Goal: Task Accomplishment & Management: Manage account settings

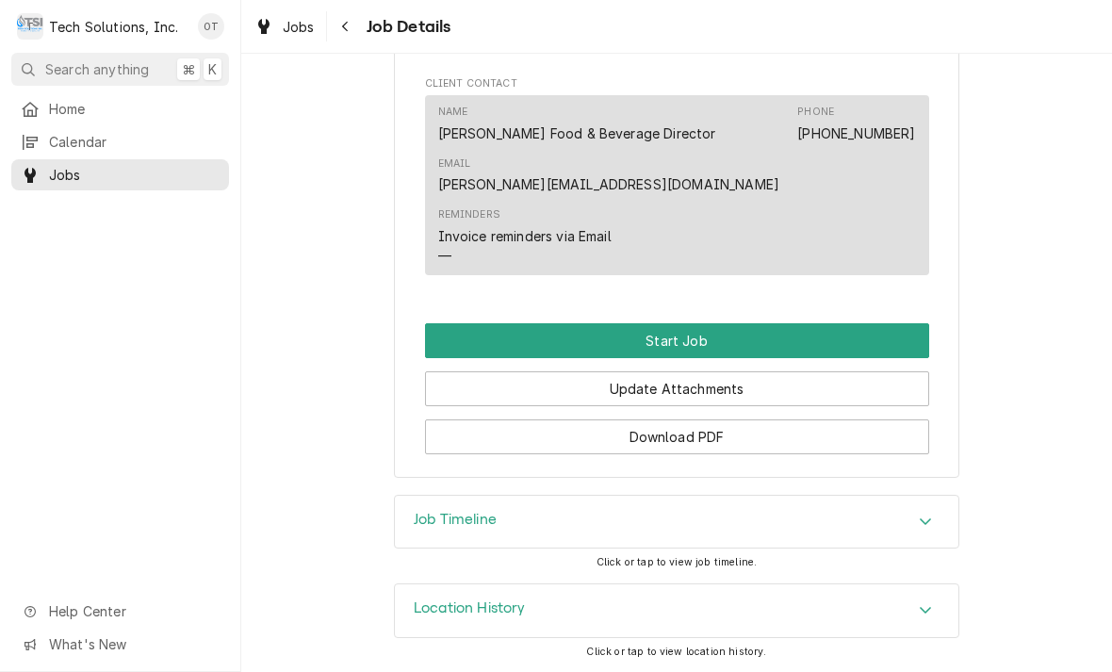
scroll to position [1280, 0]
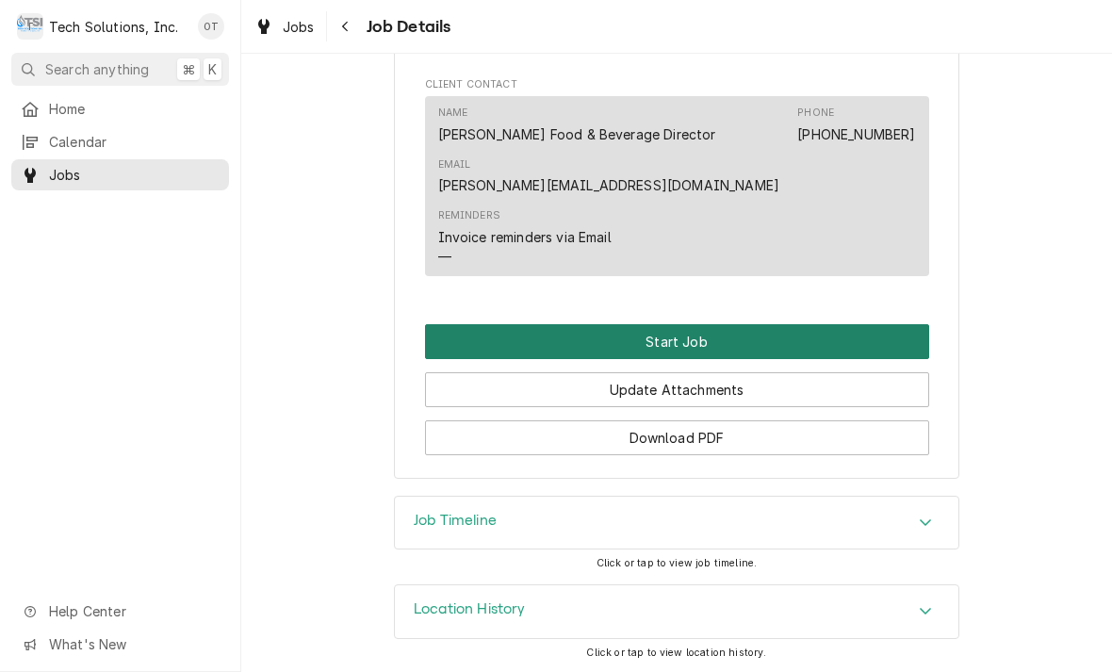
click at [674, 336] on button "Start Job" at bounding box center [677, 341] width 504 height 35
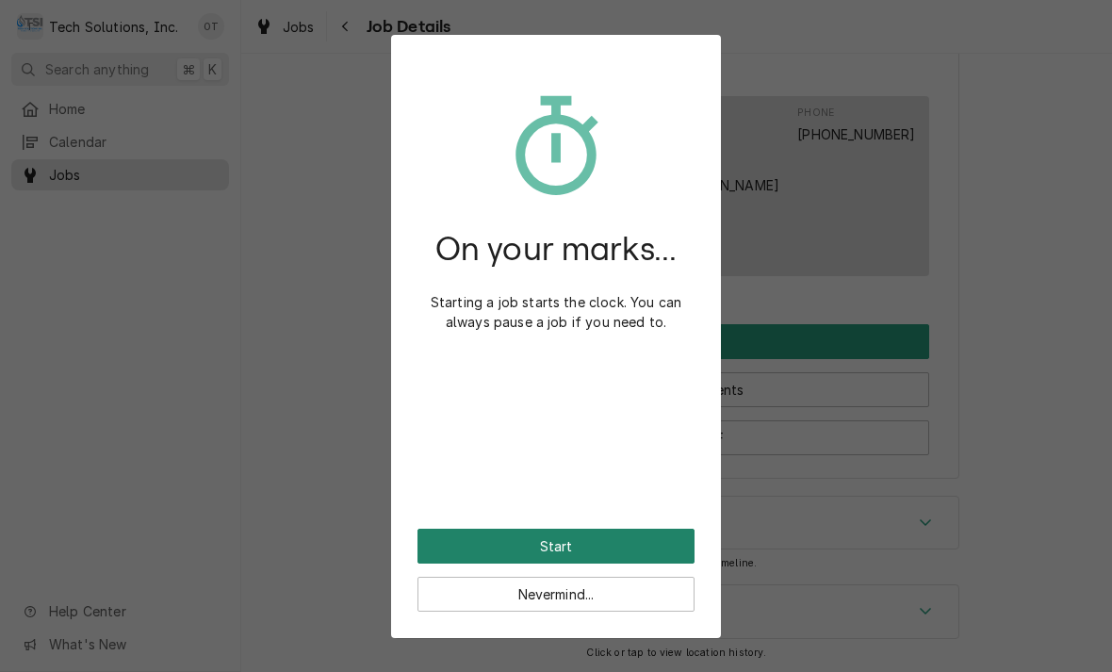
click at [576, 539] on button "Start" at bounding box center [556, 546] width 277 height 35
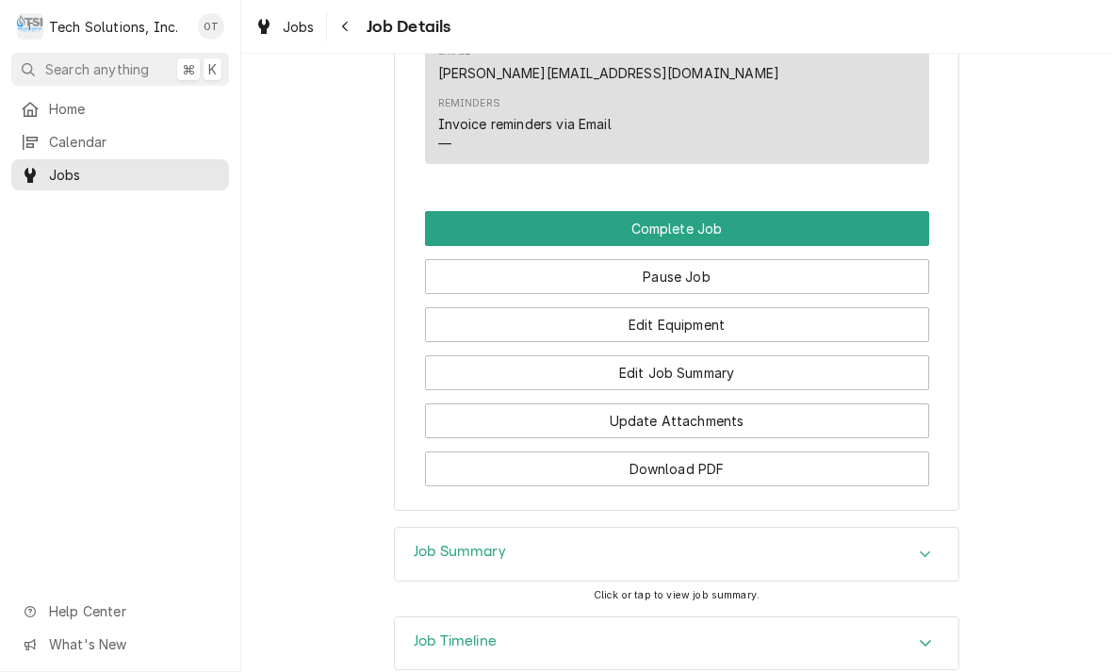
scroll to position [1457, 0]
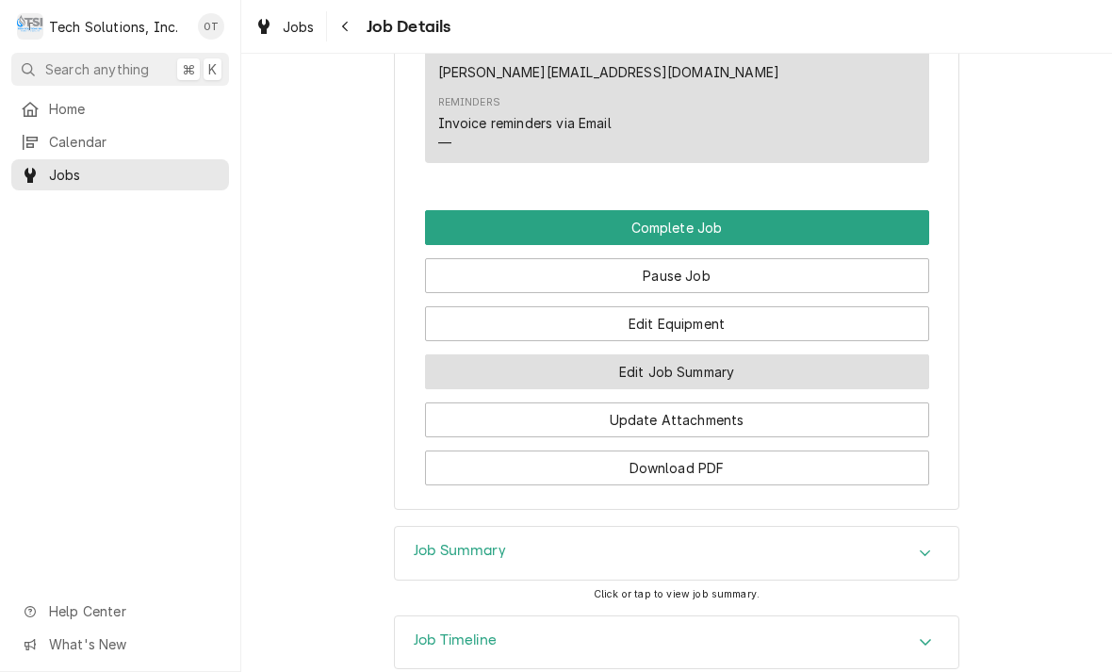
click at [690, 373] on button "Edit Job Summary" at bounding box center [677, 371] width 504 height 35
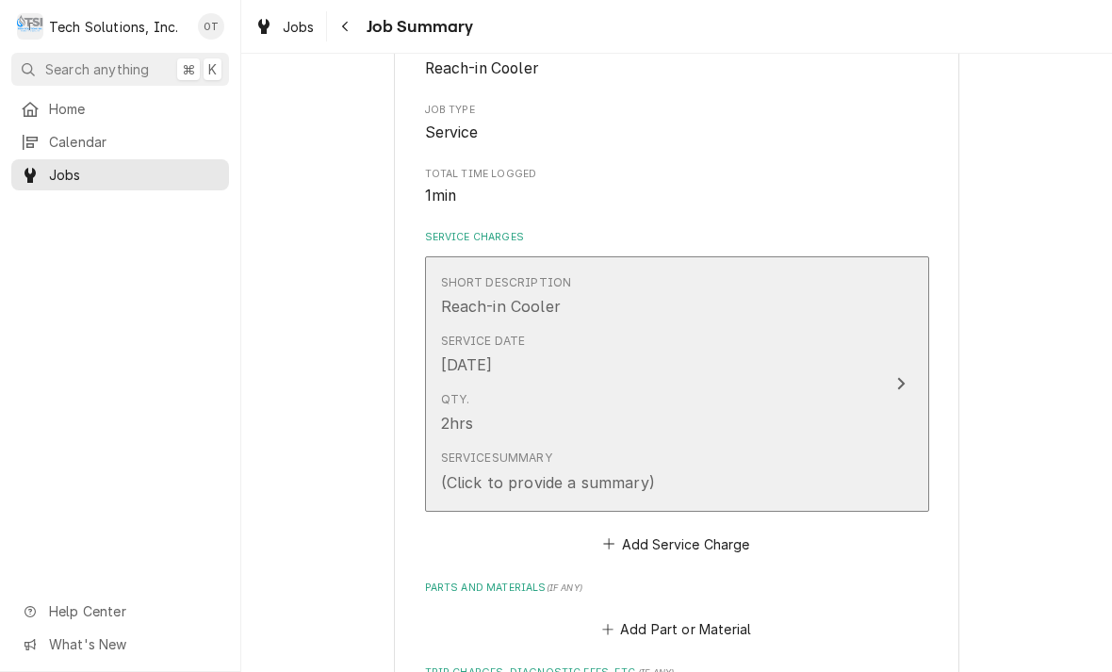
click at [718, 485] on div "Service Summary (Click to provide a summary)" at bounding box center [657, 471] width 433 height 58
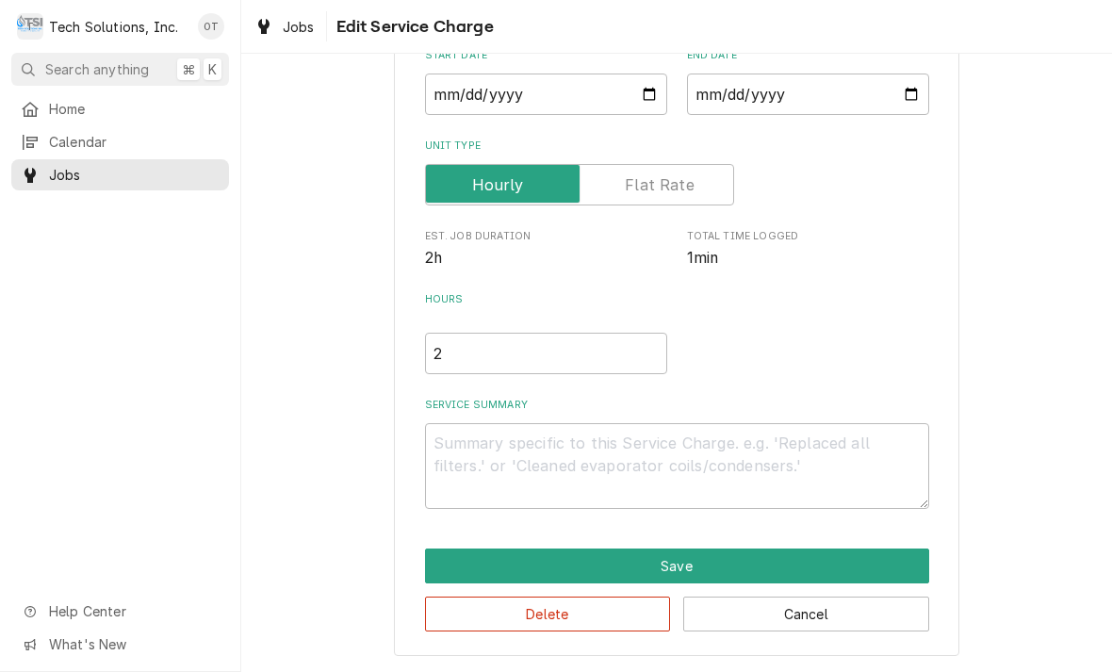
scroll to position [197, 0]
click at [457, 461] on textarea "Service Summary" at bounding box center [677, 466] width 504 height 86
type textarea "x"
type textarea "T"
type textarea "x"
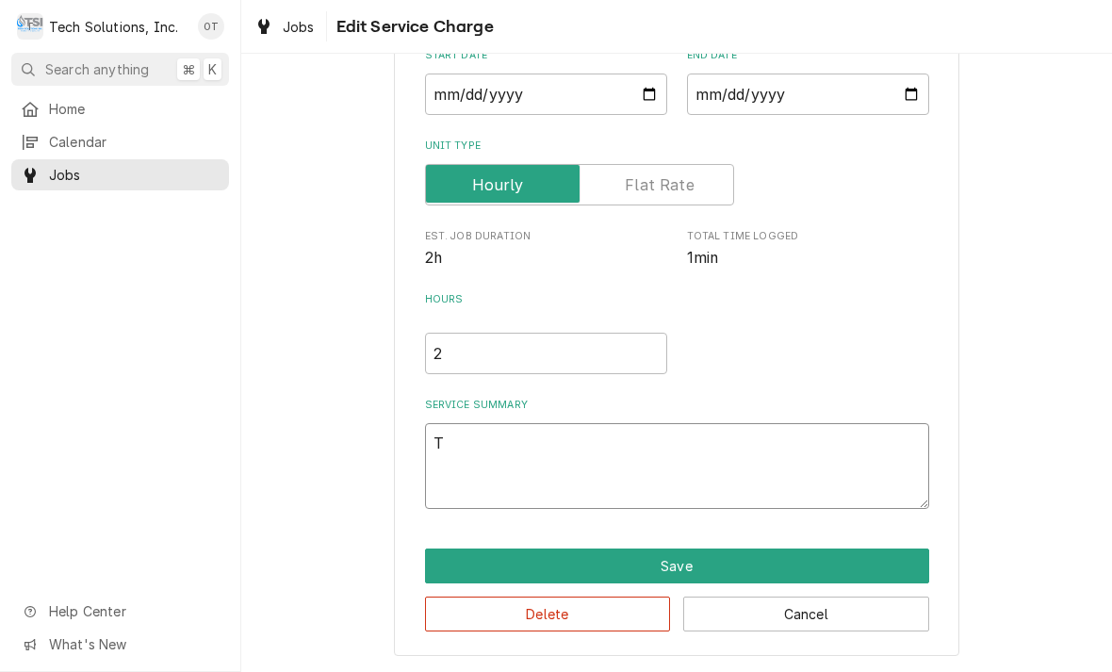
type textarea "Tro"
type textarea "x"
type textarea "Troub"
type textarea "x"
type textarea "Trouble"
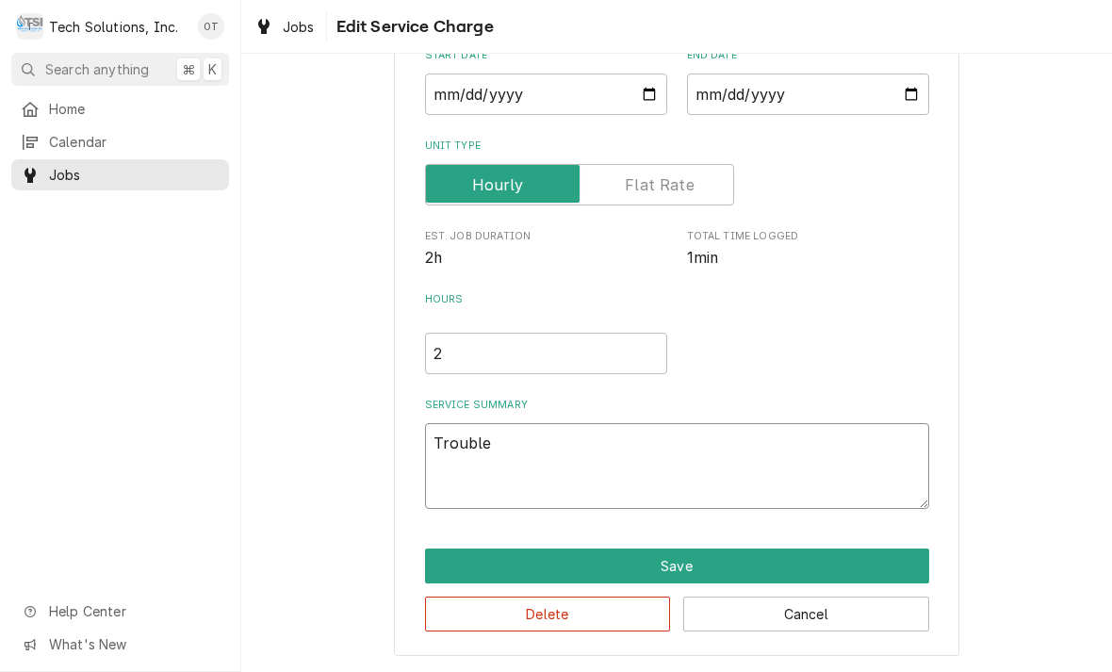
type textarea "x"
type textarea "Troubleshoot"
type textarea "x"
type textarea "Troubleshoot unit"
type textarea "x"
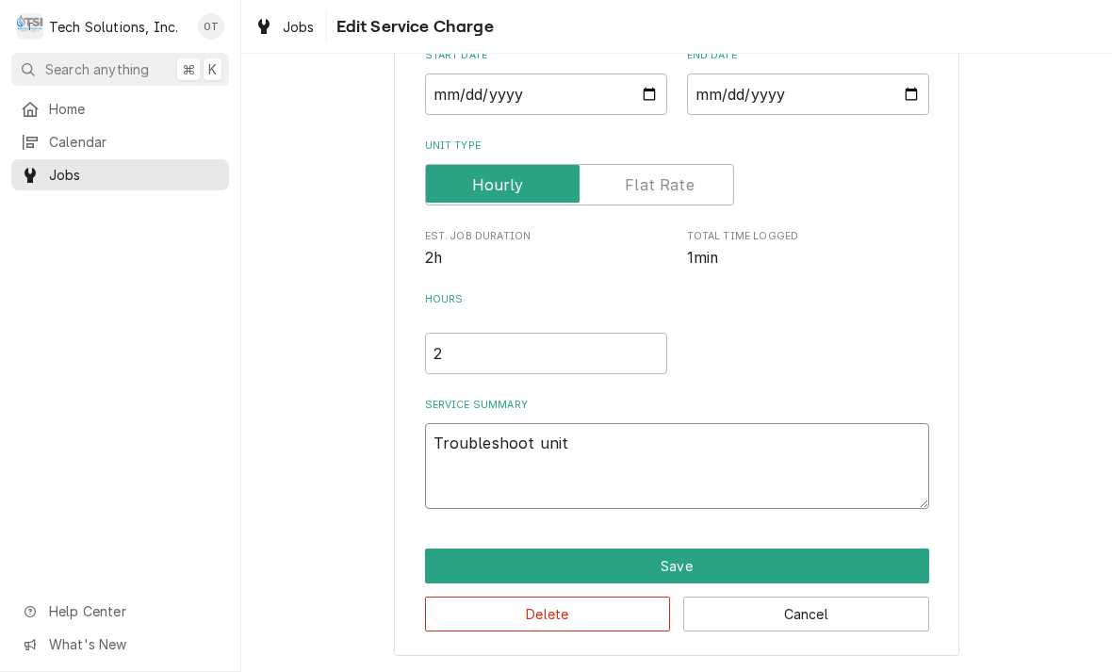
type textarea "Troubleshoot unit found"
type textarea "x"
type textarea "Troubleshoot unit found beer"
type textarea "x"
type textarea "Troubleshoot unit found beer cooler"
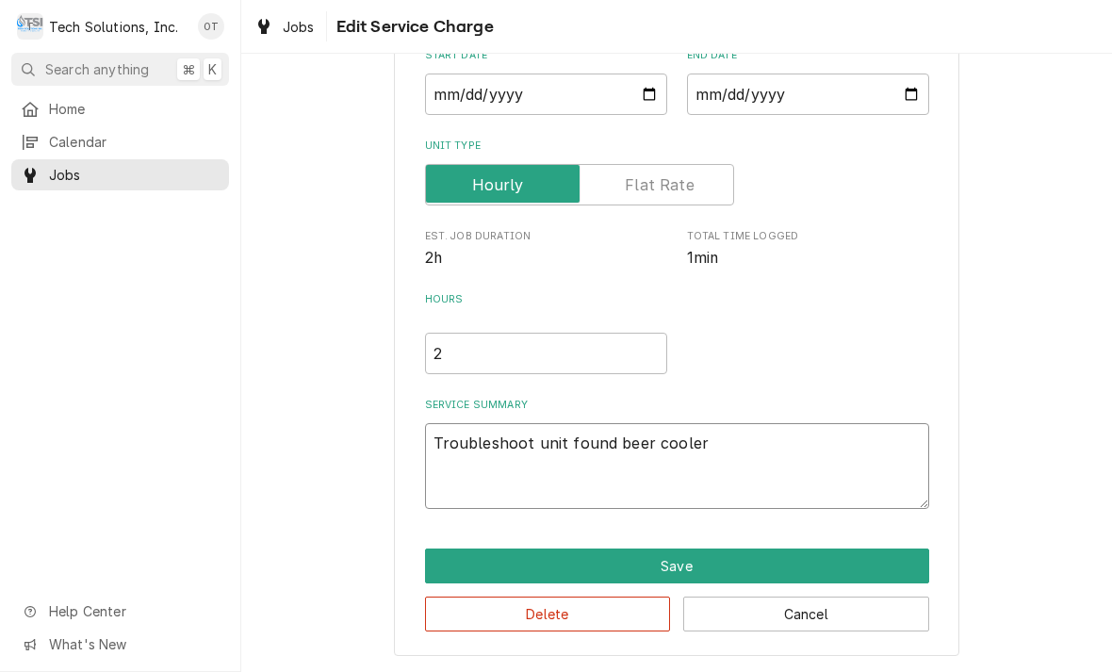
type textarea "x"
type textarea "Troubleshoot unit found beer cooler at 50°"
type textarea "x"
type textarea "Troubleshoot unit found beer cooler at 50° pulled"
type textarea "x"
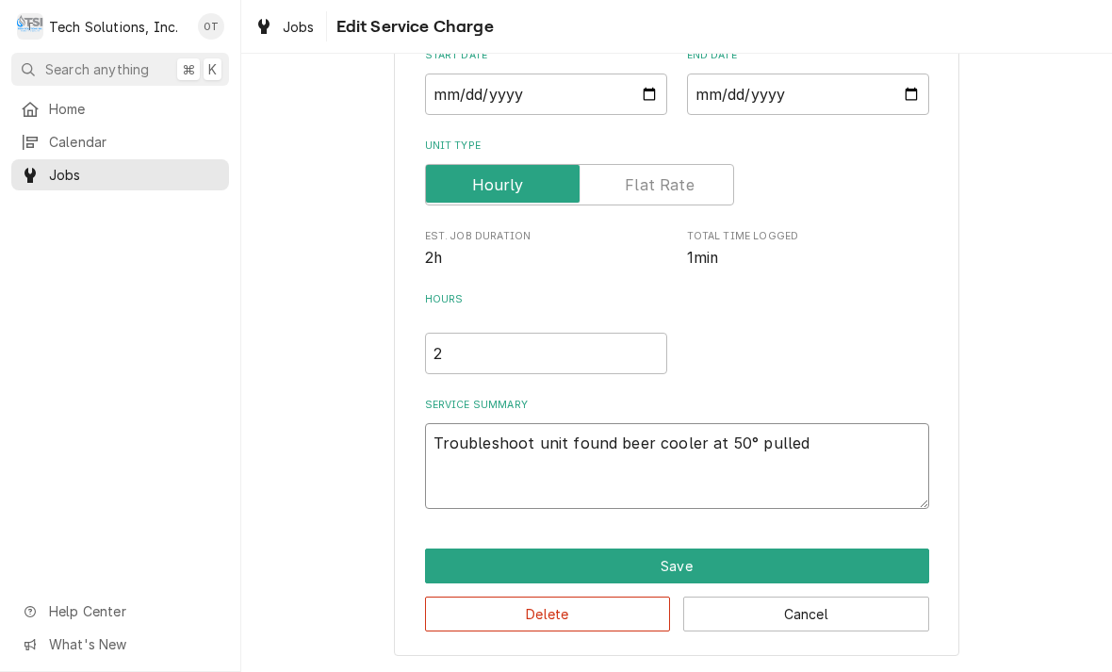
type textarea "Troubleshoot unit found beer cooler at 50° pulled unit"
type textarea "x"
type textarea "Troubleshoot unit found beer cooler at 50° pulled unit out"
type textarea "x"
type textarea "Troubleshoot unit found beer cooler at 50° pulled unit out from"
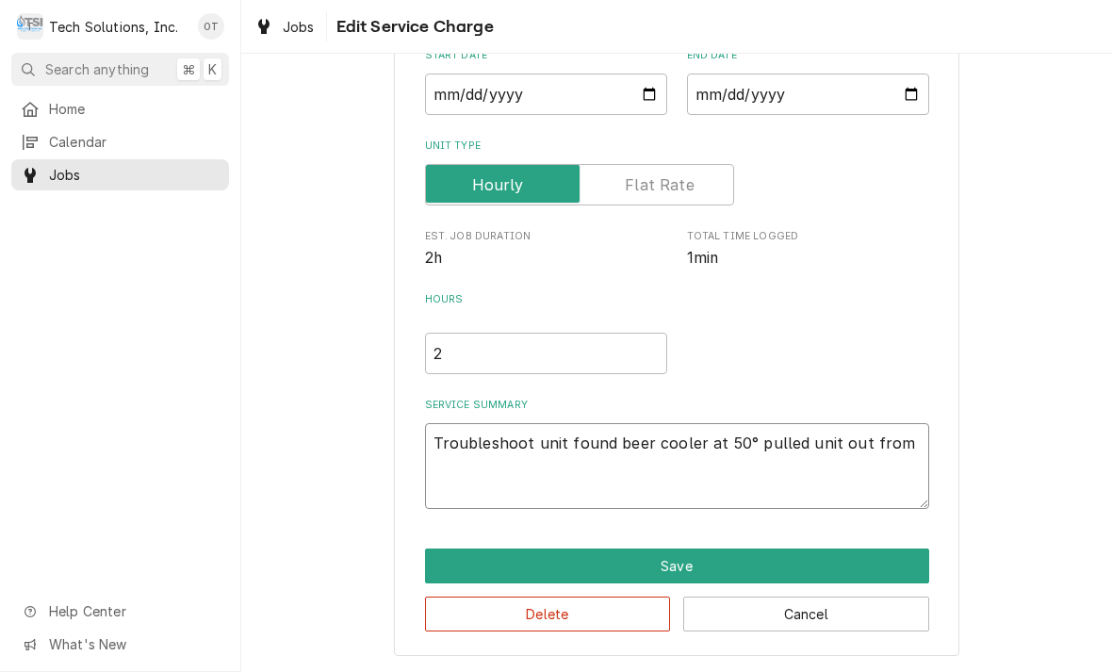
type textarea "x"
type textarea "Troubleshoot unit found beer cooler at 50° pulled unit out from wall"
type textarea "x"
type textarea "Troubleshoot unit found beer cooler at 50° pulled unit out from wall remove sid…"
type textarea "x"
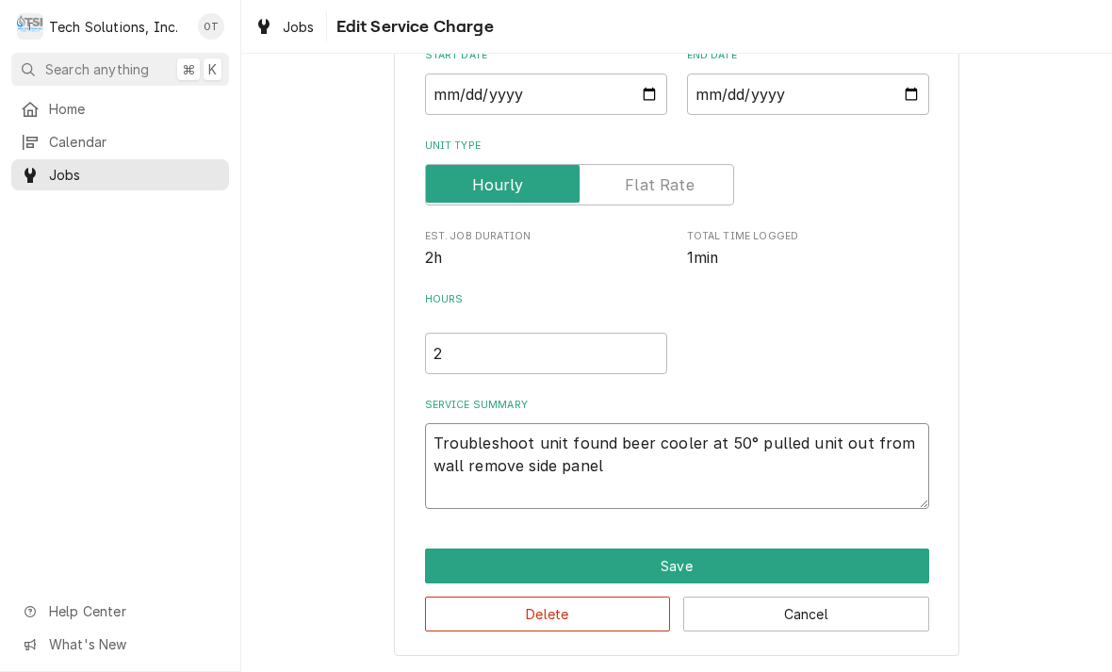
type textarea "Troubleshoot unit found beer cooler at 50° pulled unit out from wall remove sid…"
type textarea "x"
type textarea "Troubleshoot unit found beer cooler at 50° pulled unit out from wall remove sid…"
type textarea "x"
type textarea "Troubleshoot unit found beer cooler at 50° pulled unit out from wall remove sid…"
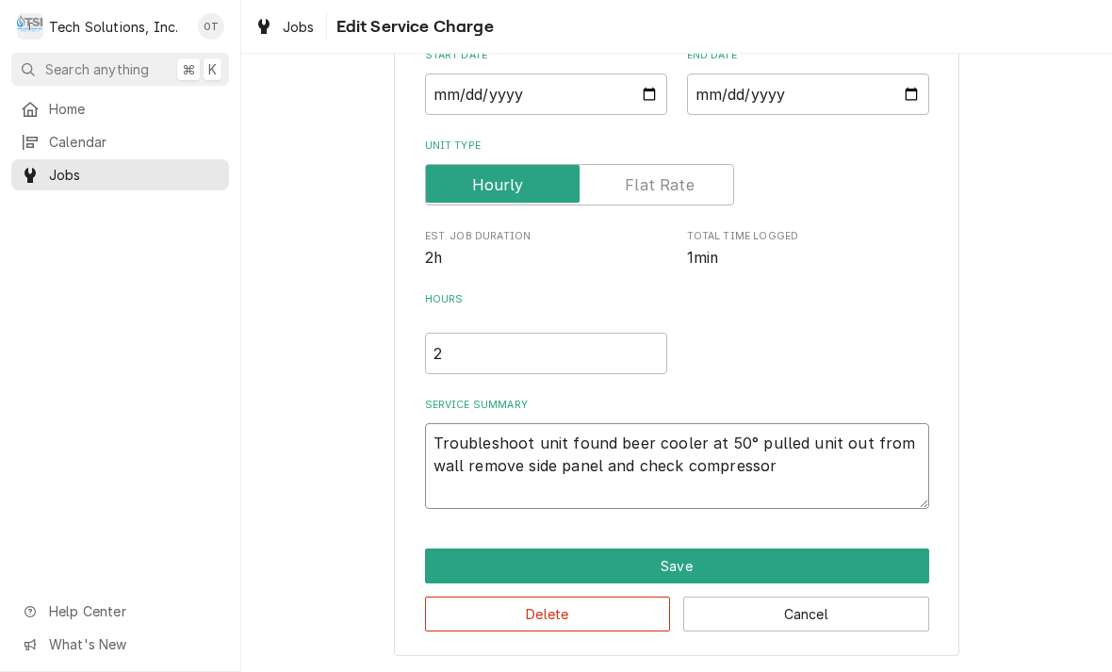
type textarea "x"
type textarea "Troubleshoot unit found beer cooler at 50° pulled unit out from wall remove sid…"
type textarea "x"
type textarea "Troubleshoot unit found beer cooler at 50° pulled unit out from wall remove sid…"
type textarea "x"
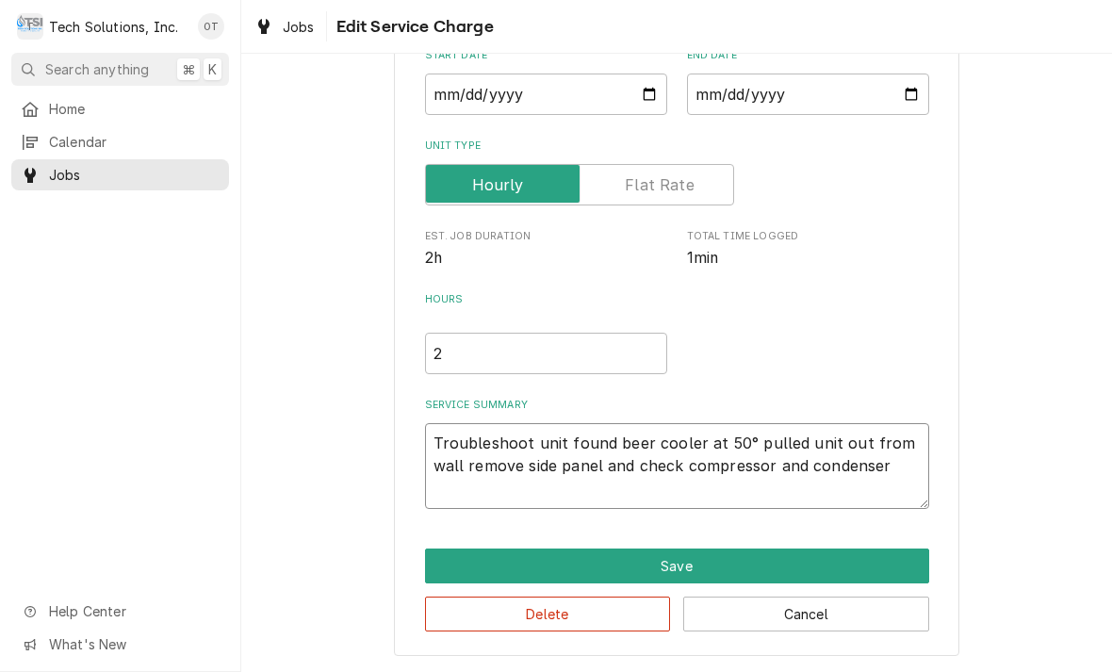
type textarea "Troubleshoot unit found beer cooler at 50° pulled unit out from wall remove sid…"
type textarea "x"
type textarea "Troubleshoot unit found beer cooler at 50° pulled unit out from wall remove sid…"
type textarea "x"
type textarea "Troubleshoot unit found beer cooler at 50° pulled unit out from wall remove sid…"
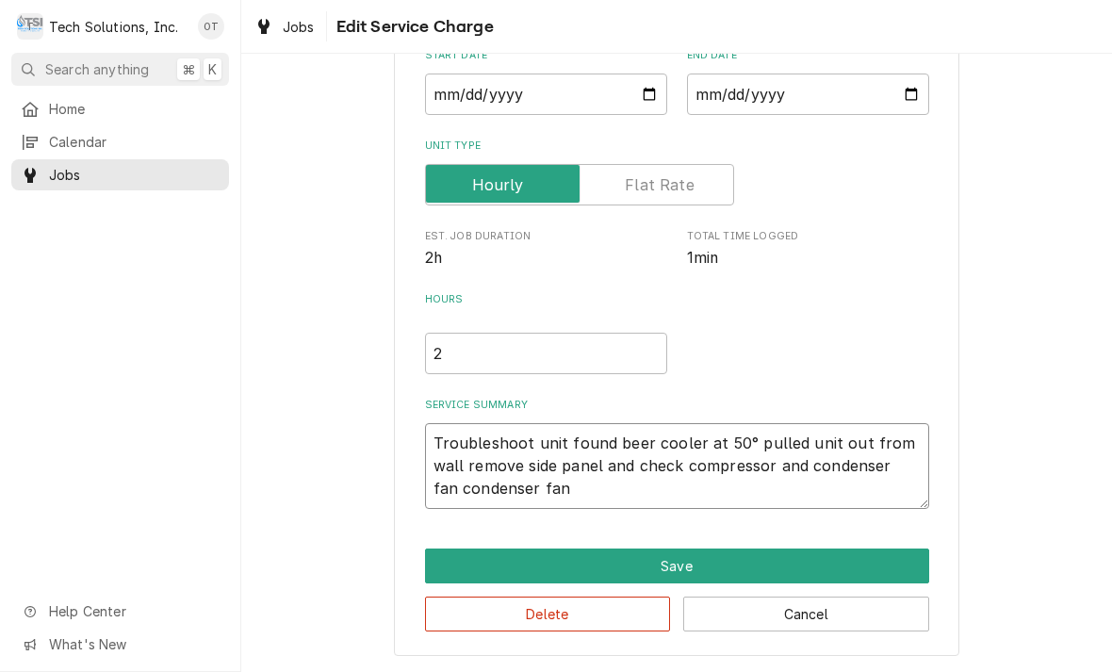
type textarea "x"
type textarea "Troubleshoot unit found beer cooler at 50° pulled unit out from wall remove sid…"
type textarea "x"
type textarea "Troubleshoot unit found beer cooler at 50° pulled unit out from wall remove sid…"
type textarea "x"
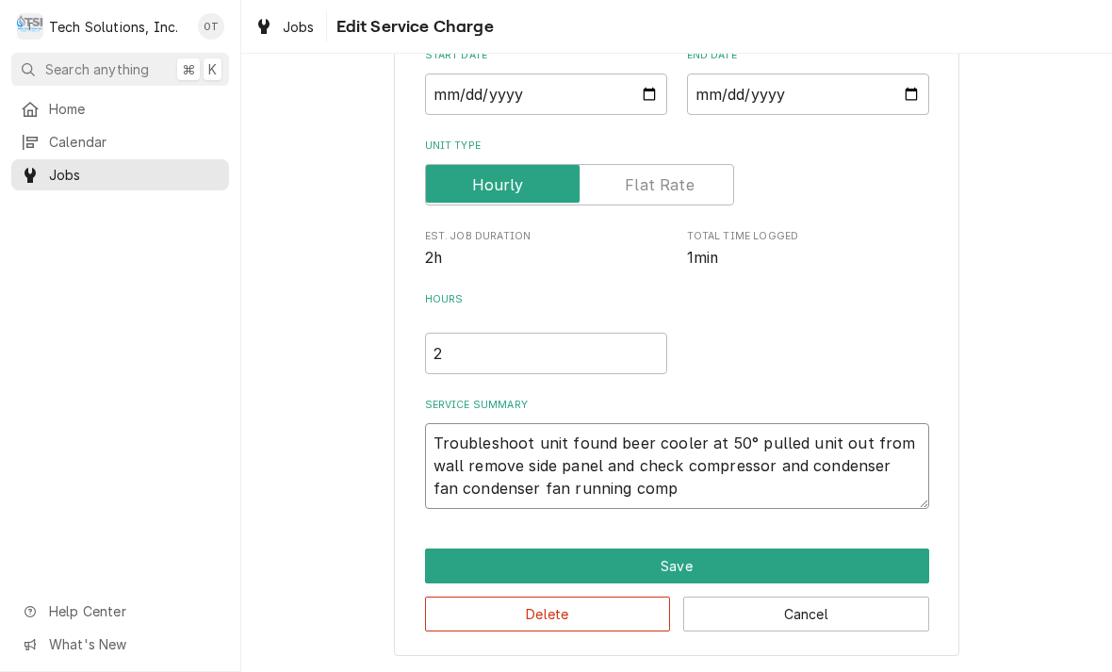
type textarea "Troubleshoot unit found beer cooler at 50° pulled unit out from wall remove sid…"
type textarea "x"
type textarea "Troubleshoot unit found beer cooler at 50° pulled unit out from wall remove sid…"
type textarea "x"
type textarea "Troubleshoot unit found beer cooler at 50° pulled unit out from wall remove sid…"
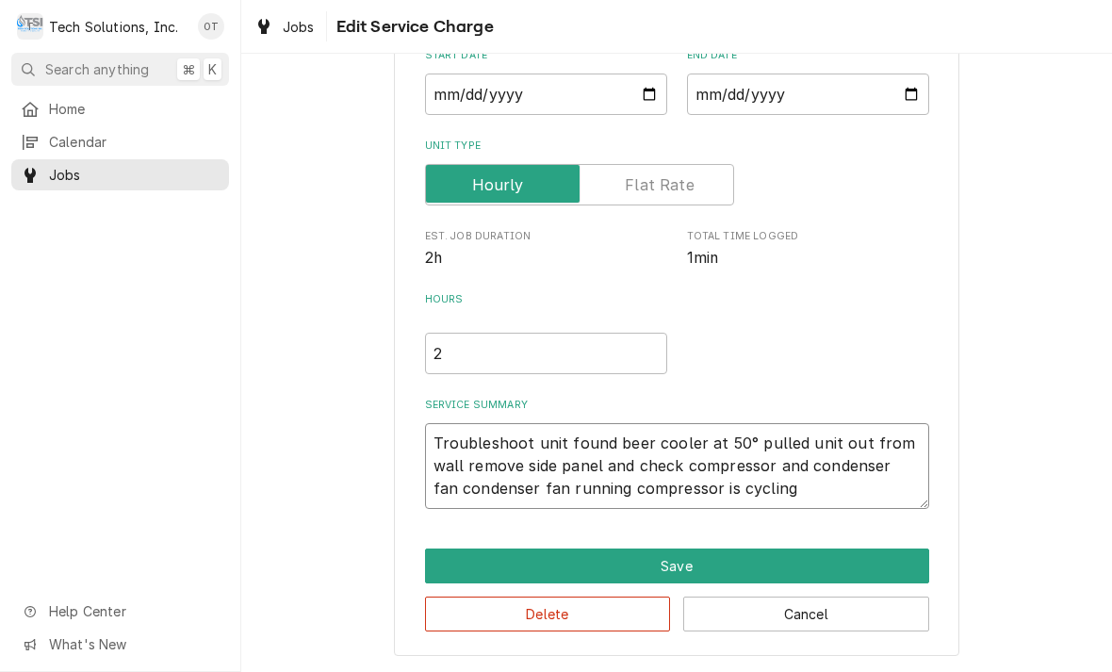
type textarea "x"
type textarea "Troubleshoot unit found beer cooler at 50° pulled unit out from wall remove sid…"
type textarea "x"
type textarea "Troubleshoot unit found beer cooler at 50° pulled unit out from wall remove sid…"
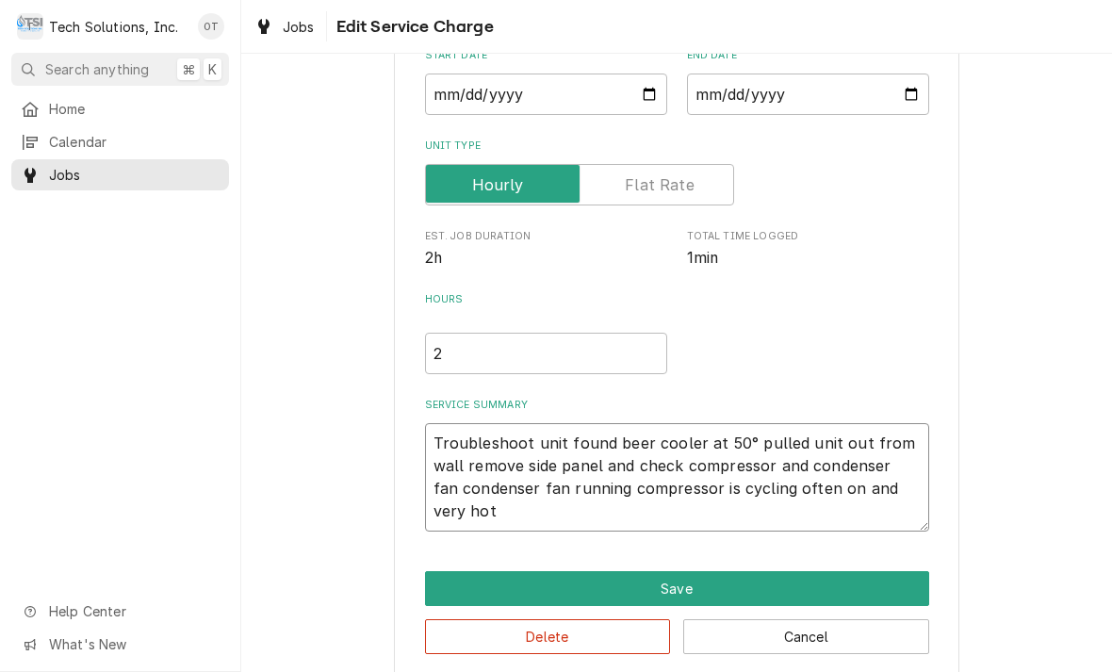
type textarea "x"
type textarea "Troubleshoot unit found beer cooler at 50° pulled unit out from wall remove sid…"
type textarea "x"
type textarea "Troubleshoot unit found beer cooler at 50° pulled unit out from wall remove sid…"
type textarea "x"
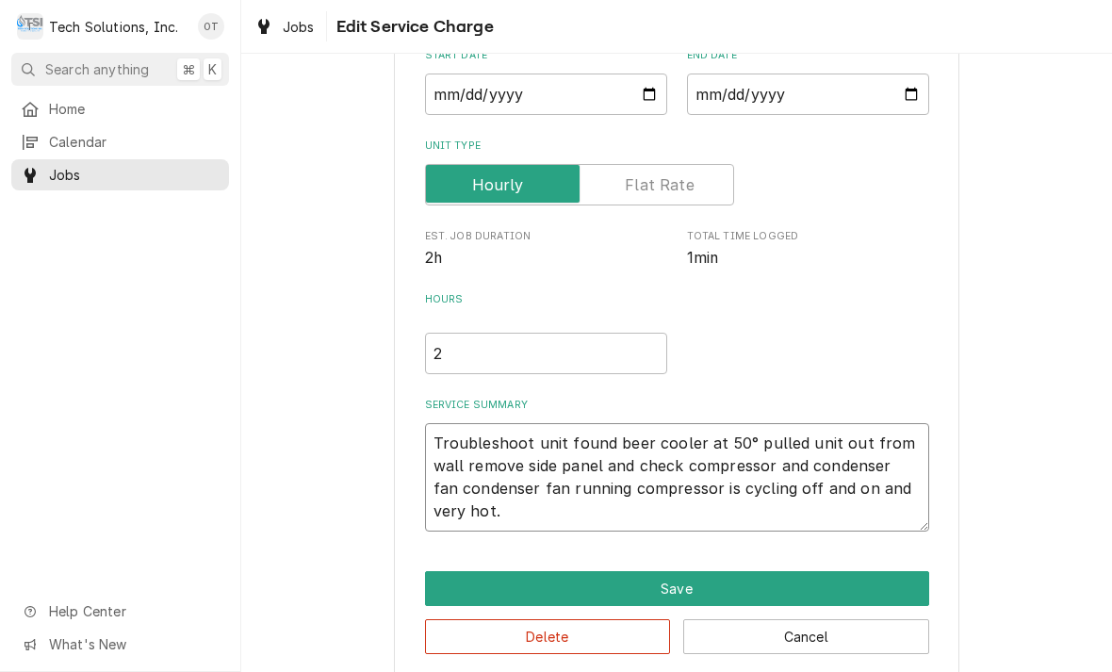
type textarea "Troubleshoot unit found beer cooler at 50° pulled unit out from wall remove sid…"
type textarea "x"
type textarea "Troubleshoot unit found beer cooler at 50° pulled unit out from wall remove sid…"
type textarea "x"
type textarea "Troubleshoot unit found beer cooler at 50° pulled unit out from wall remove sid…"
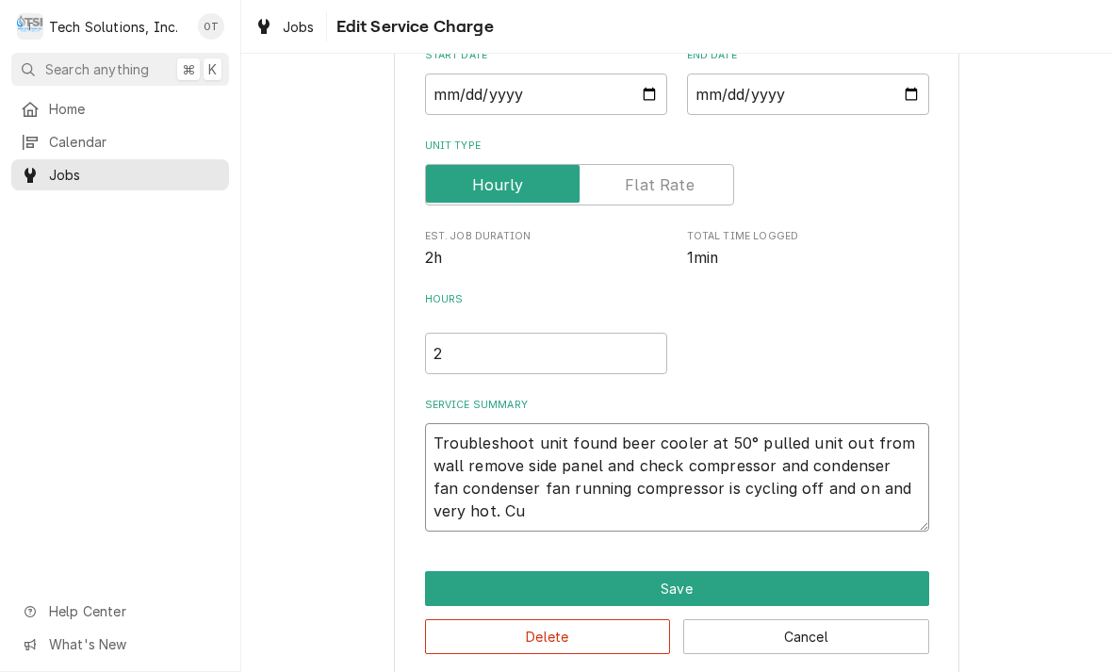
type textarea "x"
type textarea "Troubleshoot unit found beer cooler at 50° pulled unit out from wall remove sid…"
type textarea "x"
type textarea "Troubleshoot unit found beer cooler at 50° pulled unit out from wall remove sid…"
type textarea "x"
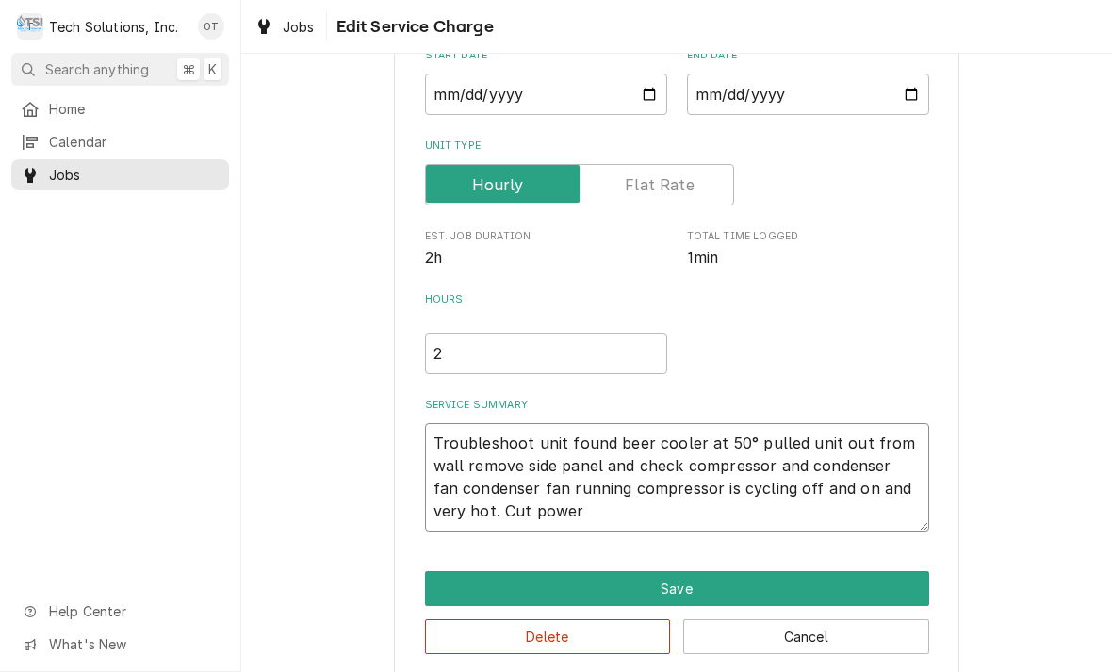
type textarea "Troubleshoot unit found beer cooler at 50° pulled unit out from wall remove sid…"
type textarea "x"
type textarea "Troubleshoot unit found beer cooler at 50° pulled unit out from wall remove sid…"
type textarea "x"
type textarea "Troubleshoot unit found beer cooler at 50° pulled unit out from wall remove sid…"
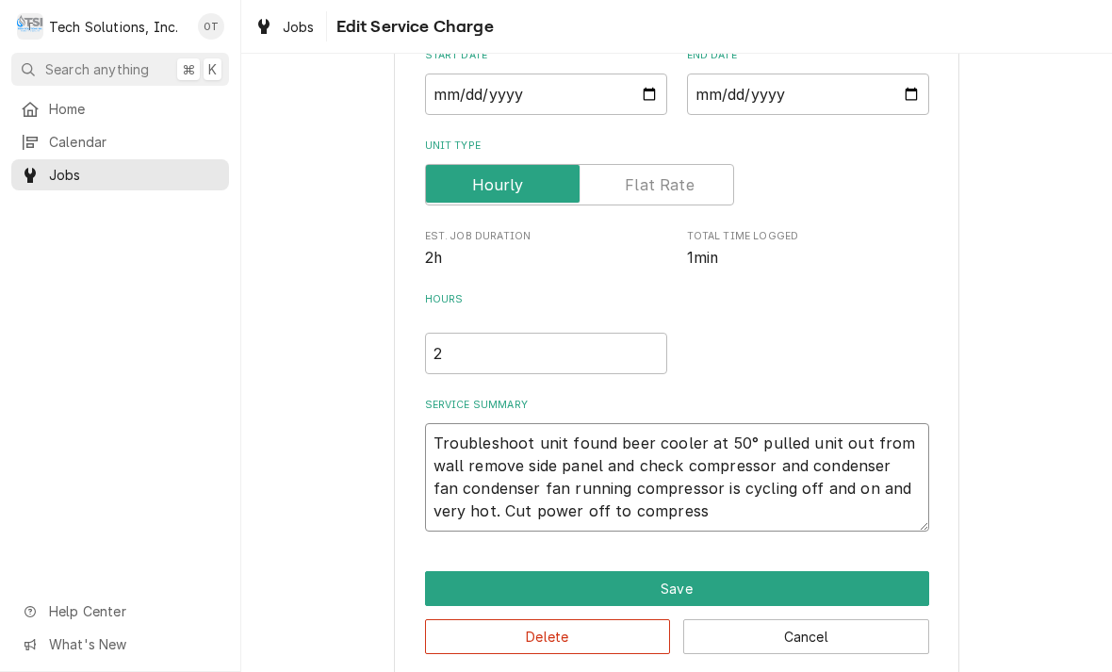
type textarea "x"
type textarea "Troubleshoot unit found beer cooler at 50° pulled unit out from wall remove sid…"
type textarea "x"
type textarea "Troubleshoot unit found beer cooler at 50° pulled unit out from wall remove sid…"
type textarea "x"
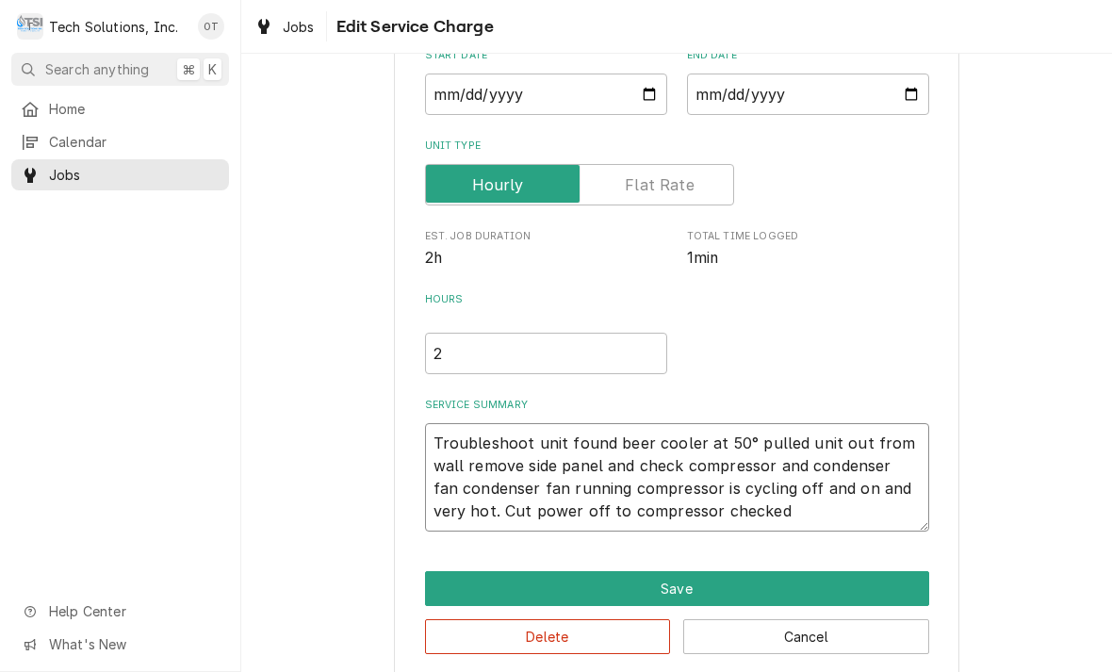
type textarea "Troubleshoot unit found beer cooler at 50° pulled unit out from wall remove sid…"
type textarea "x"
type textarea "Troubleshoot unit found beer cooler at 50° pulled unit out from wall remove sid…"
type textarea "x"
type textarea "Troubleshoot unit found beer cooler at 50° pulled unit out from wall remove sid…"
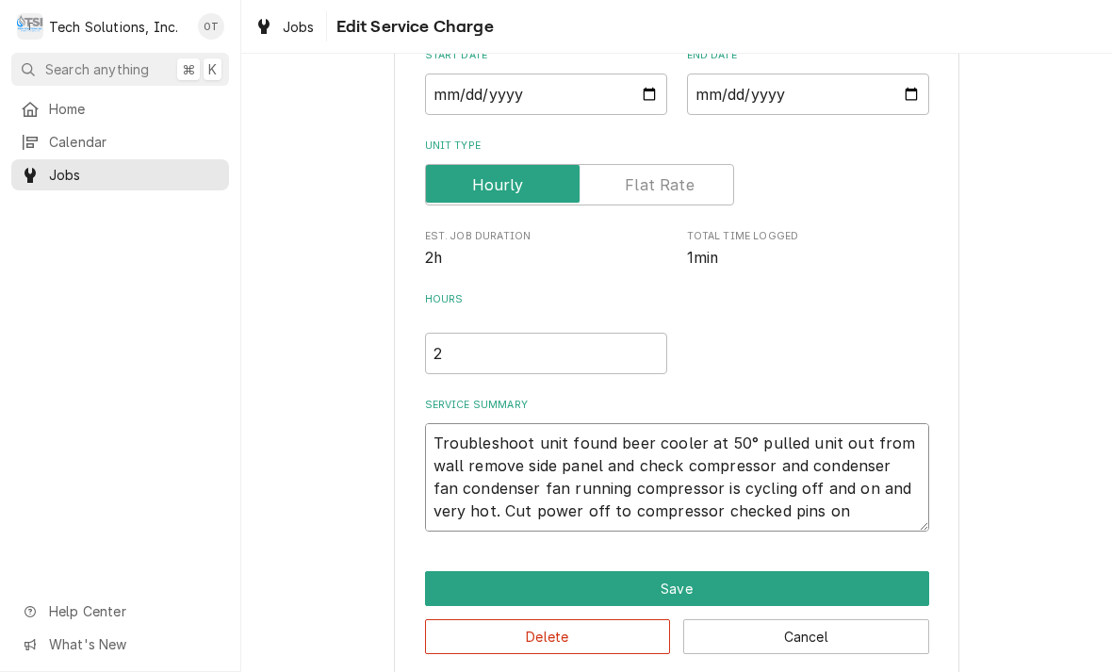
type textarea "x"
type textarea "Troubleshoot unit found beer cooler at 50° pulled unit out from wall remove sid…"
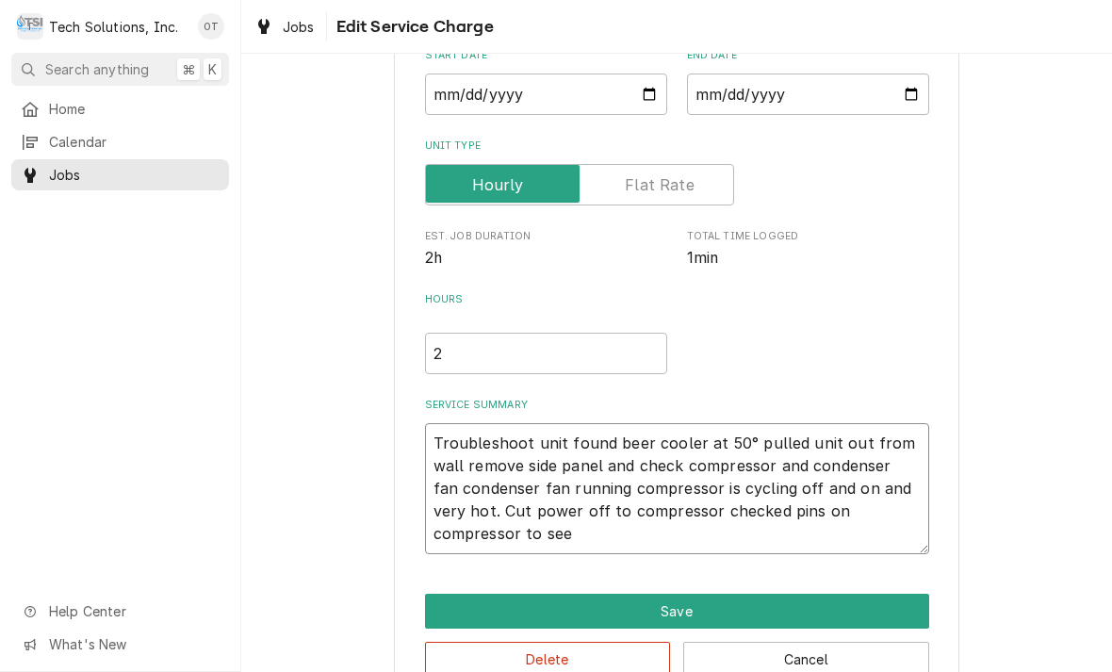
type textarea "x"
type textarea "Troubleshoot unit found beer cooler at 50° pulled unit out from wall remove sid…"
type textarea "x"
type textarea "Troubleshoot unit found beer cooler at 50° pulled unit out from wall remove sid…"
type textarea "x"
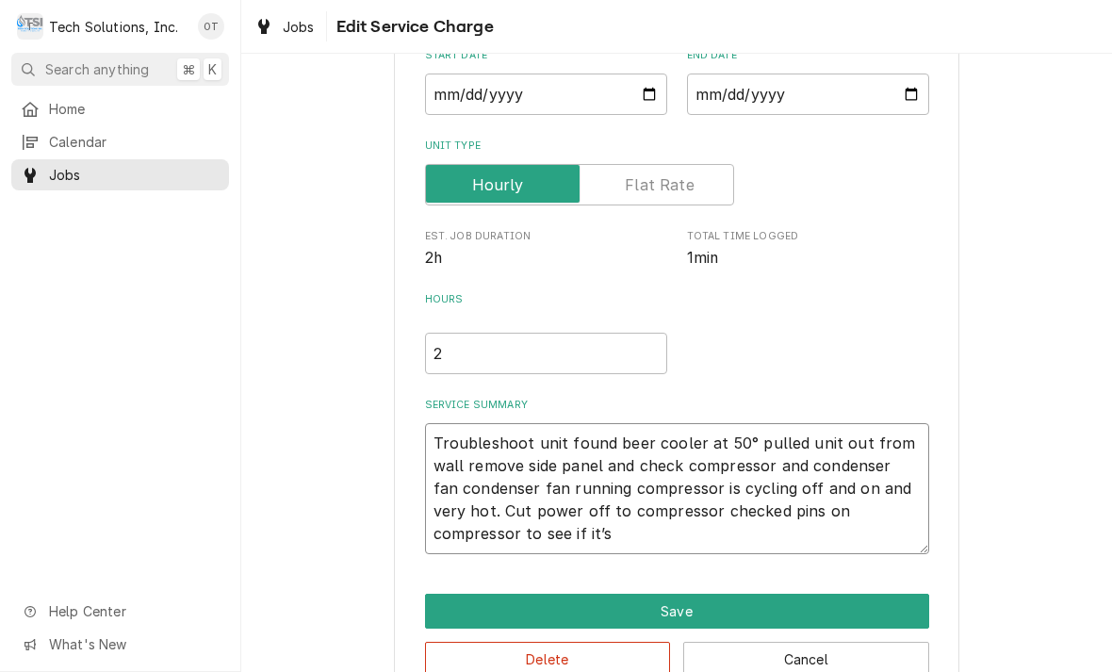
type textarea "Troubleshoot unit found beer cooler at 50° pulled unit out from wall remove sid…"
type textarea "x"
type textarea "Troubleshoot unit found beer cooler at 50° pulled unit out from wall remove sid…"
type textarea "x"
type textarea "Troubleshoot unit found beer cooler at 50° pulled unit out from wall remove sid…"
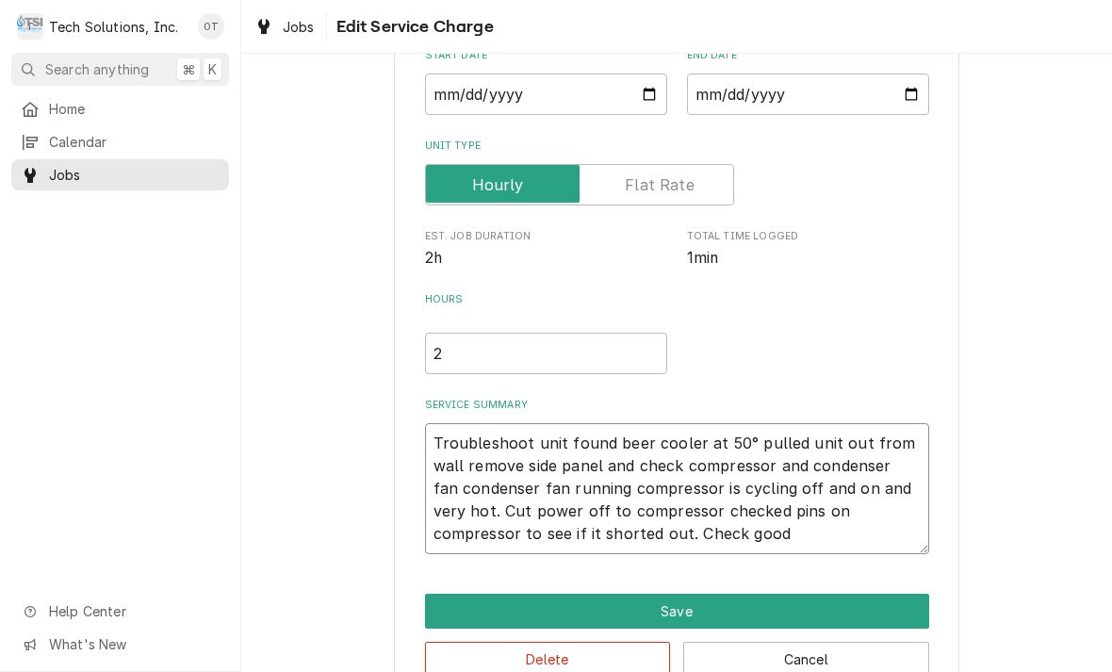
type textarea "x"
type textarea "Troubleshoot unit found beer cooler at 50° pulled unit out from wall remove sid…"
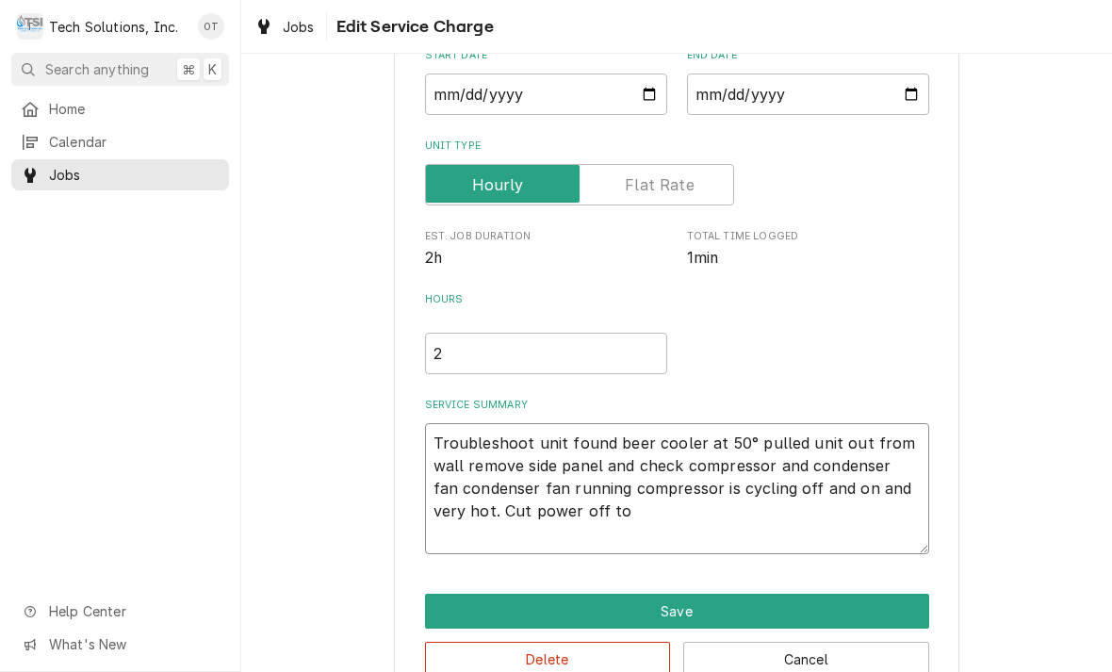
type textarea "x"
type textarea "Troubleshoot unit found beer cooler at 50° pulled unit out from wall remove sid…"
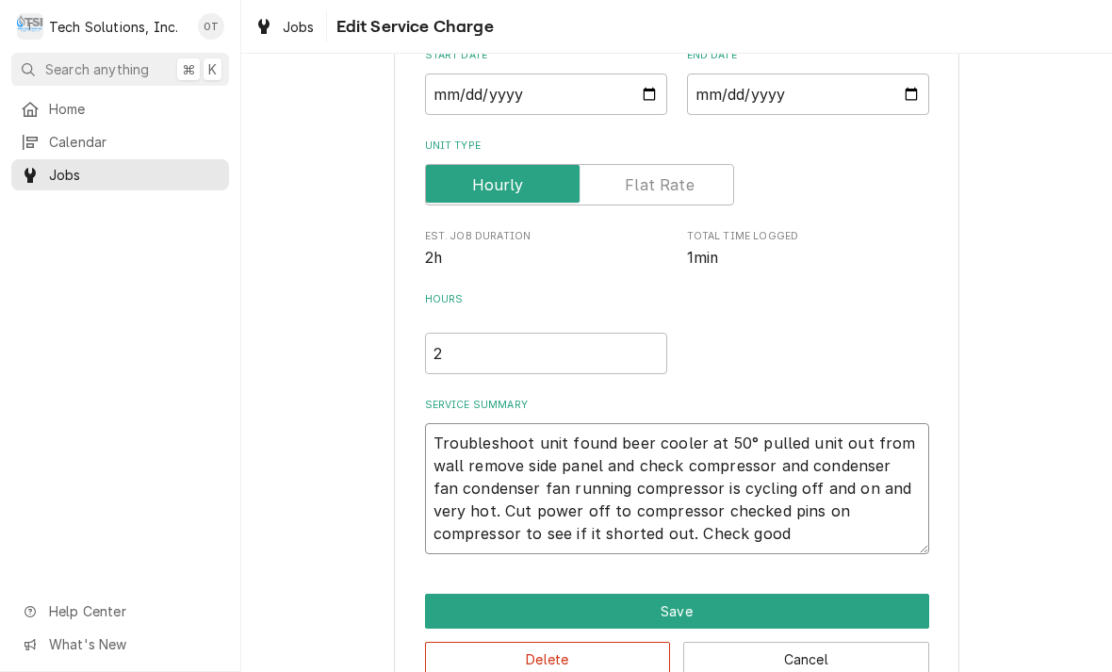
type textarea "x"
type textarea "Troubleshoot unit found beer cooler at 50° pulled unit out from wall remove sid…"
type textarea "x"
type textarea "Troubleshoot unit found beer cooler at 50° pulled unit out from wall remove sid…"
type textarea "x"
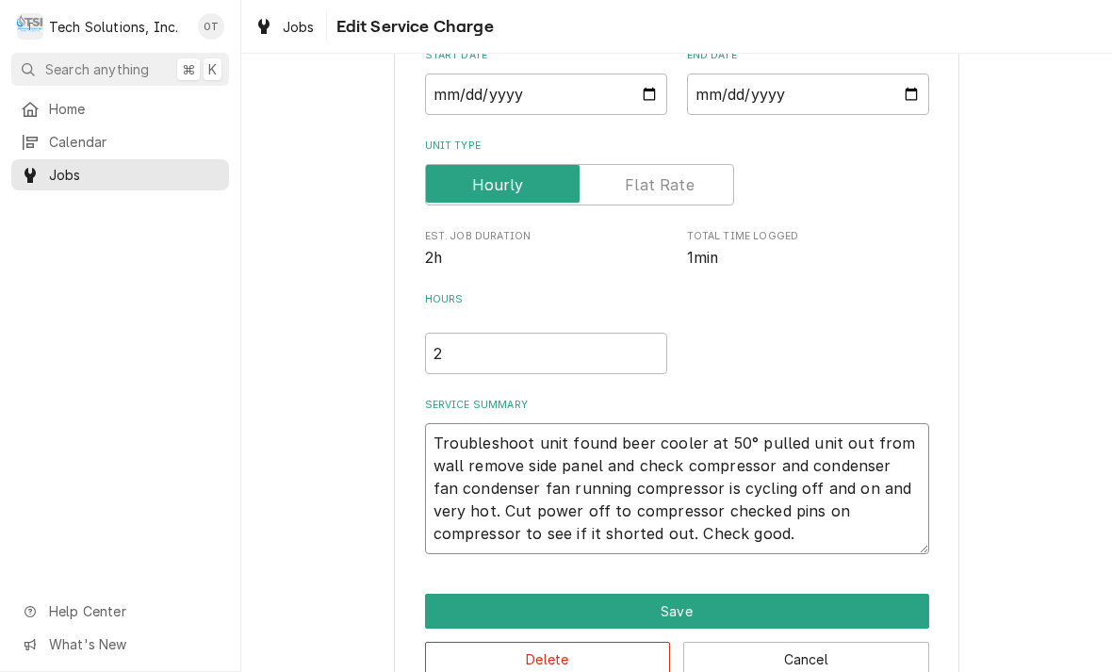
type textarea "Troubleshoot unit found beer cooler at 50° pulled unit out from wall remove sid…"
type textarea "x"
type textarea "Troubleshoot unit found beer cooler at 50° pulled unit out from wall remove sid…"
type textarea "x"
type textarea "Troubleshoot unit found beer cooler at 50° pulled unit out from wall remove sid…"
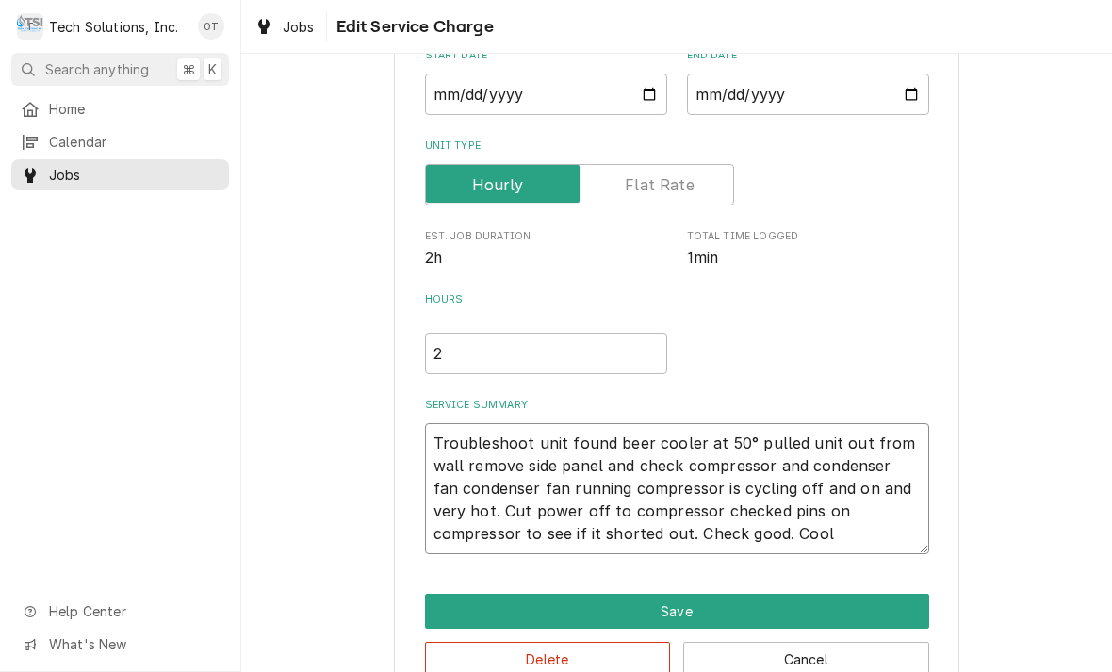
type textarea "x"
type textarea "Troubleshoot unit found beer cooler at 50° pulled unit out from wall remove sid…"
type textarea "x"
type textarea "Troubleshoot unit found beer cooler at 50° pulled unit out from wall remove sid…"
type textarea "x"
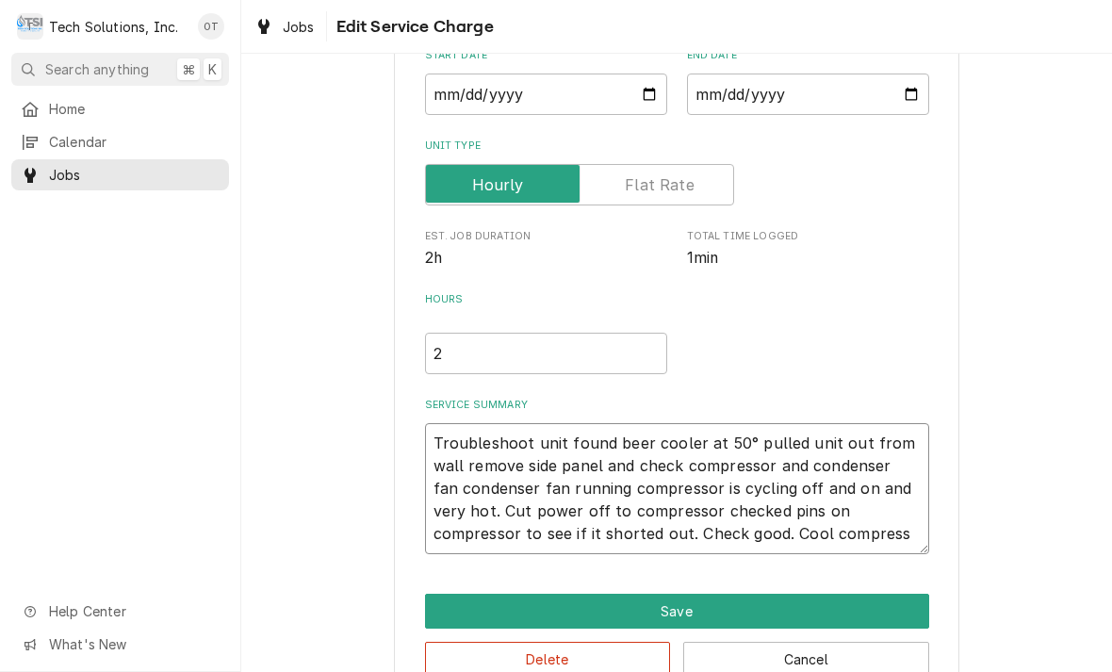
type textarea "Troubleshoot unit found beer cooler at 50° pulled unit out from wall remove sid…"
type textarea "x"
type textarea "Troubleshoot unit found beer cooler at 50° pulled unit out from wall remove sid…"
type textarea "x"
type textarea "Troubleshoot unit found beer cooler at 50° pulled unit out from wall remove sid…"
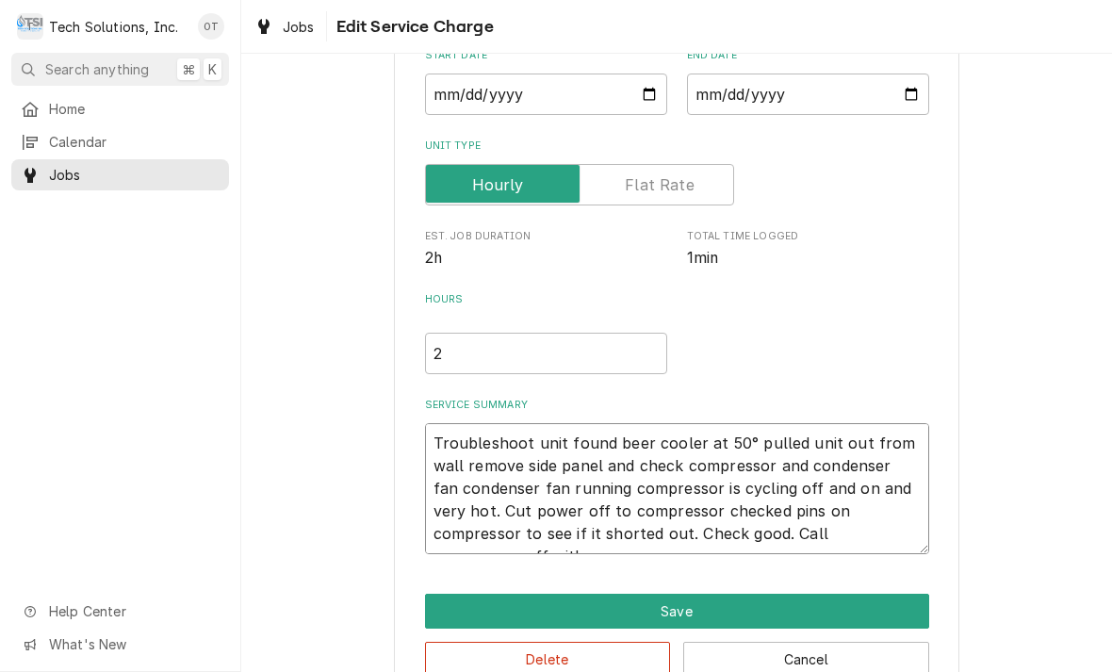
type textarea "x"
type textarea "Troubleshoot unit found beer cooler at 50° pulled unit out from wall remove sid…"
type textarea "x"
type textarea "Troubleshoot unit found beer cooler at 50° pulled unit out from wall remove sid…"
type textarea "x"
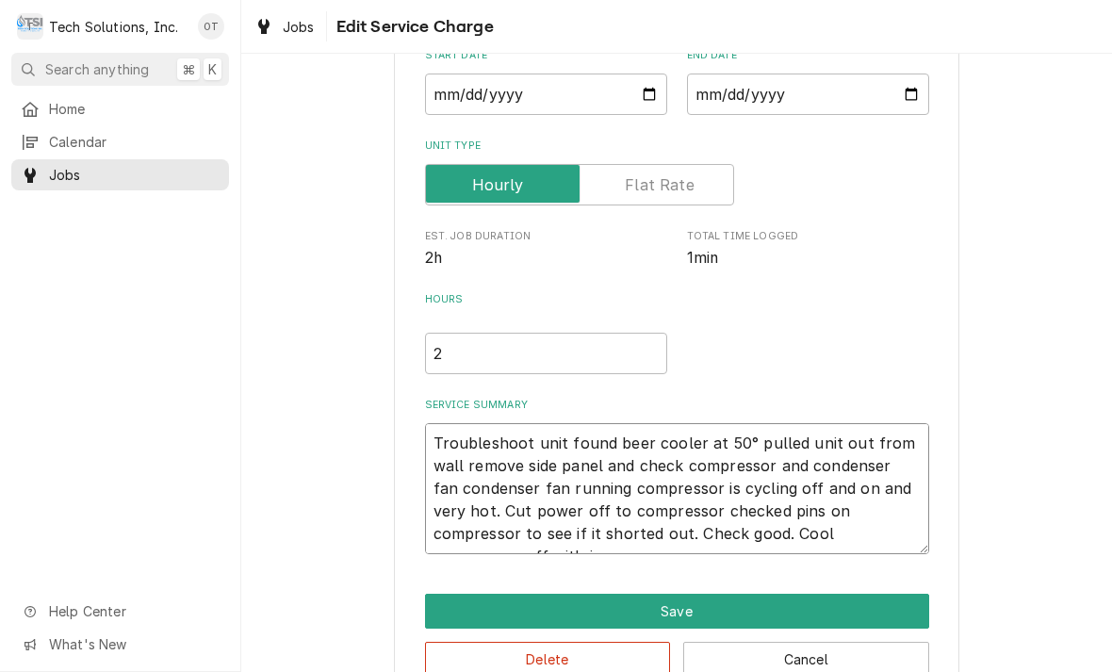
type textarea "Troubleshoot unit found beer cooler at 50° pulled unit out from wall remove sid…"
type textarea "x"
type textarea "Troubleshoot unit found beer cooler at 50° pulled unit out from wall remove sid…"
type textarea "x"
type textarea "Troubleshoot unit found beer cooler at 50° pulled unit out from wall remove sid…"
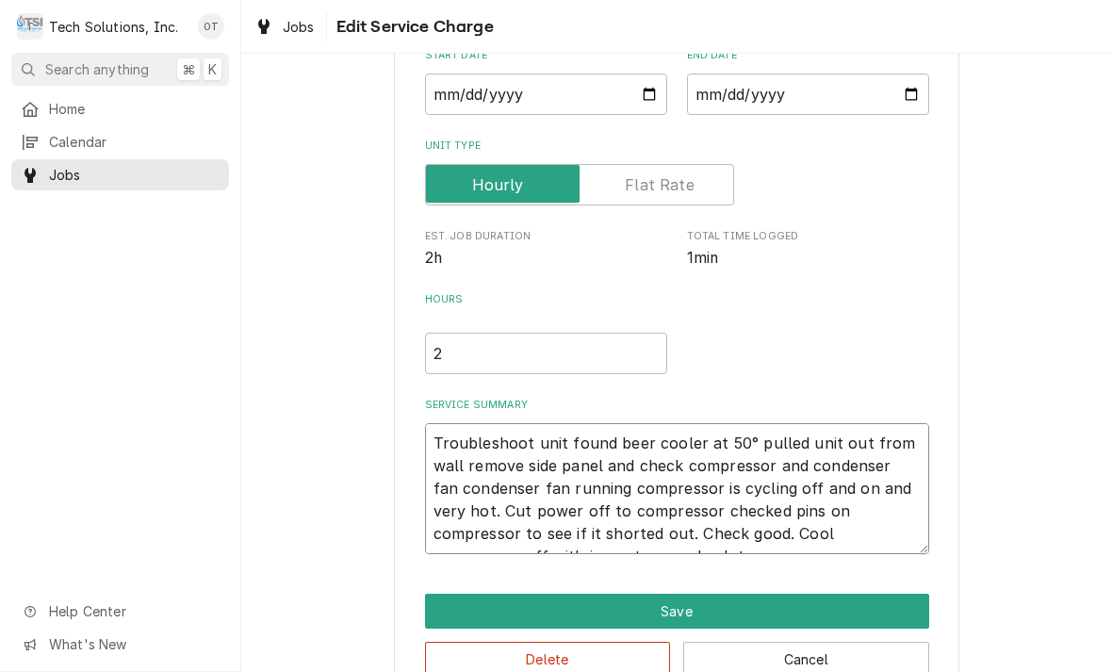
type textarea "x"
type textarea "Troubleshoot unit found beer cooler at 50° pulled unit out from wall remove sid…"
type textarea "x"
type textarea "Troubleshoot unit found beer cooler at 50° pulled unit out from wall remove sid…"
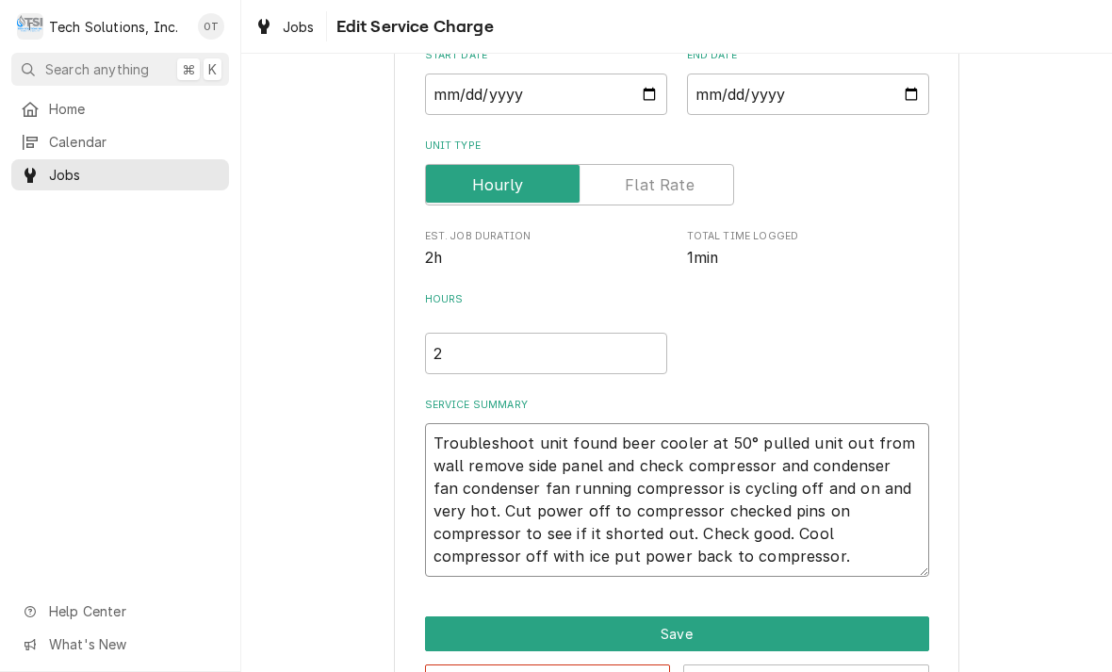
type textarea "x"
type textarea "Troubleshoot unit found beer cooler at 50° pulled unit out from wall remove sid…"
type textarea "x"
type textarea "Troubleshoot unit found beer cooler at 50° pulled unit out from wall remove sid…"
type textarea "x"
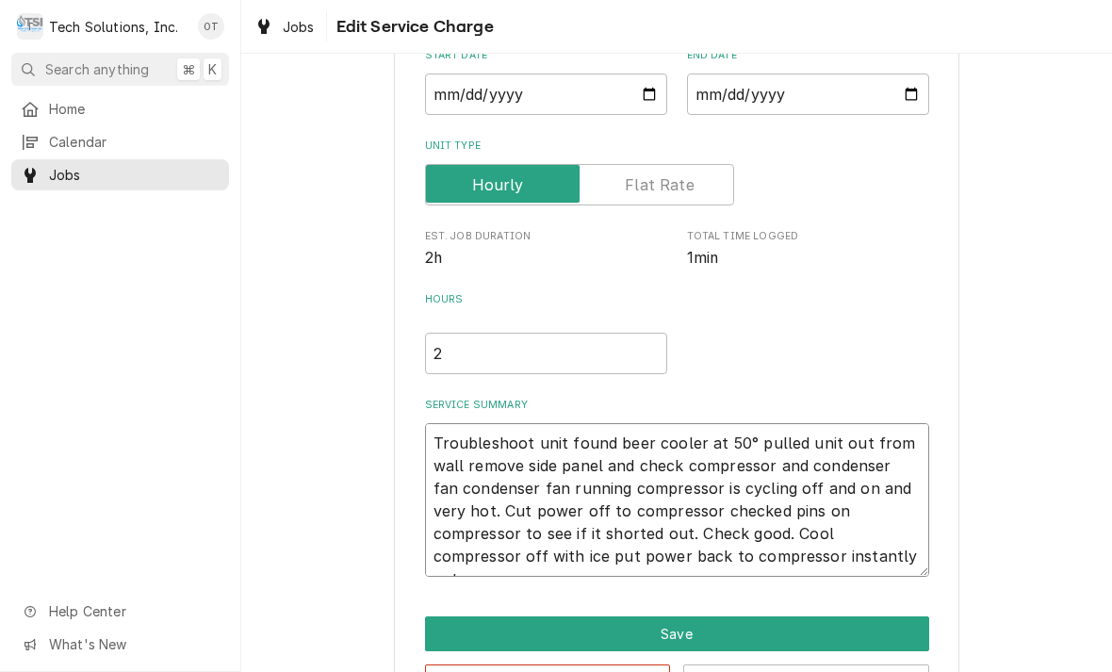
type textarea "Troubleshoot unit found beer cooler at 50° pulled unit out from wall remove sid…"
type textarea "x"
type textarea "Troubleshoot unit found beer cooler at 50° pulled unit out from wall remove sid…"
type textarea "x"
type textarea "Troubleshoot unit found beer cooler at 50° pulled unit out from wall remove sid…"
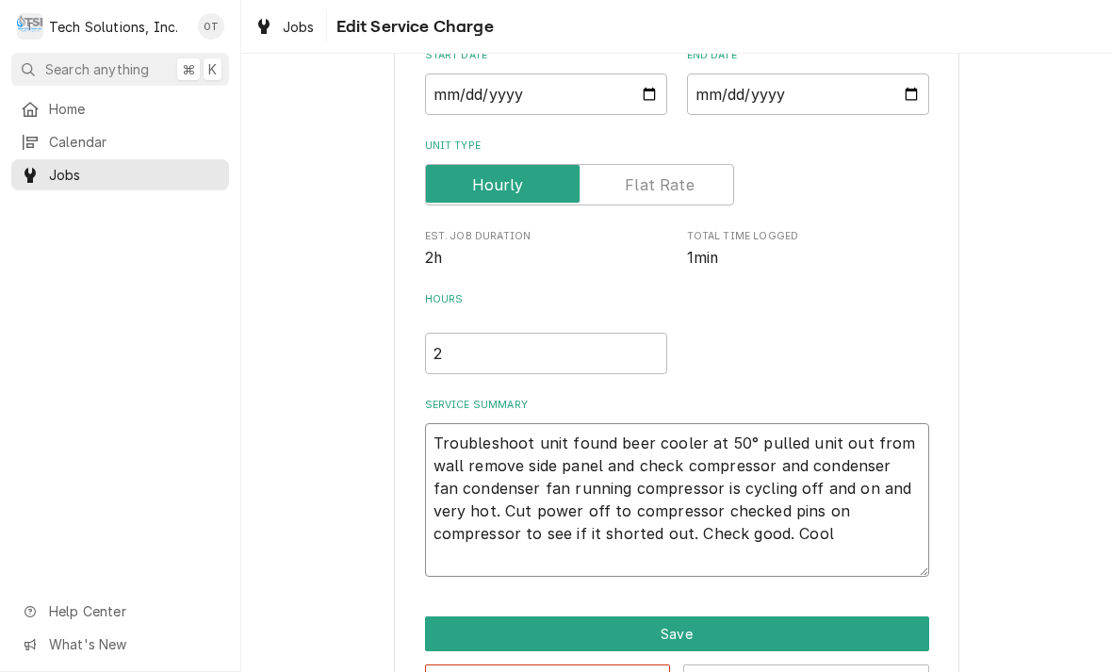
type textarea "x"
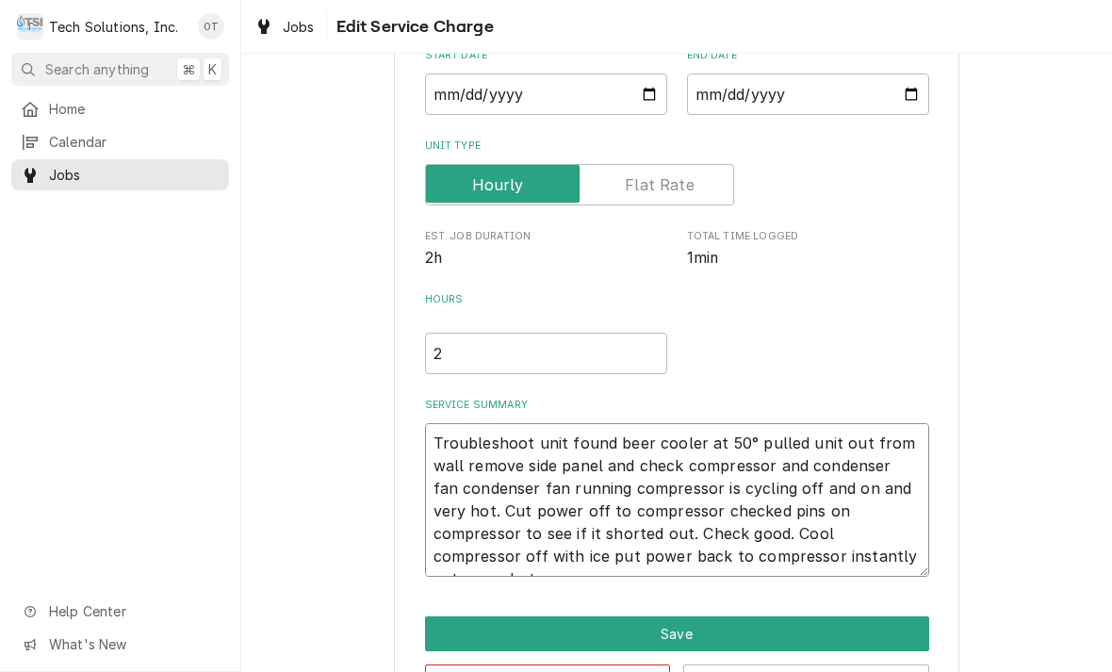
type textarea "Troubleshoot unit found beer cooler at 50° pulled unit out from wall remove sid…"
type textarea "x"
type textarea "Troubleshoot unit found beer cooler at 50° pulled unit out from wall remove sid…"
type textarea "x"
type textarea "Troubleshoot unit found beer cooler at 50° pulled unit out from wall remove sid…"
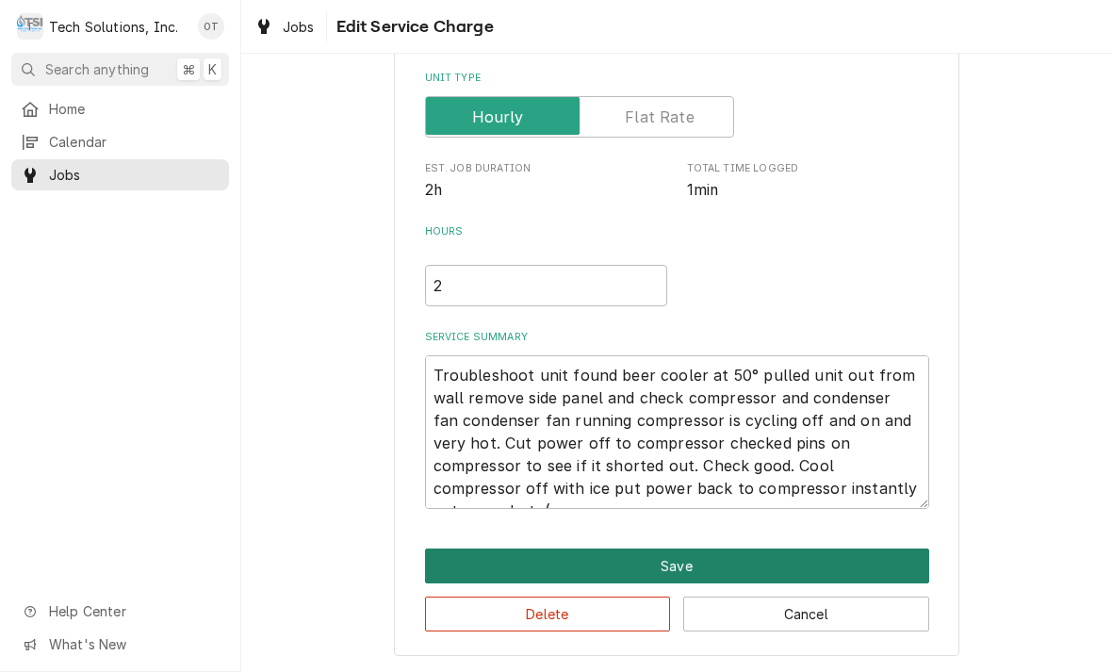
click at [669, 555] on button "Save" at bounding box center [677, 566] width 504 height 35
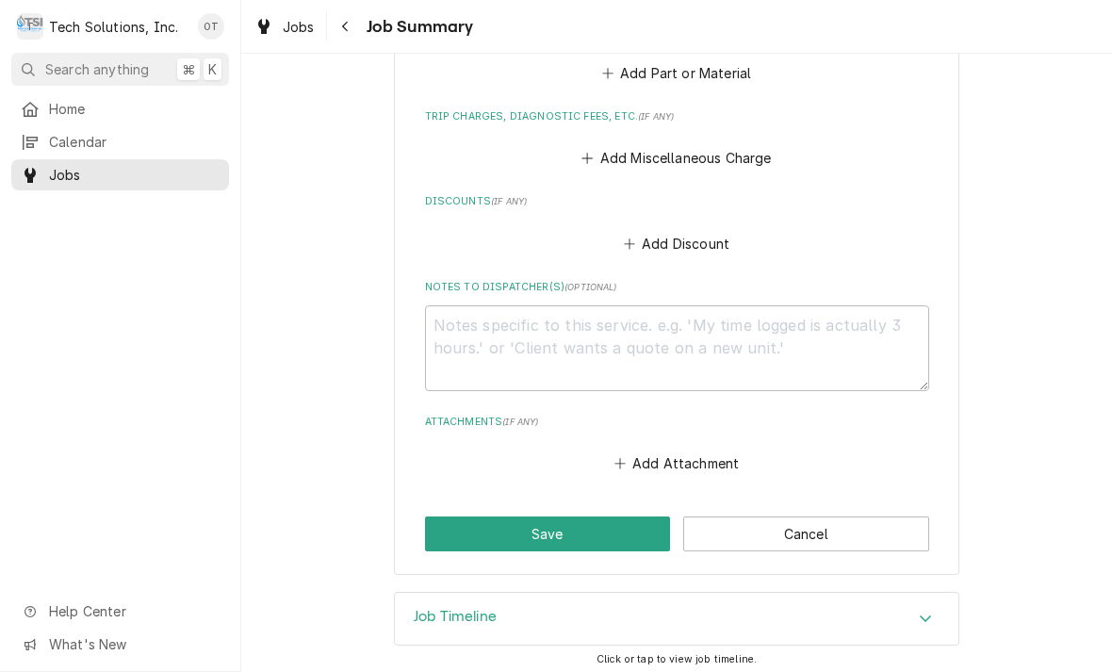
scroll to position [974, 0]
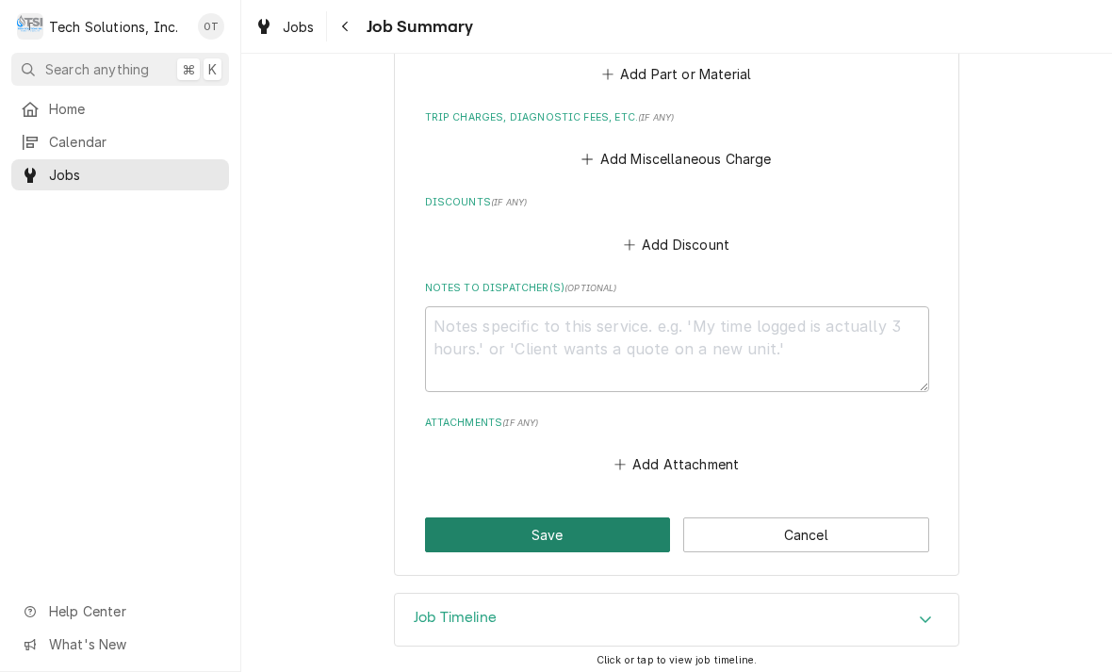
click at [559, 517] on button "Save" at bounding box center [548, 534] width 246 height 35
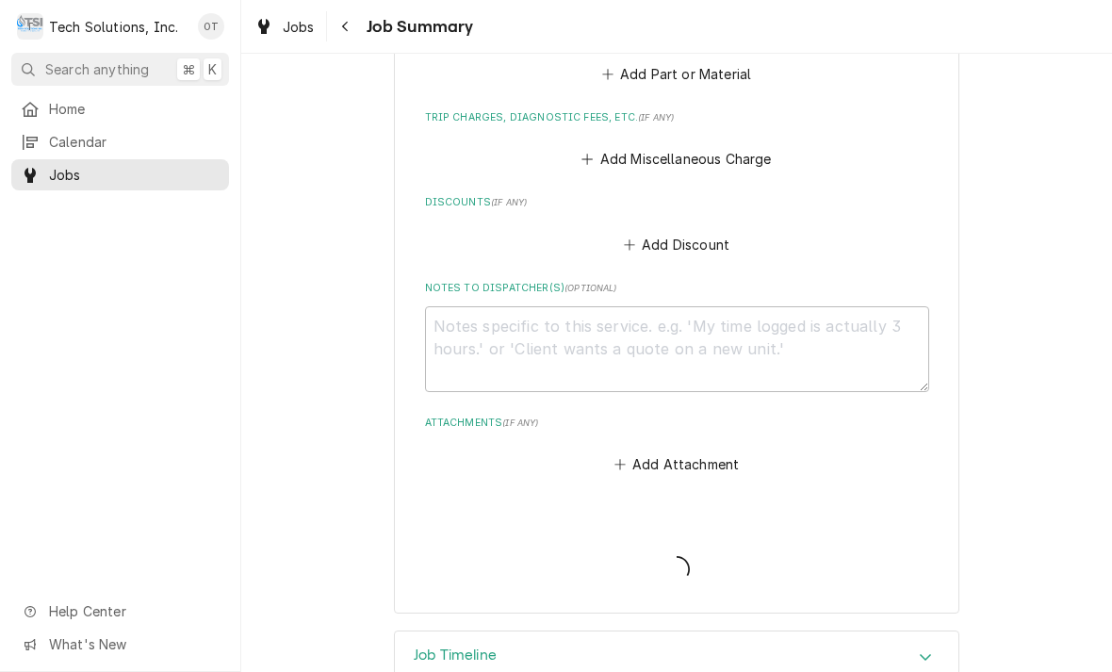
type textarea "x"
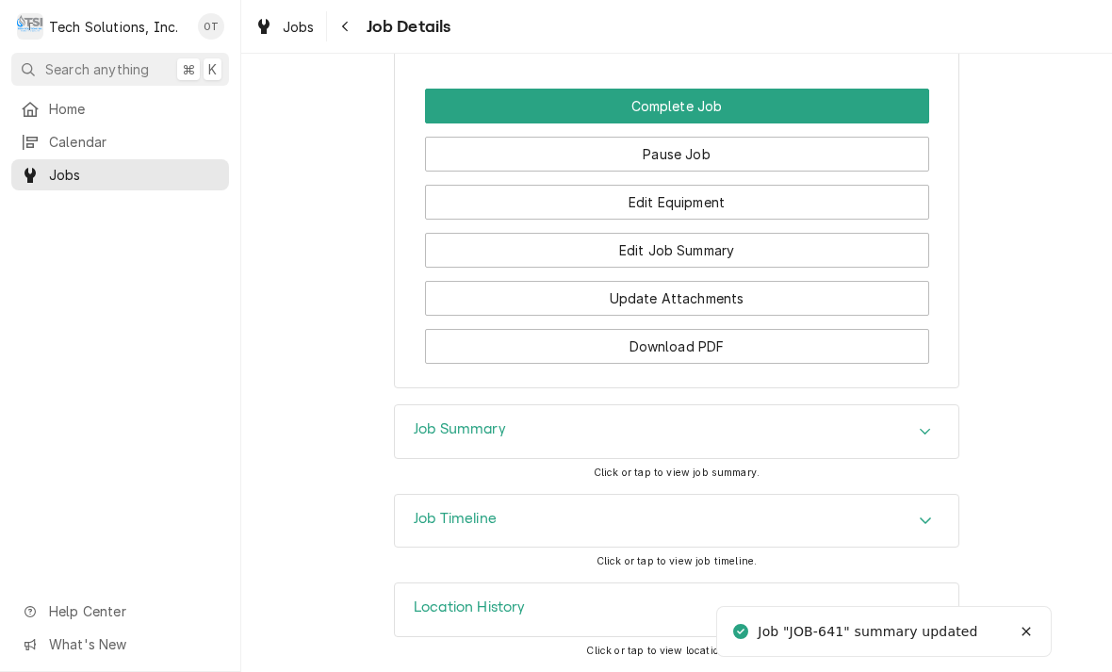
scroll to position [1769, 0]
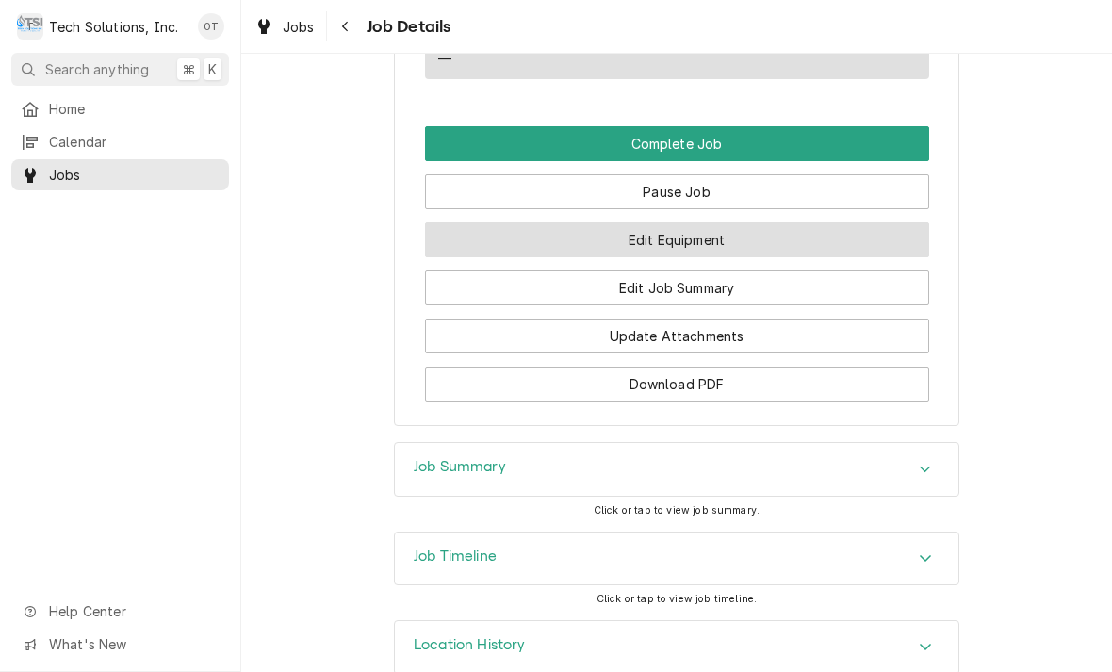
click at [663, 231] on button "Edit Equipment" at bounding box center [677, 239] width 504 height 35
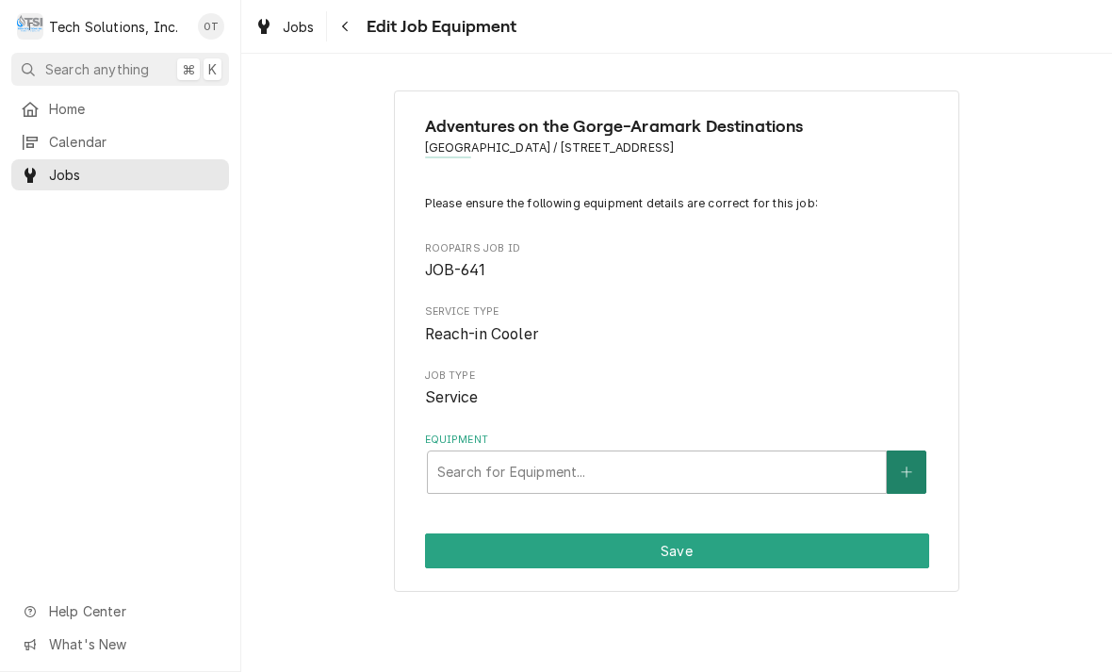
click at [905, 468] on icon "Create New Equipment" at bounding box center [906, 472] width 11 height 13
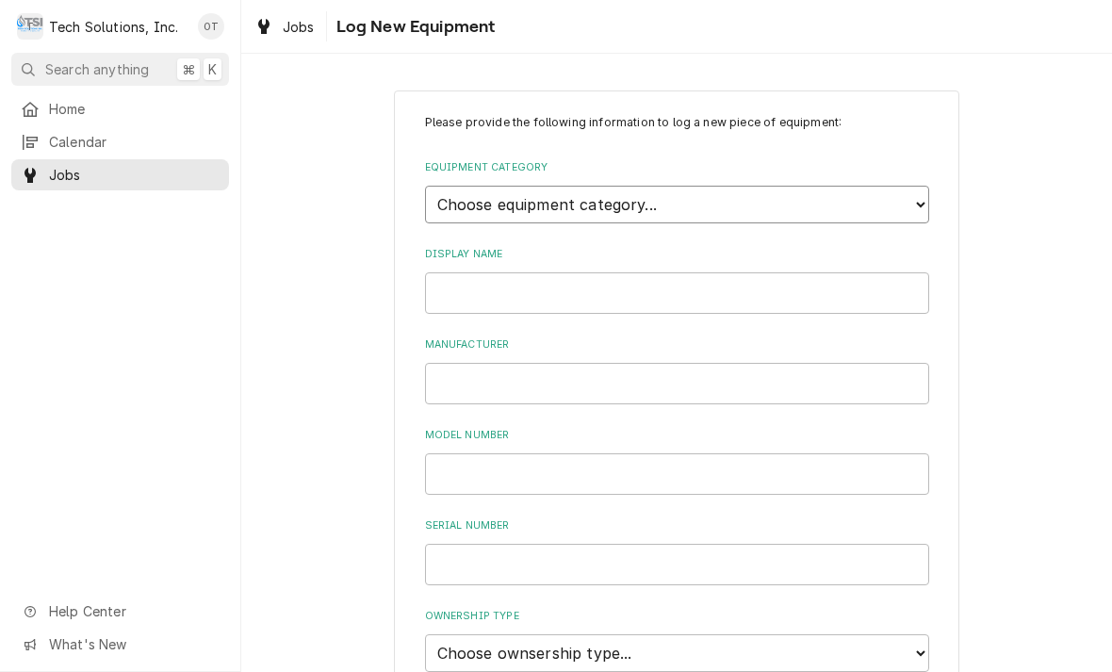
click at [917, 191] on select "Choose equipment category... Cooking Equipment Fryers Ice Machines Ovens and Ra…" at bounding box center [677, 205] width 504 height 38
select select "8"
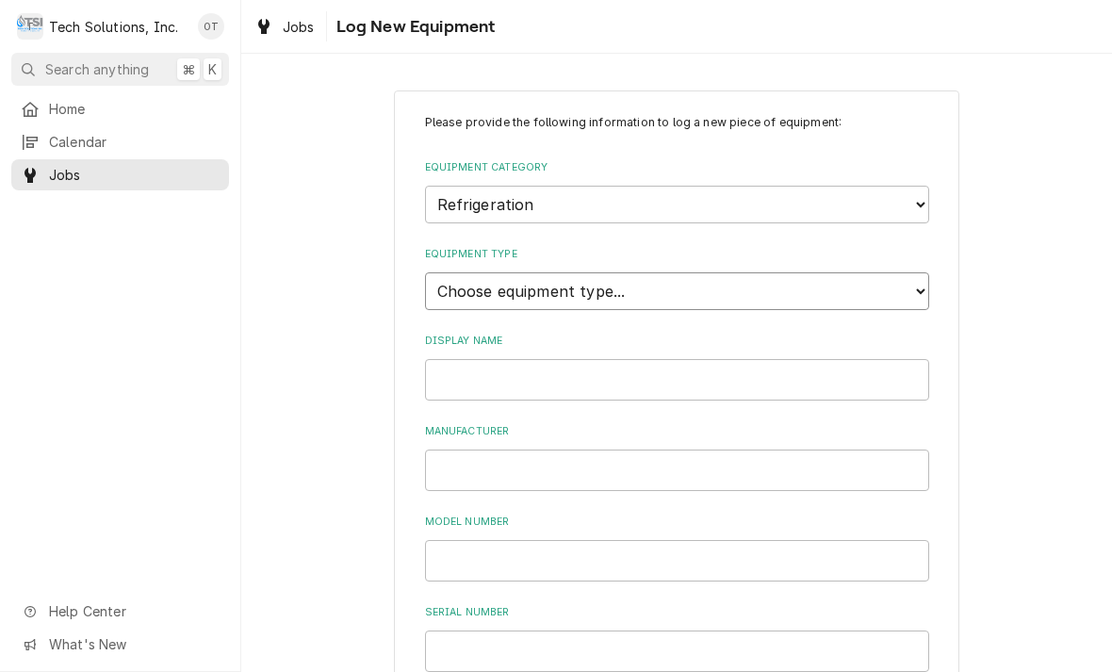
click at [901, 272] on select "Choose equipment type... Bar Refrigeration Blast Chiller Chef Base Freezer Chef…" at bounding box center [677, 291] width 504 height 38
select select "71"
click at [510, 359] on input "Display Name" at bounding box center [677, 379] width 504 height 41
type input "BEVERAGE-AIR"
click at [503, 460] on input "Manufacturer" at bounding box center [677, 470] width 504 height 41
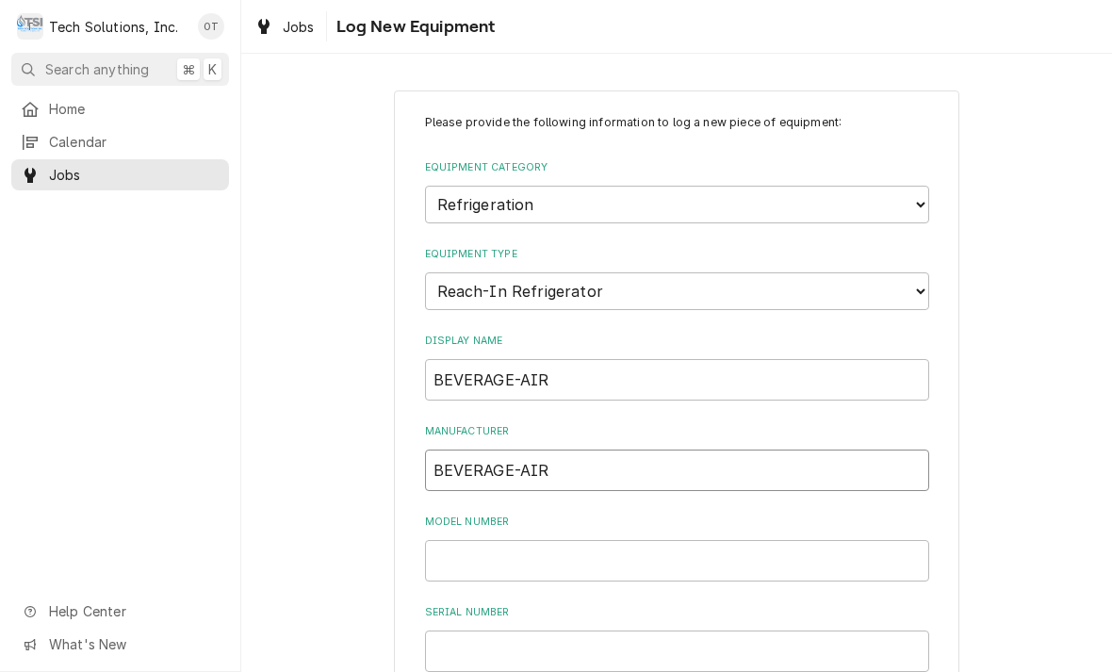
type input "BEVERAGE-AIR"
click at [481, 540] on input "Model Number" at bounding box center [677, 560] width 504 height 41
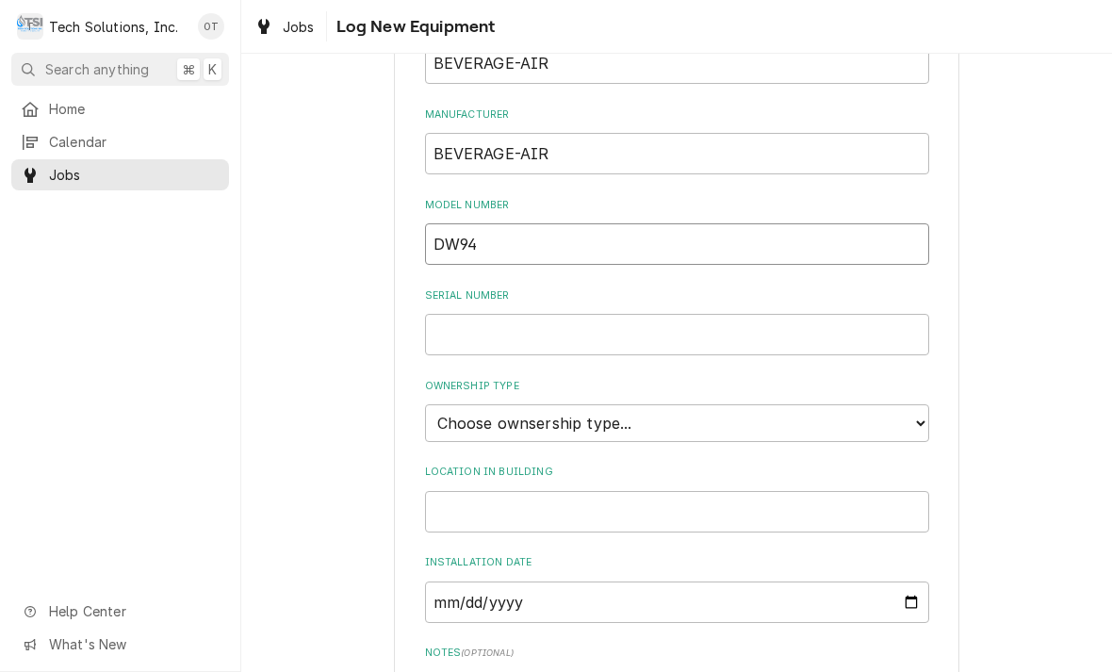
scroll to position [318, 0]
type input "DW94"
click at [473, 313] on input "Serial Number" at bounding box center [677, 333] width 504 height 41
type input "2354169"
click at [922, 403] on select "Choose ownsership type... Unknown Owned Leased Rented" at bounding box center [677, 422] width 504 height 38
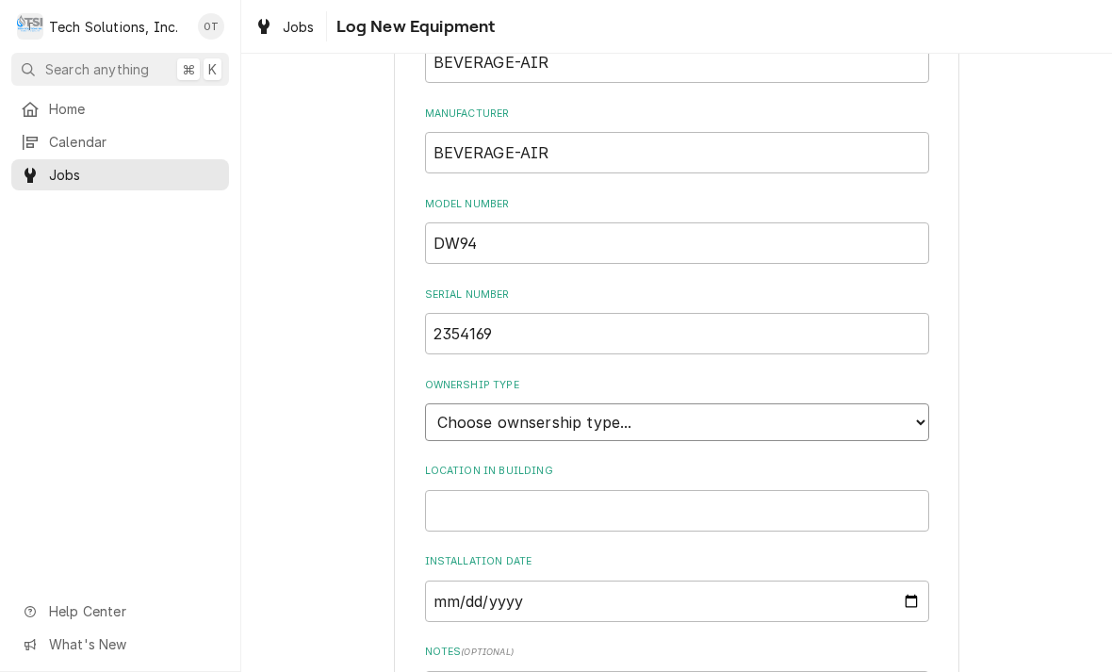
select select "1"
click at [941, 485] on div "Please provide the following information to log a new piece of equipment: Equip…" at bounding box center [677, 357] width 566 height 1168
click at [528, 490] on input "Location in Building" at bounding box center [677, 510] width 504 height 41
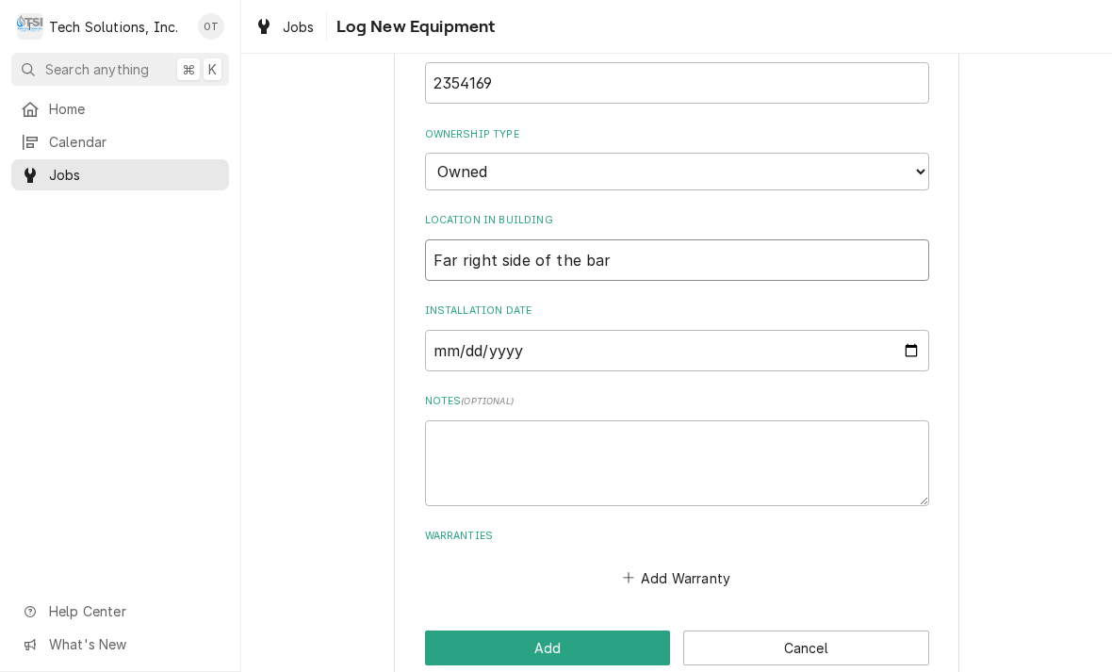
scroll to position [567, 0]
type input "Far right side of the bar"
click at [473, 331] on input "Installation Date" at bounding box center [677, 351] width 504 height 41
type input "2025-08-28"
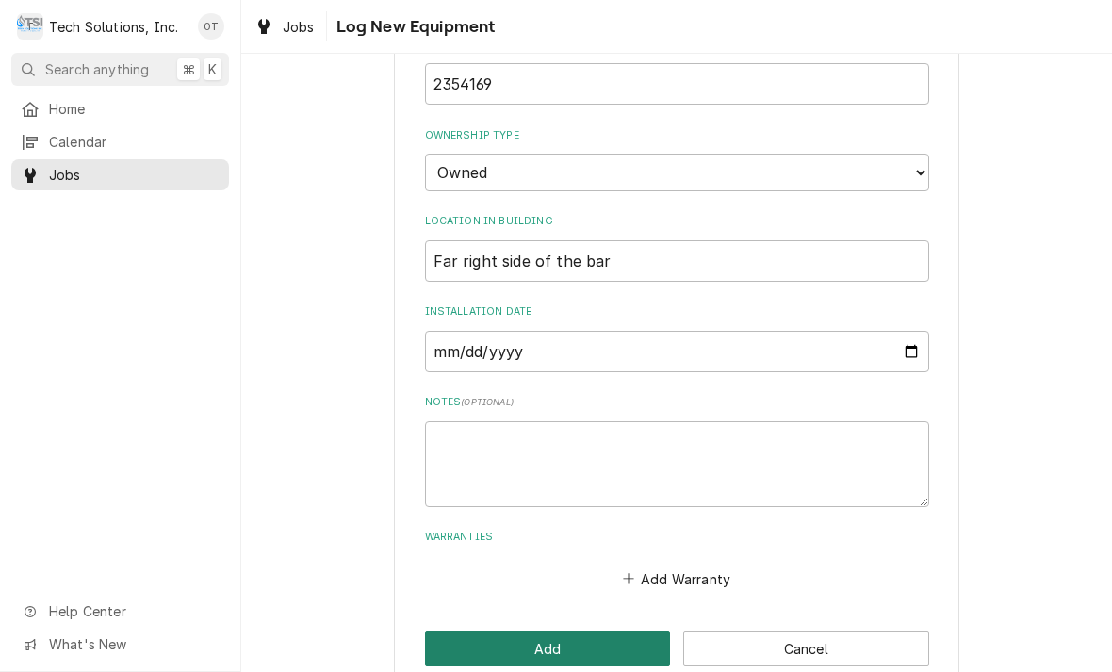
click at [555, 632] on button "Add" at bounding box center [548, 649] width 246 height 35
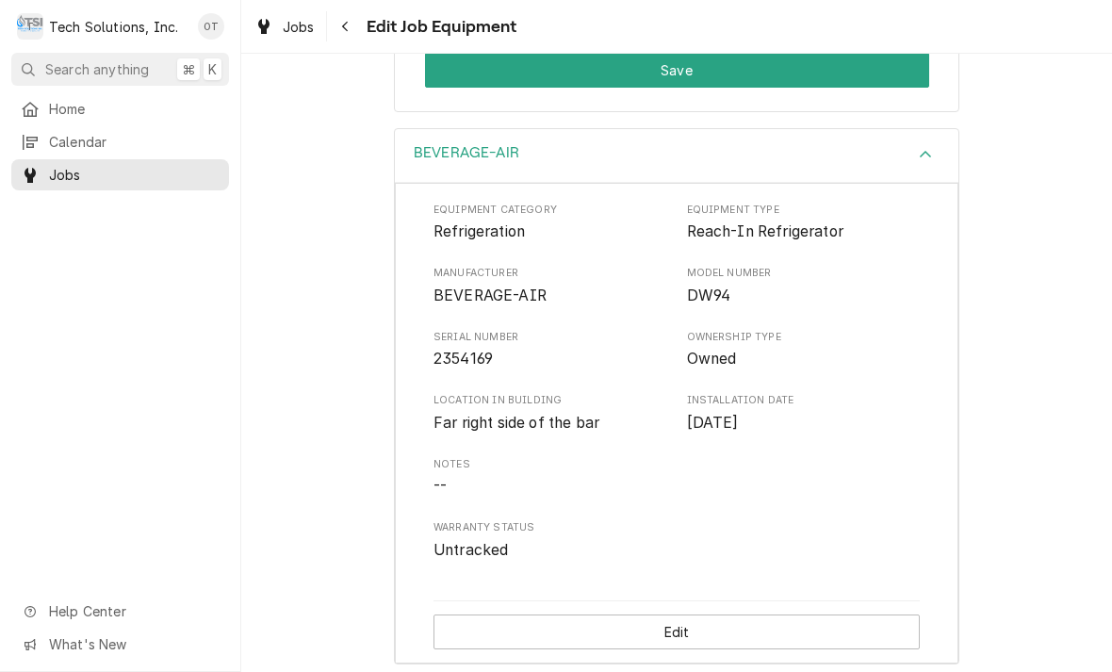
scroll to position [503, 0]
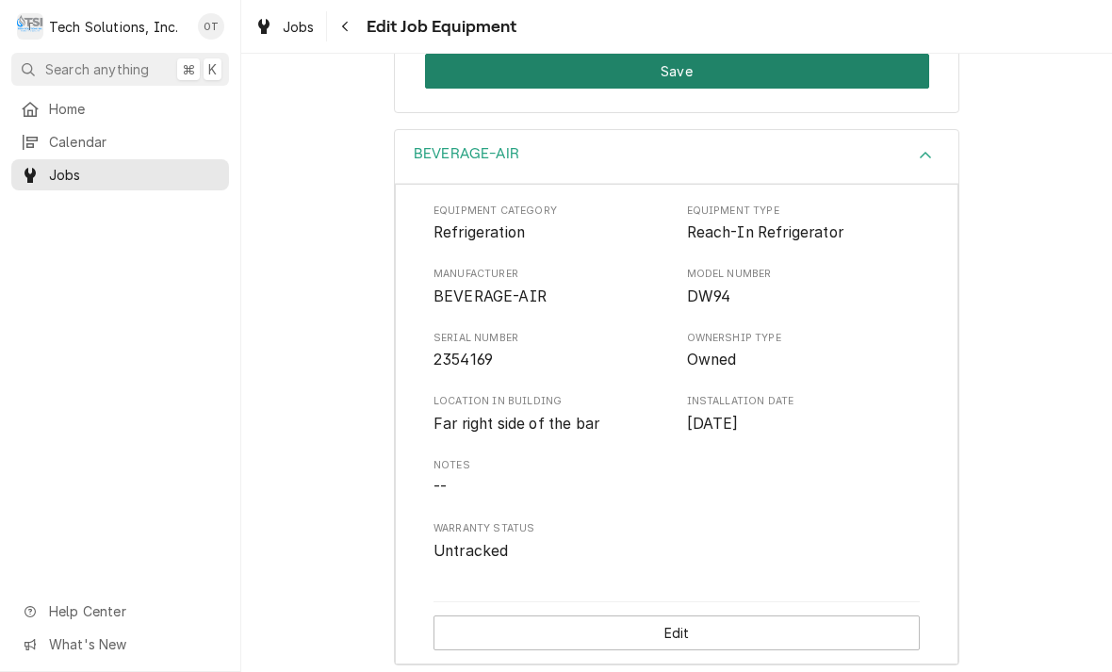
click at [666, 62] on button "Save" at bounding box center [677, 71] width 504 height 35
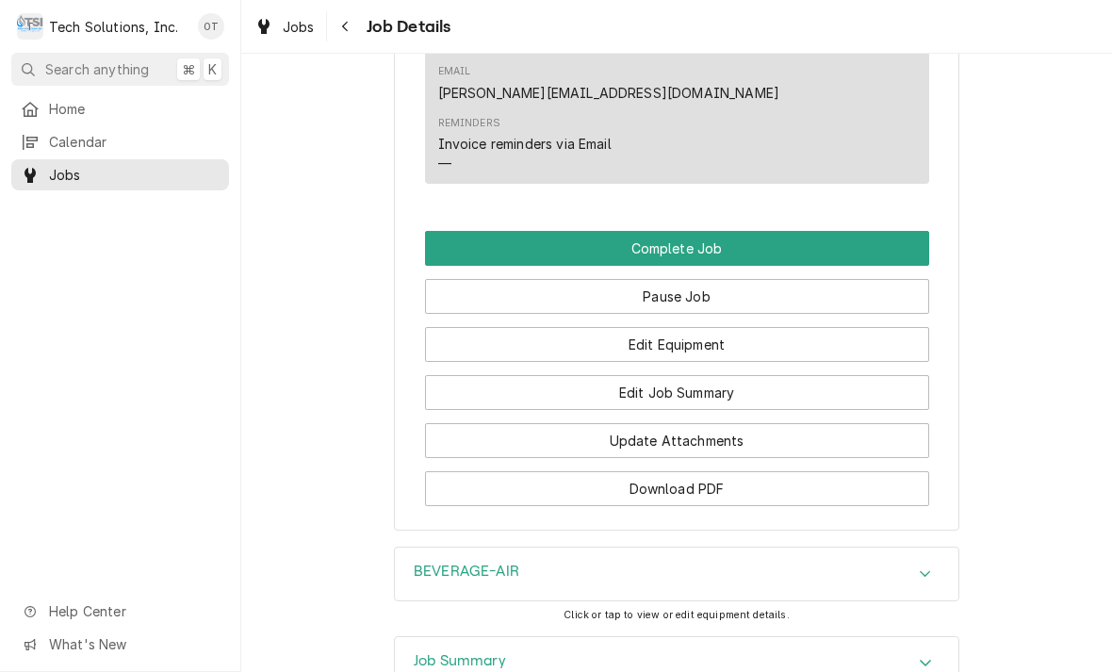
scroll to position [1695, 0]
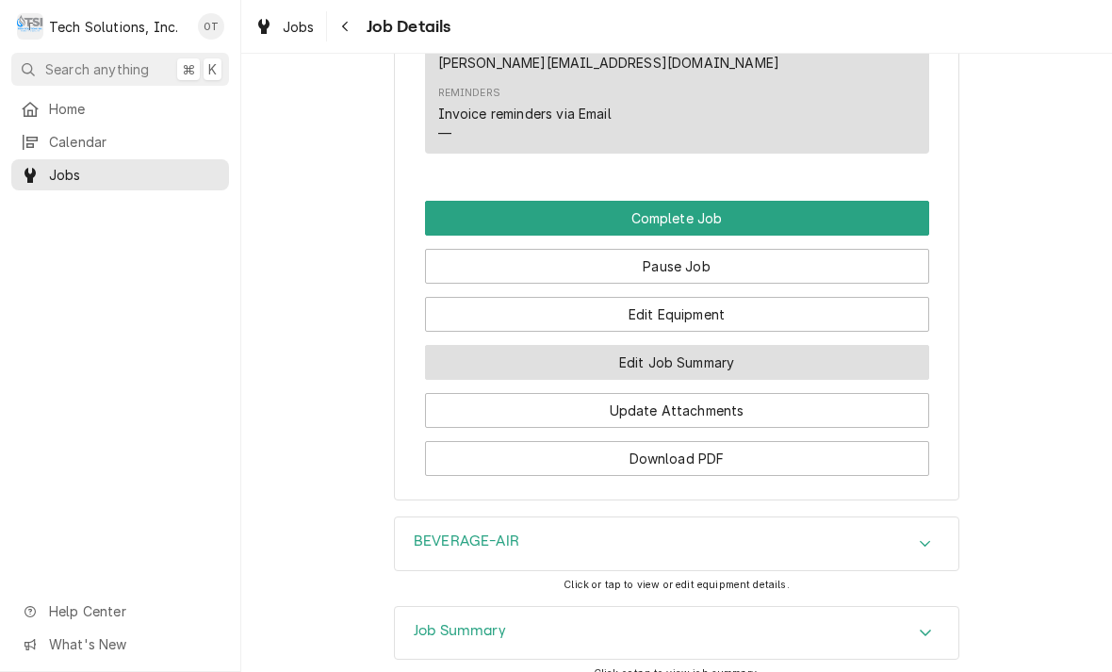
click at [682, 371] on button "Edit Job Summary" at bounding box center [677, 362] width 504 height 35
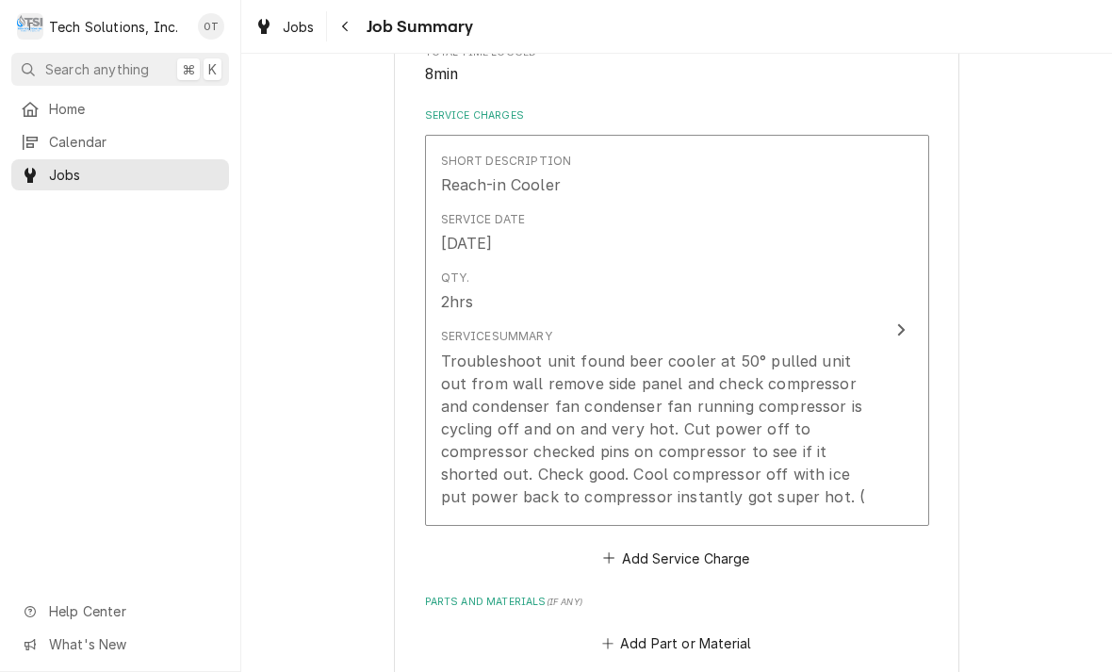
scroll to position [403, 0]
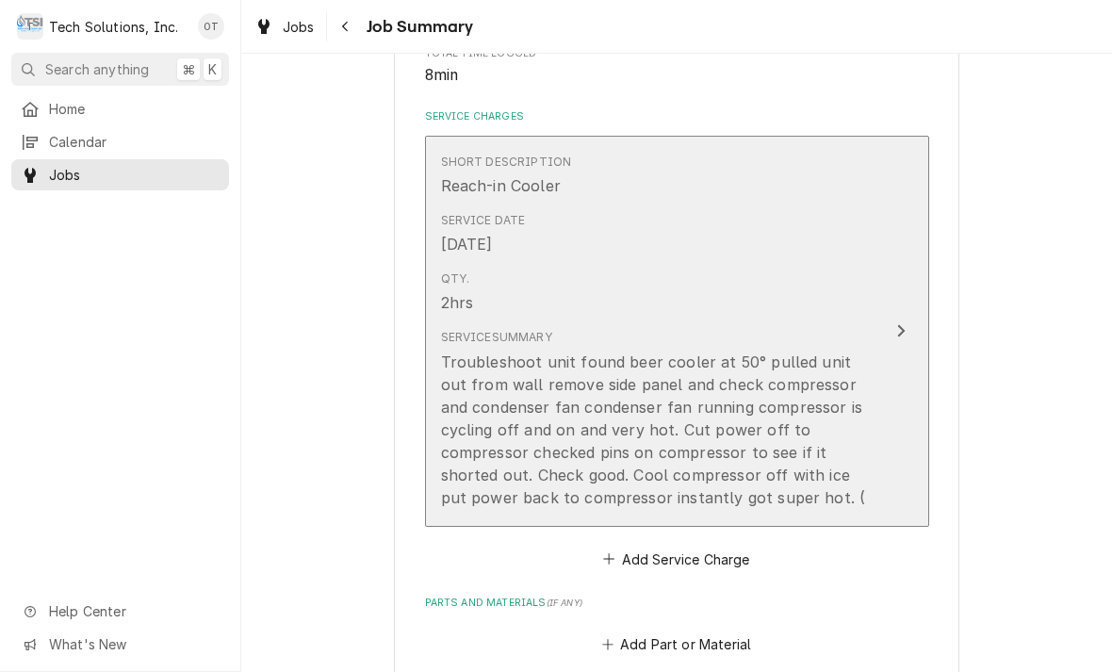
click at [608, 414] on div "Troubleshoot unit found beer cooler at 50° pulled unit out from wall remove sid…" at bounding box center [657, 430] width 433 height 158
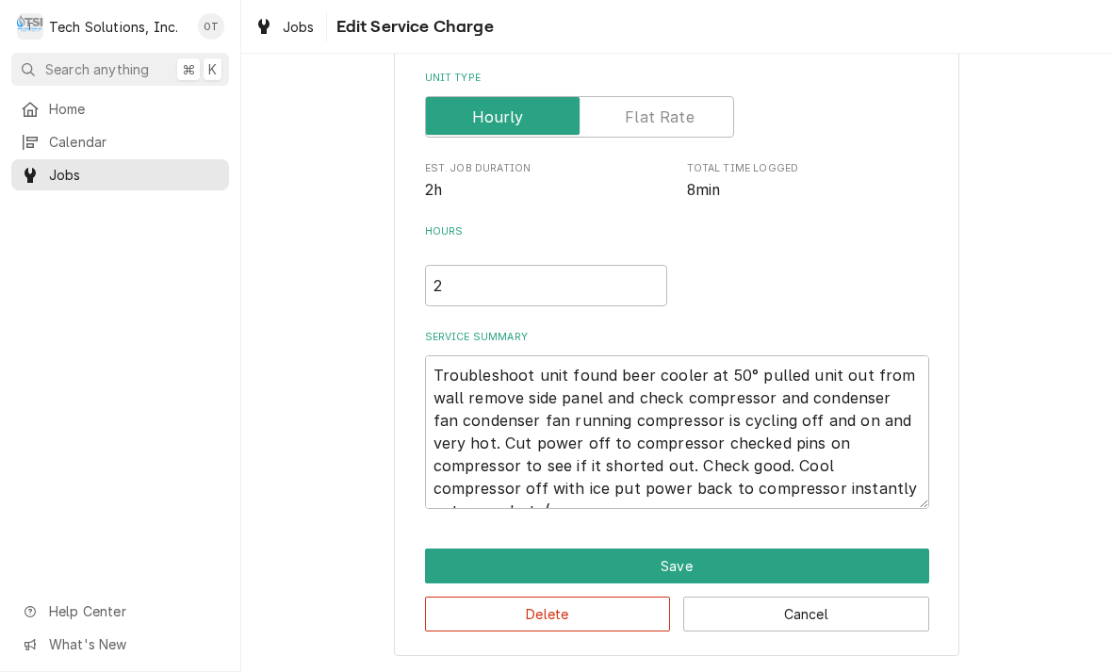
scroll to position [265, 0]
click at [852, 485] on textarea "Troubleshoot unit found beer cooler at 50° pulled unit out from wall remove sid…" at bounding box center [677, 432] width 504 height 154
type textarea "x"
type textarea "Troubleshoot unit found beer cooler at 50° pulled unit out from wall remove sid…"
type textarea "x"
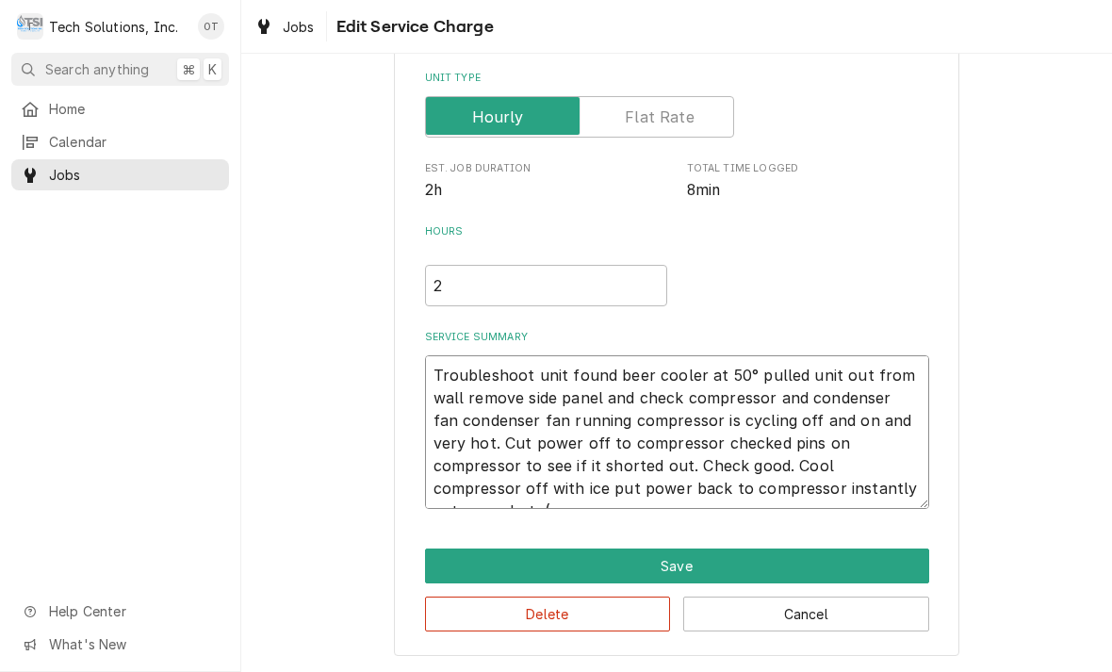
type textarea "Troubleshoot unit found beer cooler at 50° pulled unit out from wall remove sid…"
type textarea "x"
type textarea "Troubleshoot unit found beer cooler at 50° pulled unit out from wall remove sid…"
type textarea "x"
type textarea "Troubleshoot unit found beer cooler at 50° pulled unit out from wall remove sid…"
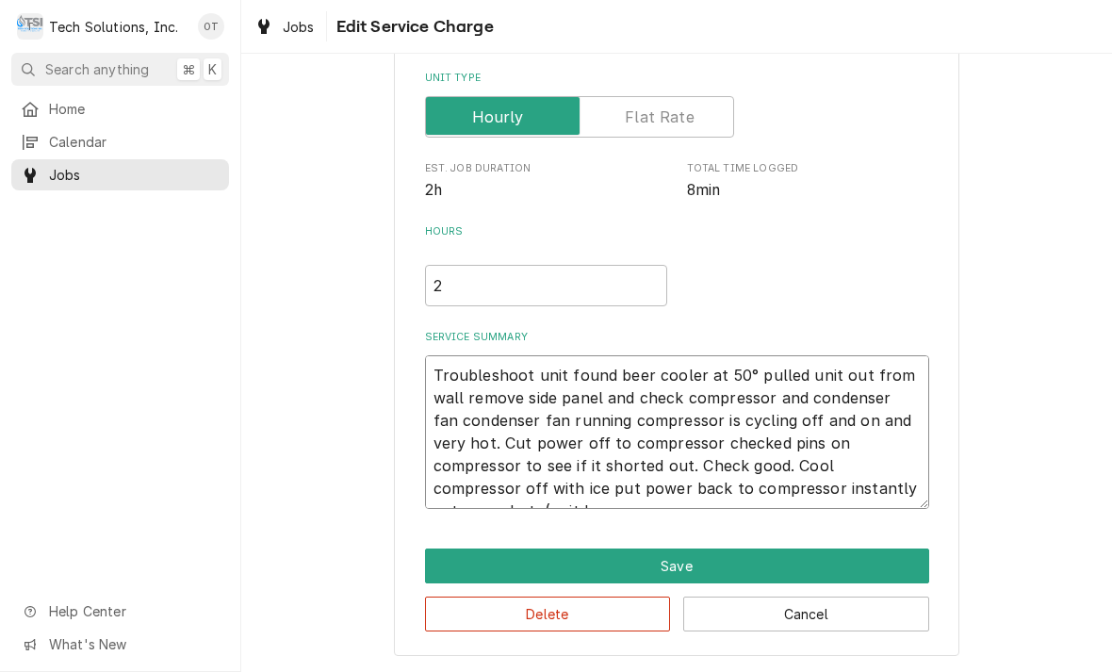
type textarea "x"
type textarea "Troubleshoot unit found beer cooler at 50° pulled unit out from wall remove sid…"
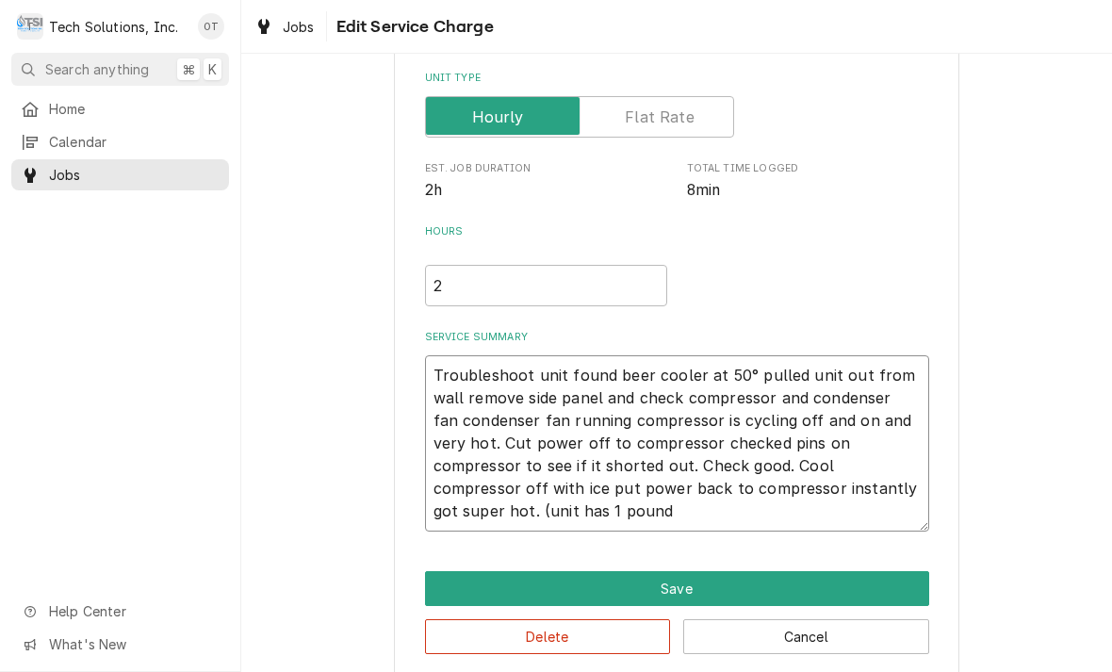
type textarea "x"
type textarea "Troubleshoot unit found beer cooler at 50° pulled unit out from wall remove sid…"
type textarea "x"
type textarea "Troubleshoot unit found beer cooler at 50° pulled unit out from wall remove sid…"
type textarea "x"
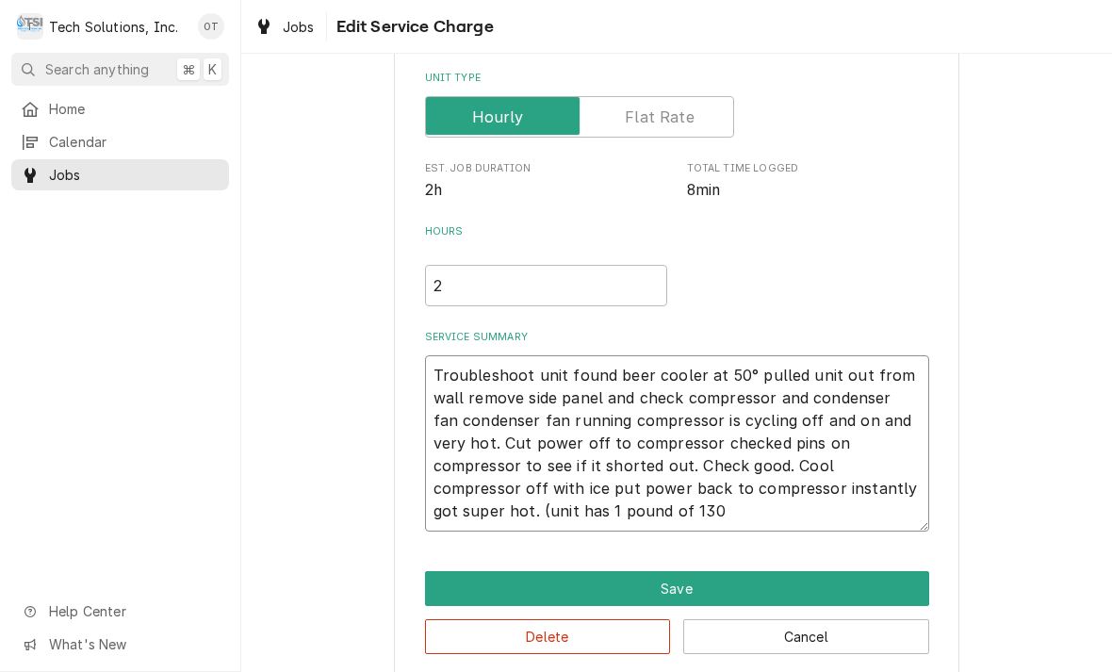
type textarea "Troubleshoot unit found beer cooler at 50° pulled unit out from wall remove sid…"
type textarea "x"
type textarea "Troubleshoot unit found beer cooler at 50° pulled unit out from wall remove sid…"
type textarea "x"
type textarea "Troubleshoot unit found beer cooler at 50° pulled unit out from wall remove sid…"
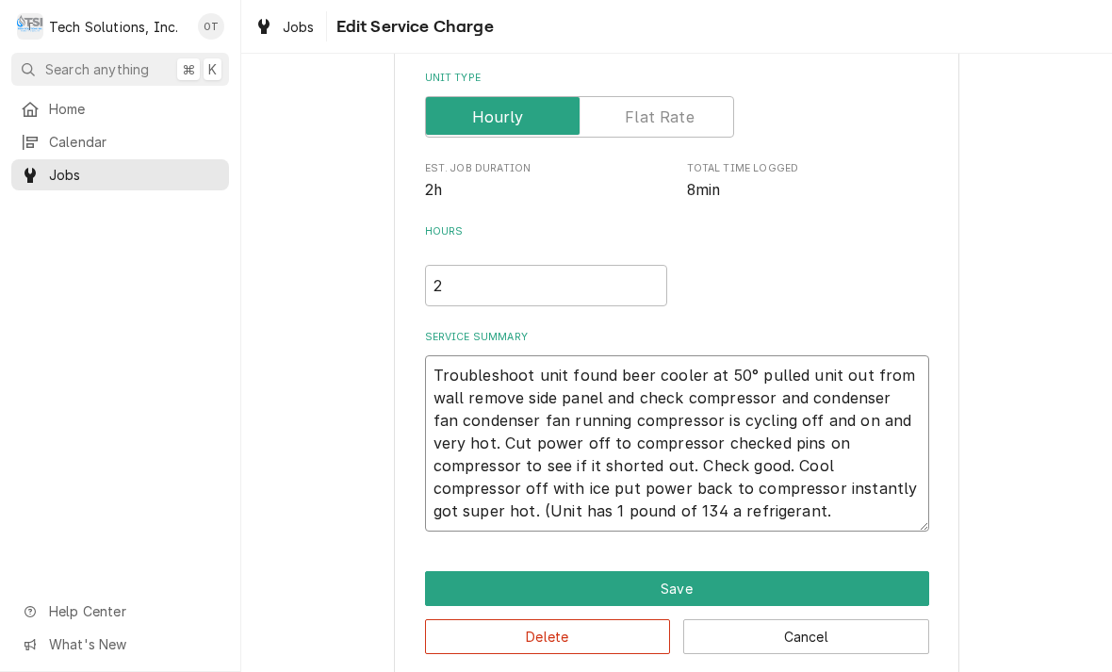
type textarea "x"
type textarea "Troubleshoot unit found beer cooler at 50° pulled unit out from wall remove sid…"
type textarea "x"
type textarea "Troubleshoot unit found beer cooler at 50° pulled unit out from wall remove sid…"
type textarea "x"
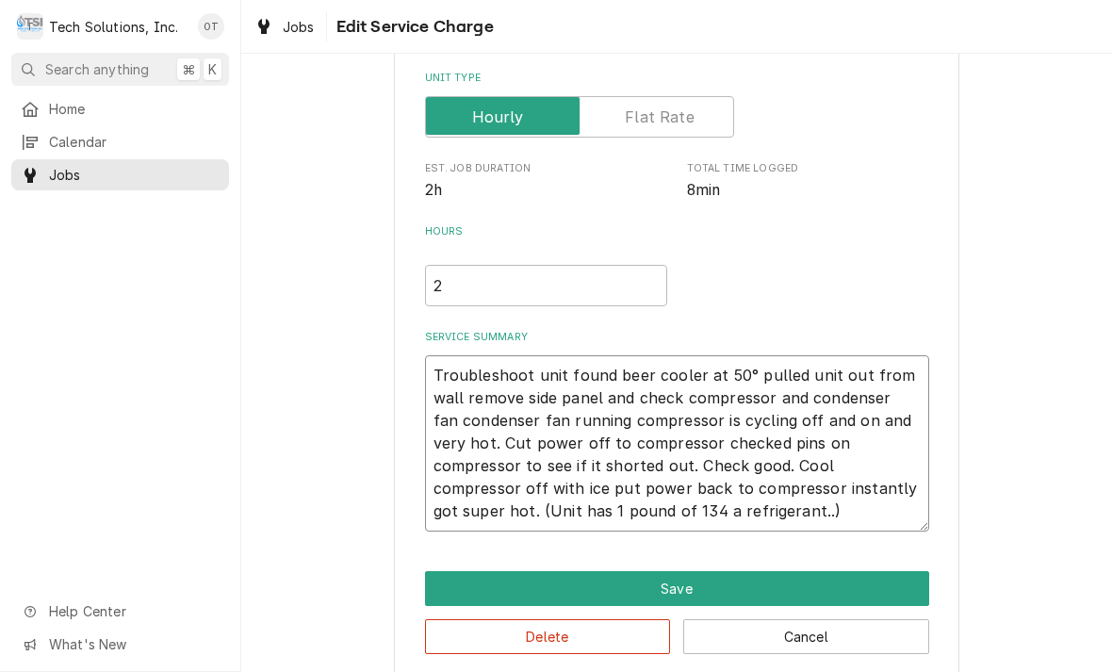
type textarea "Troubleshoot unit found beer cooler at 50° pulled unit out from wall remove sid…"
type textarea "x"
type textarea "Troubleshoot unit found beer cooler at 50° pulled unit out from wall remove sid…"
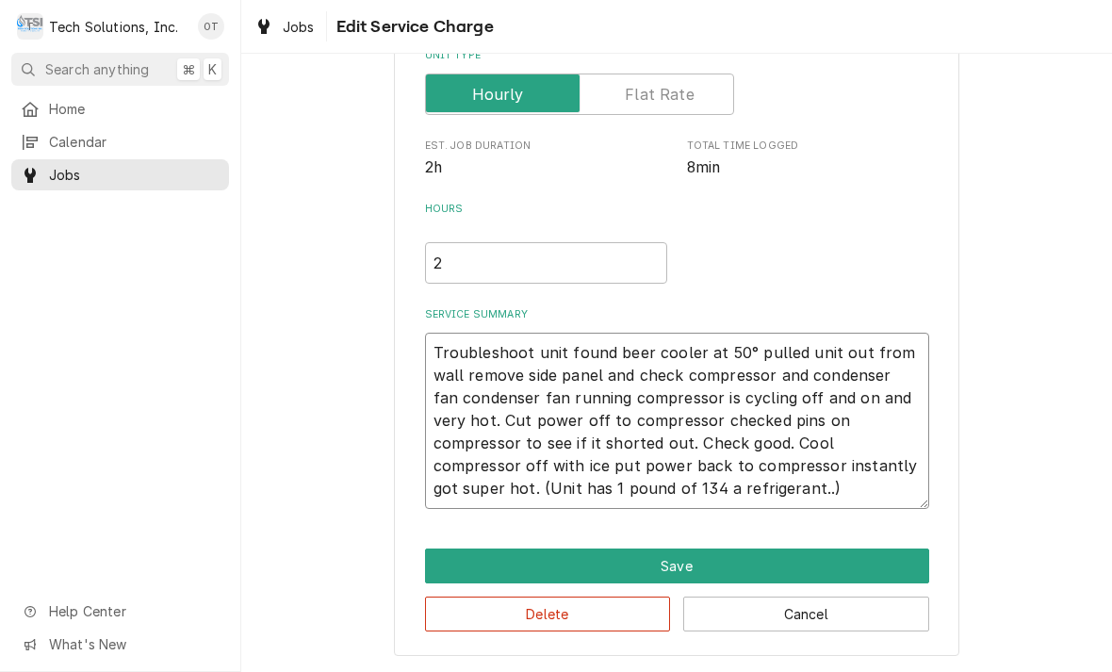
scroll to position [287, 0]
type textarea "x"
type textarea "Troubleshoot unit found beer cooler at 50° pulled unit out from wall remove sid…"
type textarea "x"
type textarea "Troubleshoot unit found beer cooler at 50° pulled unit out from wall remove sid…"
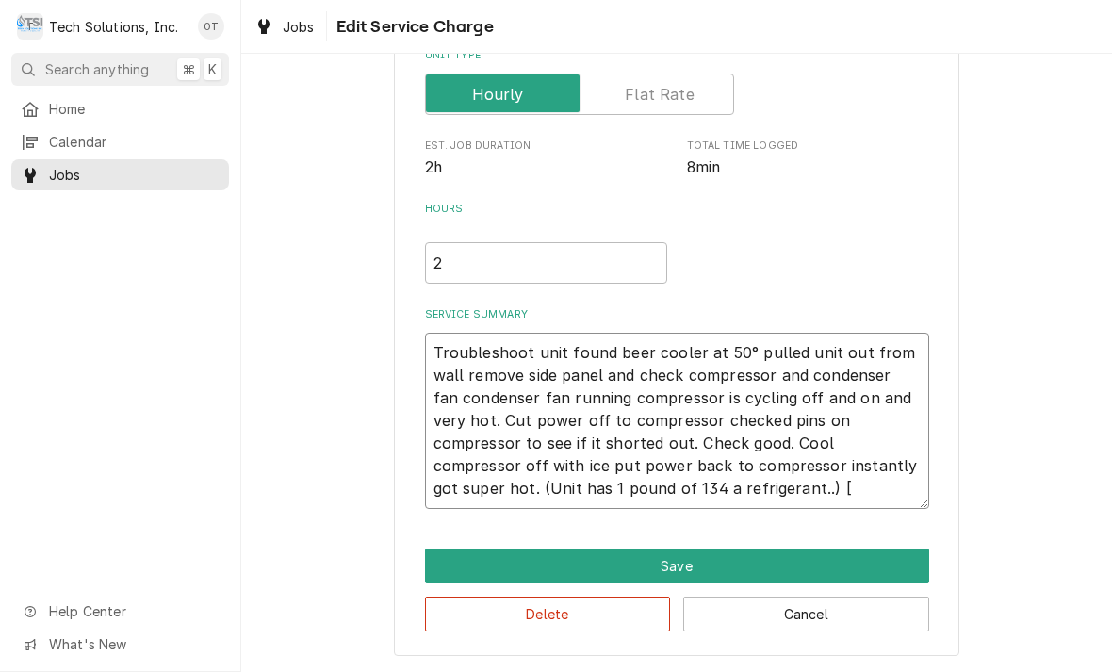
type textarea "x"
type textarea "Troubleshoot unit found beer cooler at 50° pulled unit out from wall remove sid…"
type textarea "x"
type textarea "Troubleshoot unit found beer cooler at 50° pulled unit out from wall remove sid…"
type textarea "x"
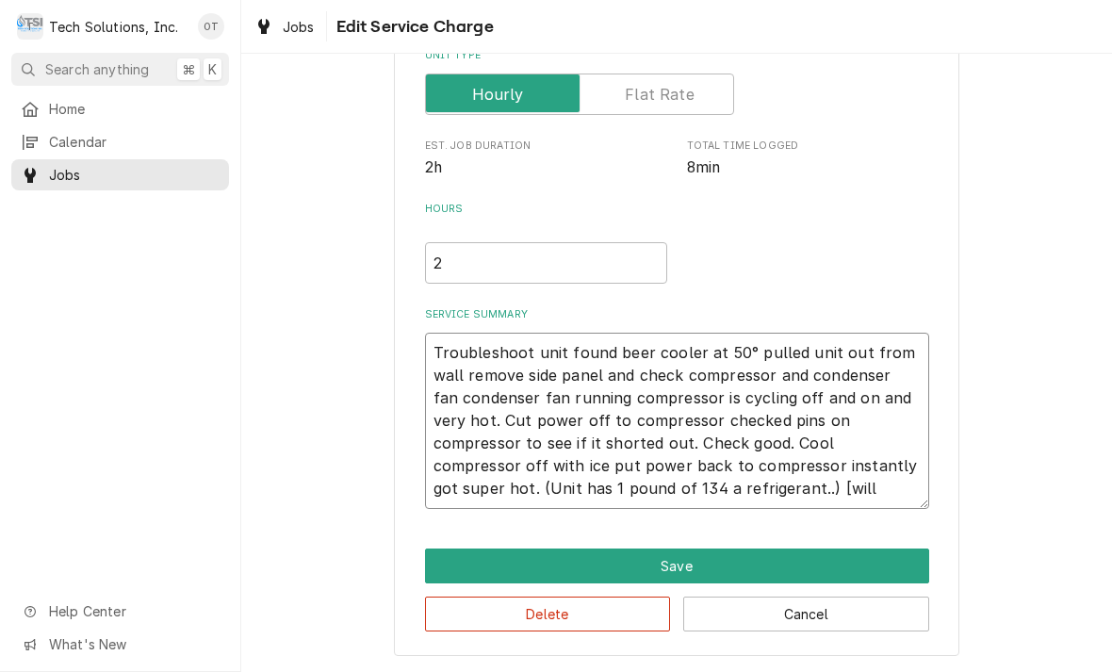
type textarea "Troubleshoot unit found beer cooler at 50° pulled unit out from wall remove sid…"
type textarea "x"
type textarea "Troubleshoot unit found beer cooler at 50° pulled unit out from wall remove sid…"
type textarea "x"
type textarea "Troubleshoot unit found beer cooler at 50° pulled unit out from wall remove sid…"
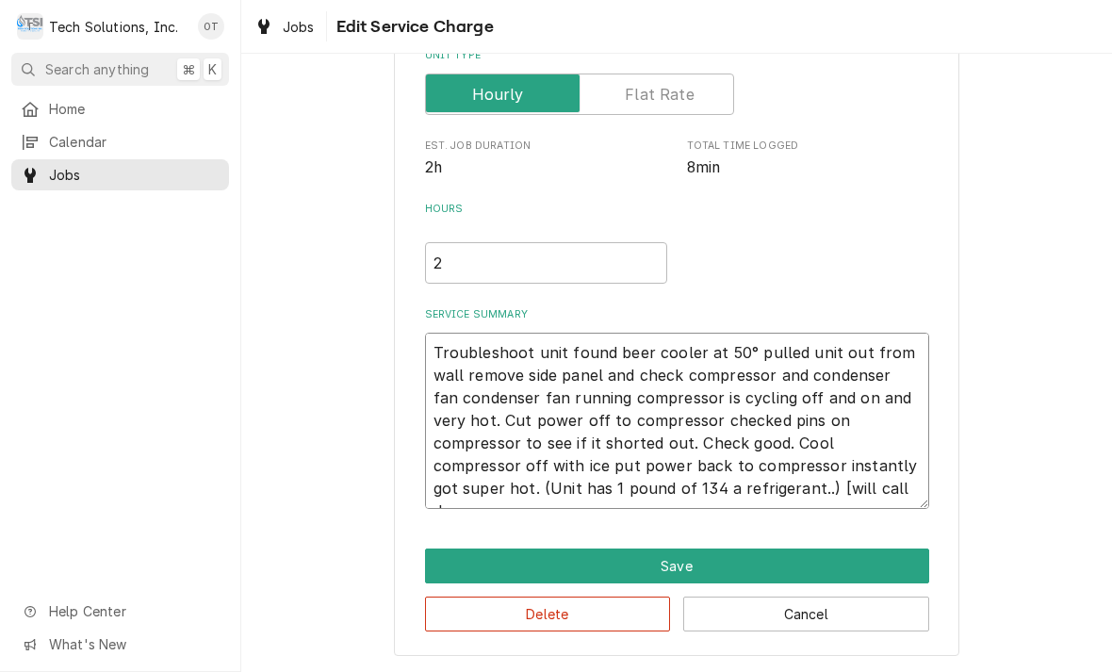
type textarea "x"
type textarea "Troubleshoot unit found beer cooler at 50° pulled unit out from wall remove sid…"
type textarea "x"
type textarea "Troubleshoot unit found beer cooler at 50° pulled unit out from wall remove sid…"
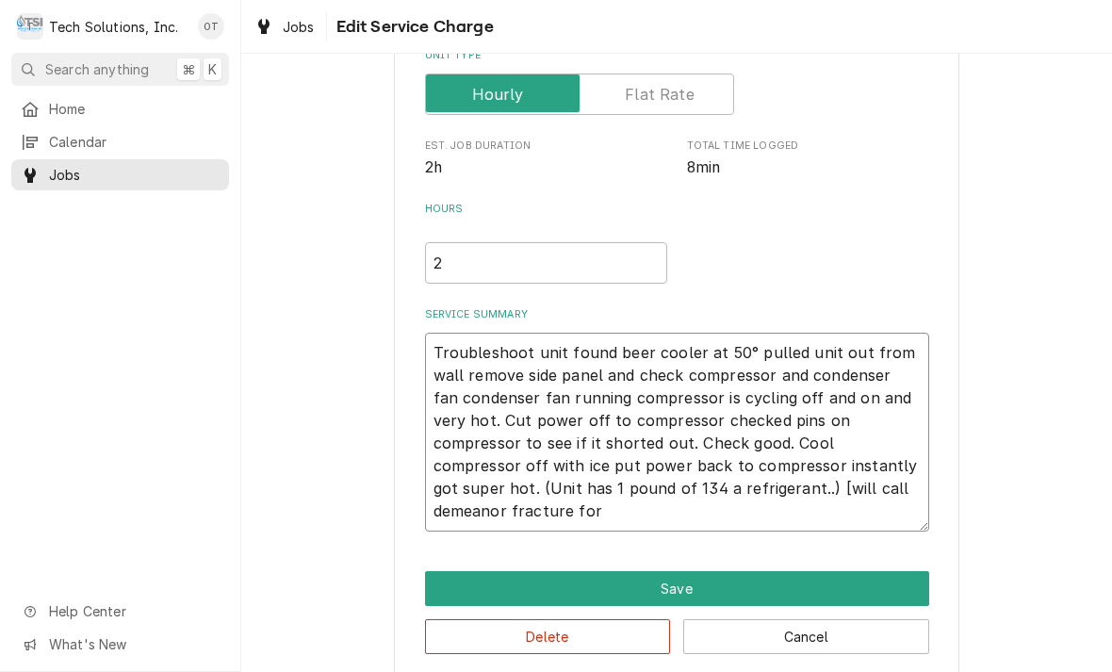
type textarea "x"
type textarea "Troubleshoot unit found beer cooler at 50° pulled unit out from wall remove sid…"
type textarea "x"
type textarea "Troubleshoot unit found beer cooler at 50° pulled unit out from wall remove sid…"
type textarea "x"
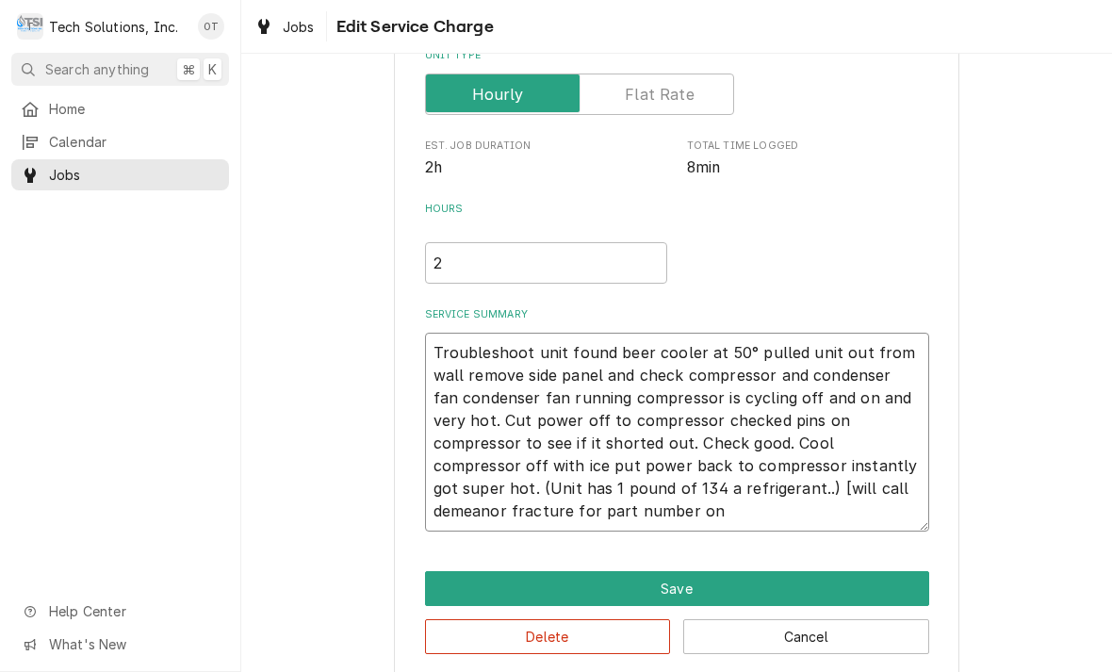
type textarea "Troubleshoot unit found beer cooler at 50° pulled unit out from wall remove sid…"
type textarea "x"
type textarea "Troubleshoot unit found beer cooler at 50° pulled unit out from wall remove sid…"
type textarea "x"
type textarea "Troubleshoot unit found beer cooler at 50° pulled unit out from wall remove sid…"
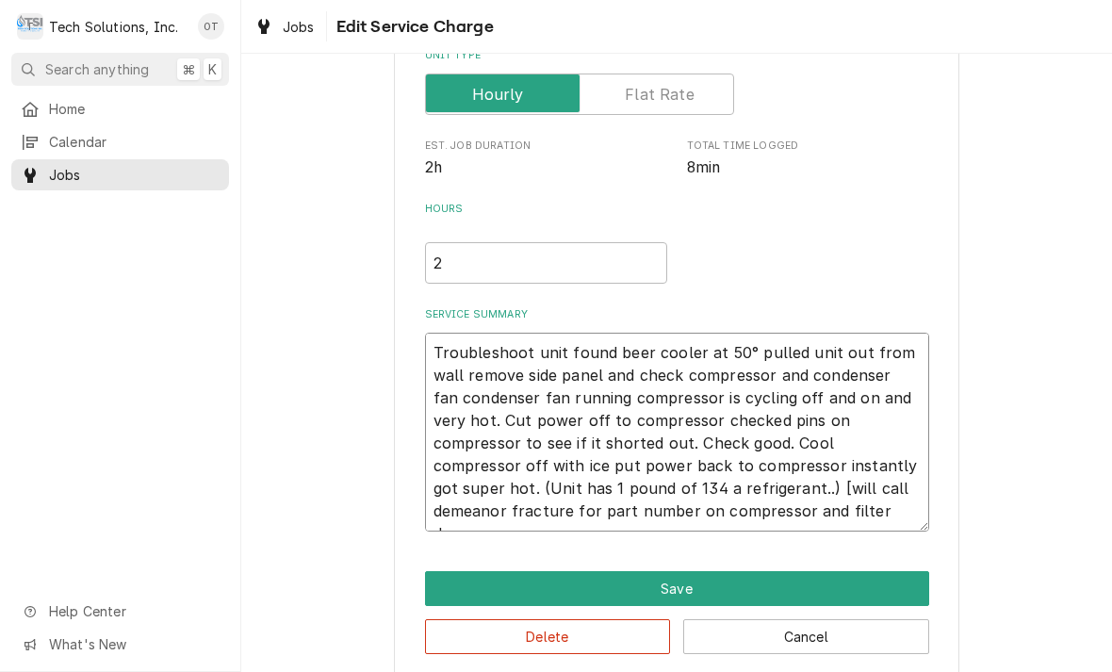
type textarea "x"
type textarea "Troubleshoot unit found beer cooler at 50° pulled unit out from wall remove sid…"
type textarea "x"
type textarea "Troubleshoot unit found beer cooler at 50° pulled unit out from wall remove sid…"
type textarea "x"
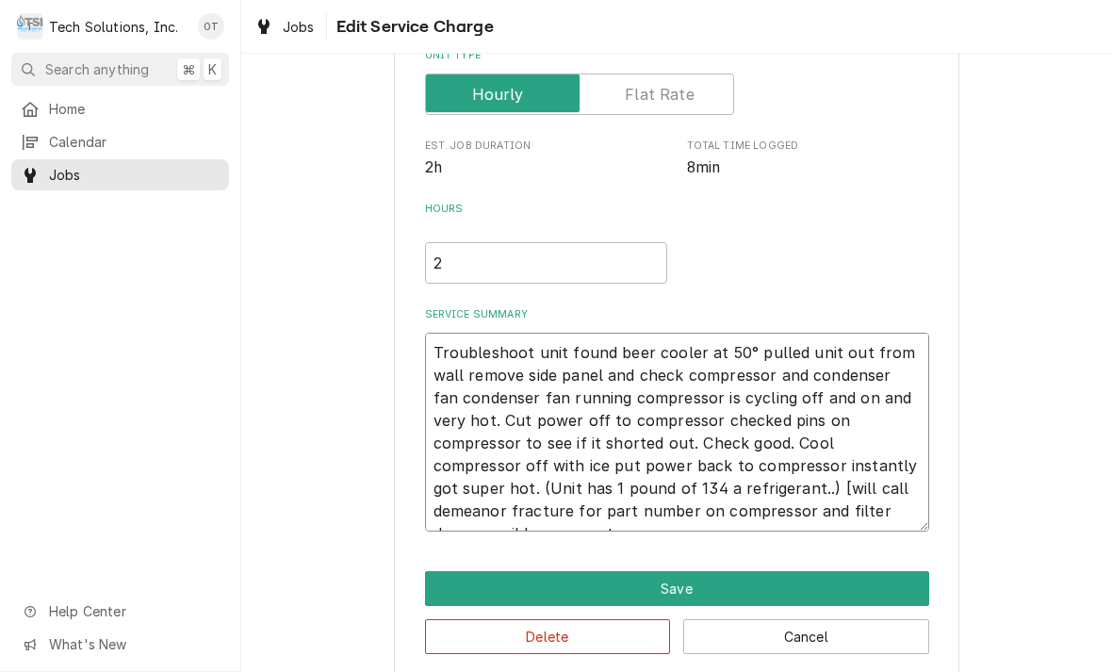
type textarea "Troubleshoot unit found beer cooler at 50° pulled unit out from wall remove sid…"
type textarea "x"
type textarea "Troubleshoot unit found beer cooler at 50° pulled unit out from wall remove sid…"
type textarea "x"
type textarea "Troubleshoot unit found beer cooler at 50° pulled unit out from wall remove sid…"
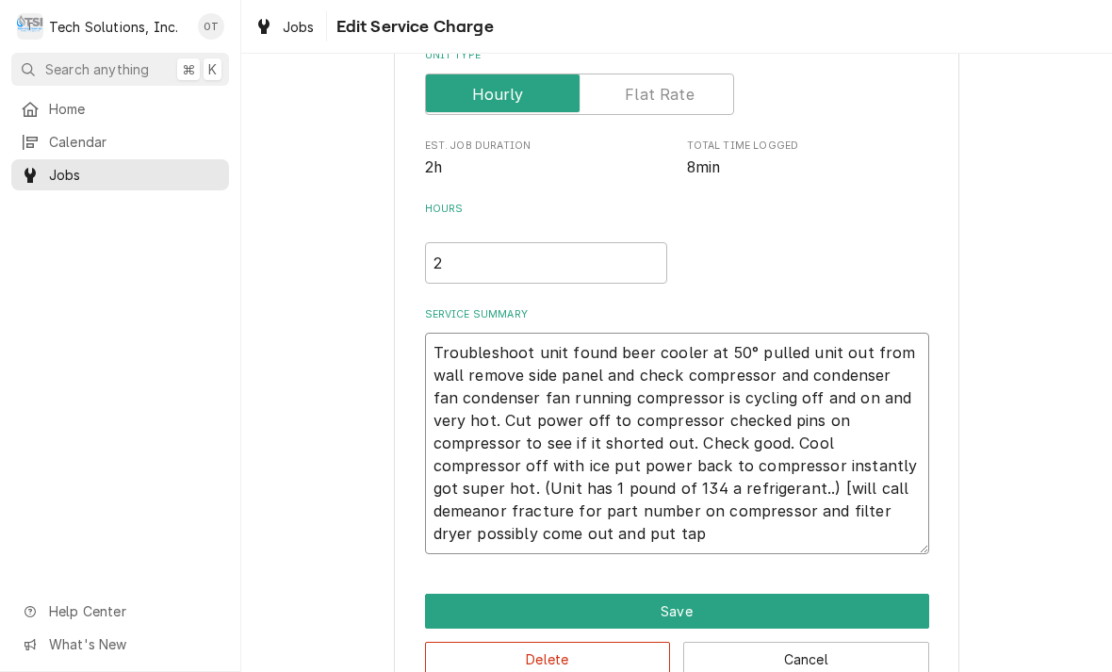
type textarea "x"
type textarea "Troubleshoot unit found beer cooler at 50° pulled unit out from wall remove sid…"
type textarea "x"
type textarea "Troubleshoot unit found beer cooler at 50° pulled unit out from wall remove sid…"
type textarea "x"
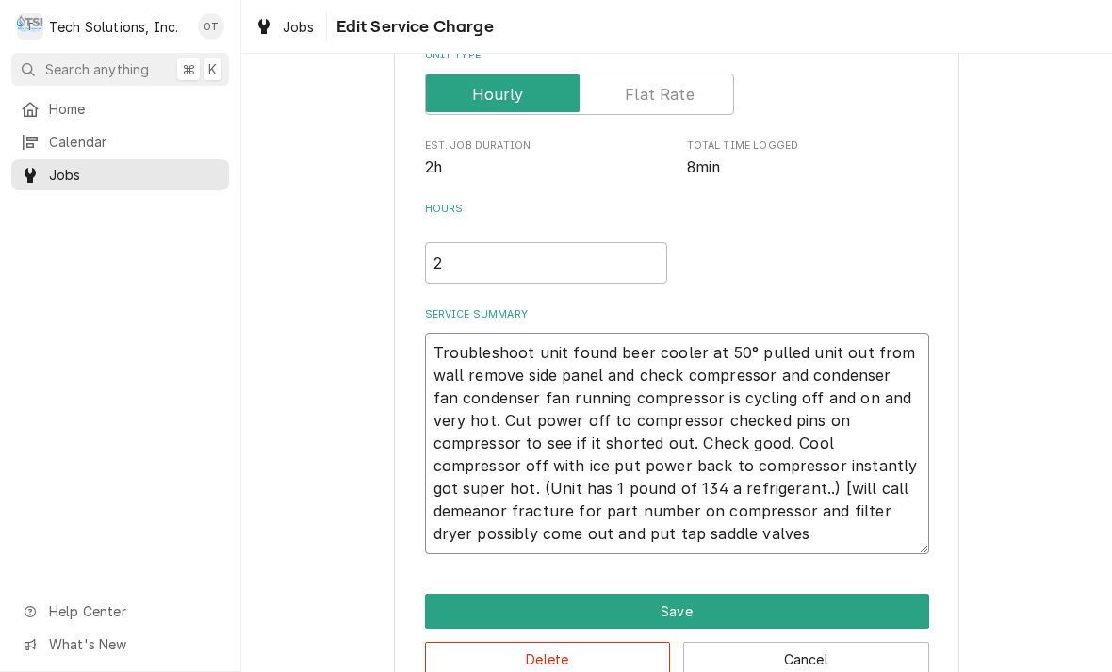
type textarea "Troubleshoot unit found beer cooler at 50° pulled unit out from wall remove sid…"
type textarea "x"
type textarea "Troubleshoot unit found beer cooler at 50° pulled unit out from wall remove sid…"
type textarea "x"
type textarea "Troubleshoot unit found beer cooler at 50° pulled unit out from wall remove sid…"
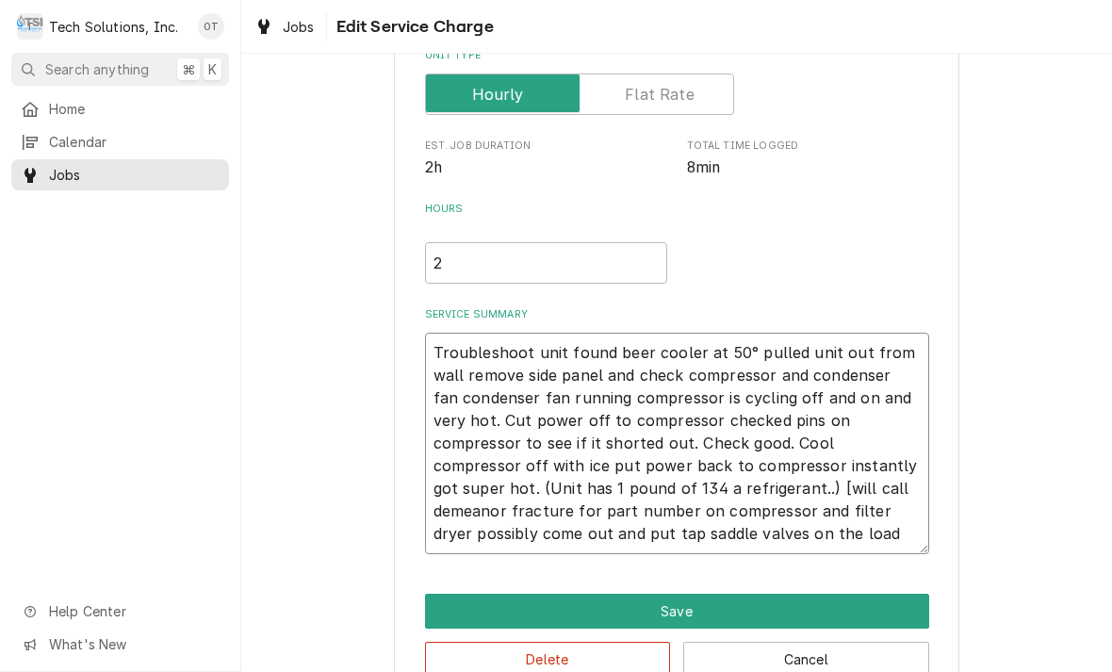
type textarea "x"
type textarea "Troubleshoot unit found beer cooler at 50° pulled unit out from wall remove sid…"
type textarea "x"
type textarea "Troubleshoot unit found beer cooler at 50° pulled unit out from wall remove sid…"
type textarea "x"
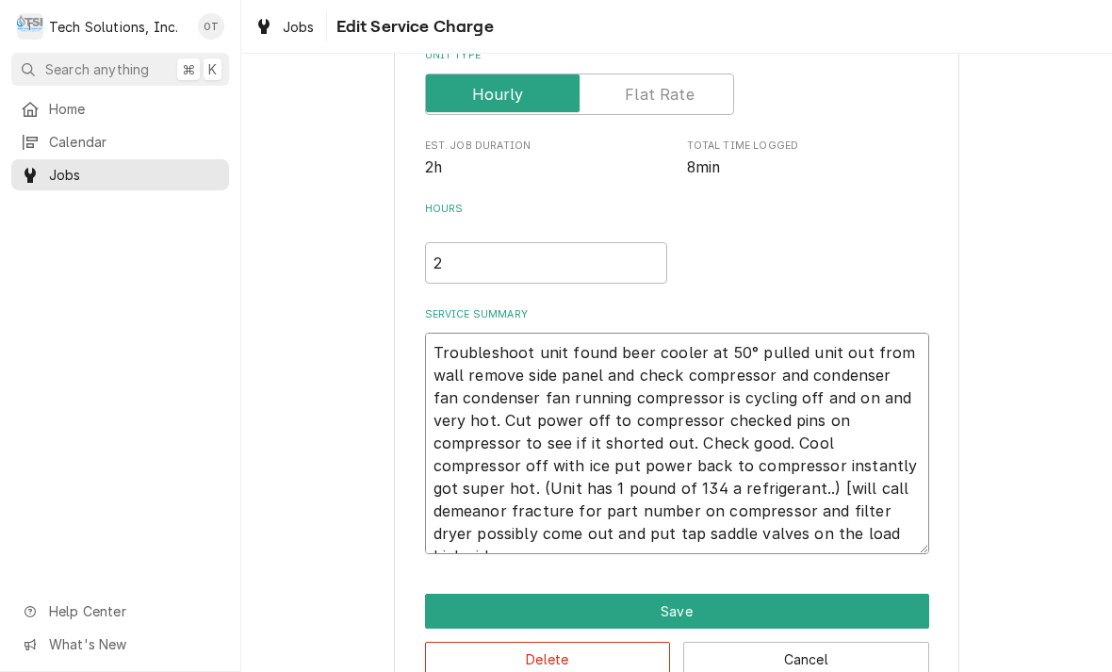
type textarea "Troubleshoot unit found beer cooler at 50° pulled unit out from wall remove sid…"
type textarea "x"
type textarea "Troubleshoot unit found beer cooler at 50° pulled unit out from wall remove sid…"
type textarea "x"
type textarea "Troubleshoot unit found beer cooler at 50° pulled unit out from wall remove sid…"
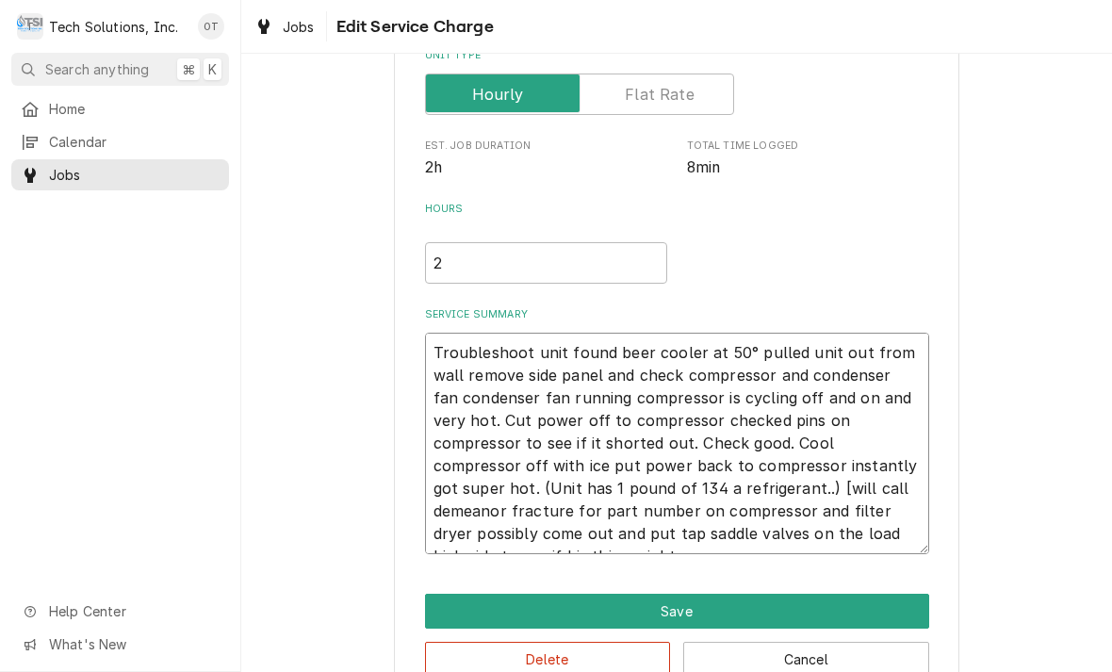
type textarea "x"
type textarea "Troubleshoot unit found beer cooler at 50° pulled unit out from wall remove sid…"
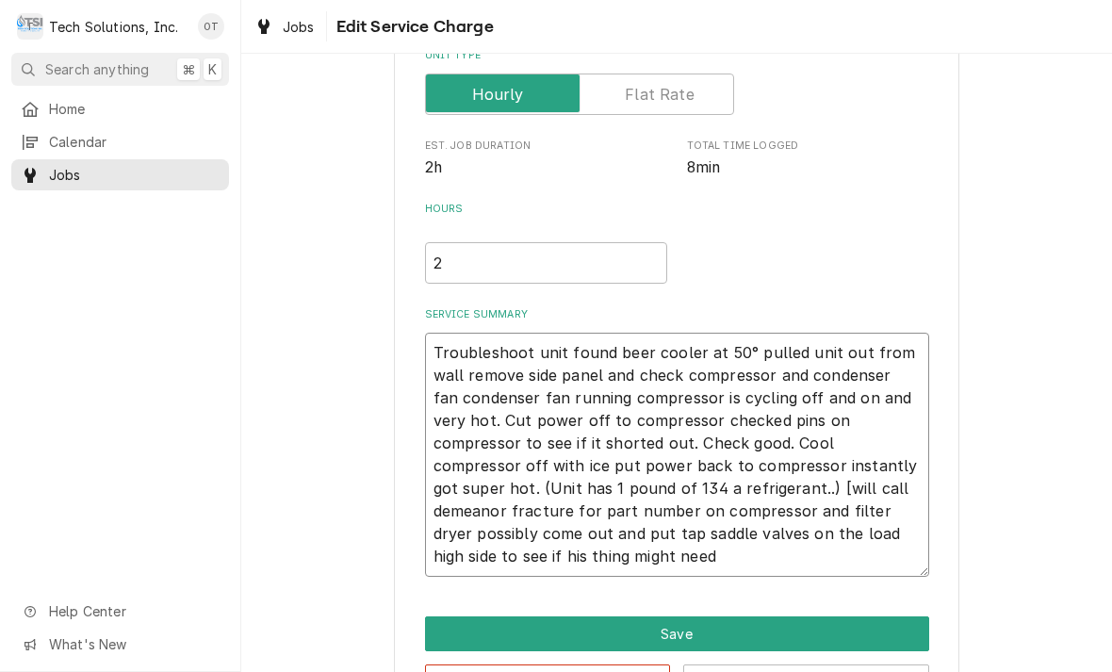
type textarea "x"
type textarea "Troubleshoot unit found beer cooler at 50° pulled unit out from wall remove sid…"
type textarea "x"
type textarea "Troubleshoot unit found beer cooler at 50° pulled unit out from wall remove sid…"
type textarea "x"
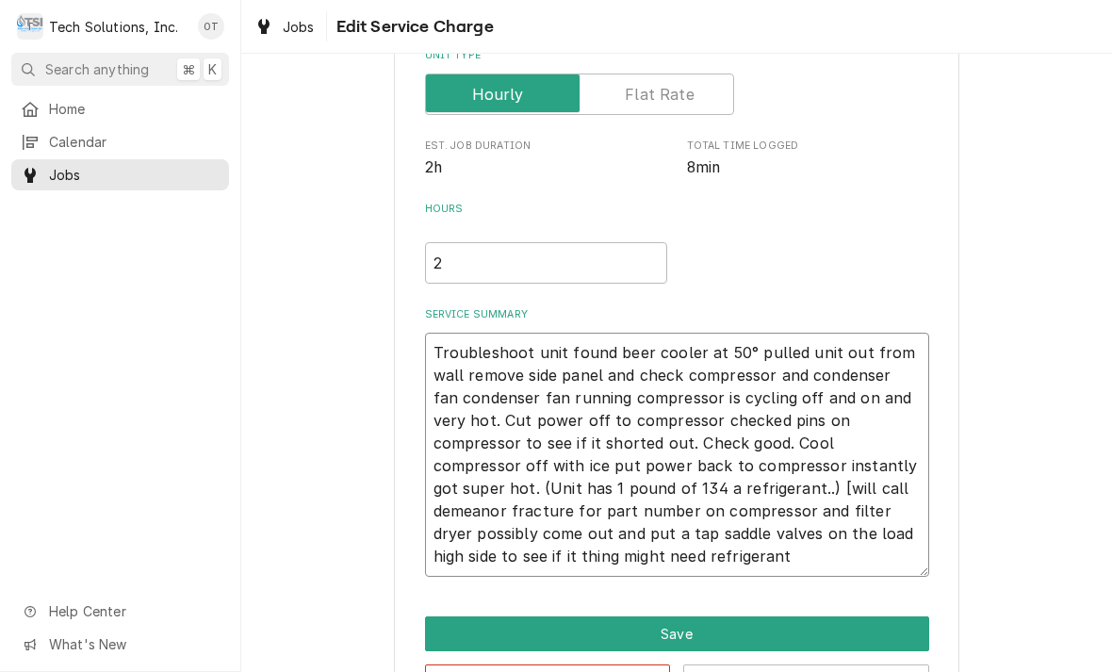
type textarea "Troubleshoot unit found beer cooler at 50° pulled unit out from wall remove sid…"
type textarea "x"
type textarea "Troubleshoot unit found beer cooler at 50° pulled unit out from wall remove sid…"
type textarea "x"
type textarea "Troubleshoot unit found beer cooler at 50° pulled unit out from wall remove sid…"
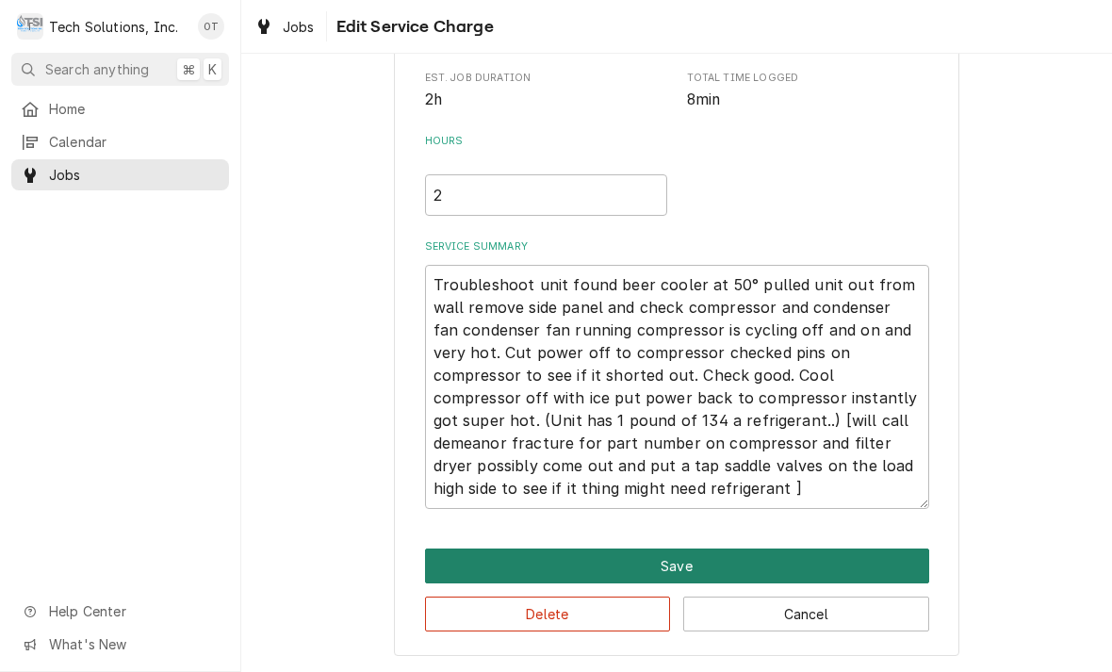
click at [690, 555] on button "Save" at bounding box center [677, 566] width 504 height 35
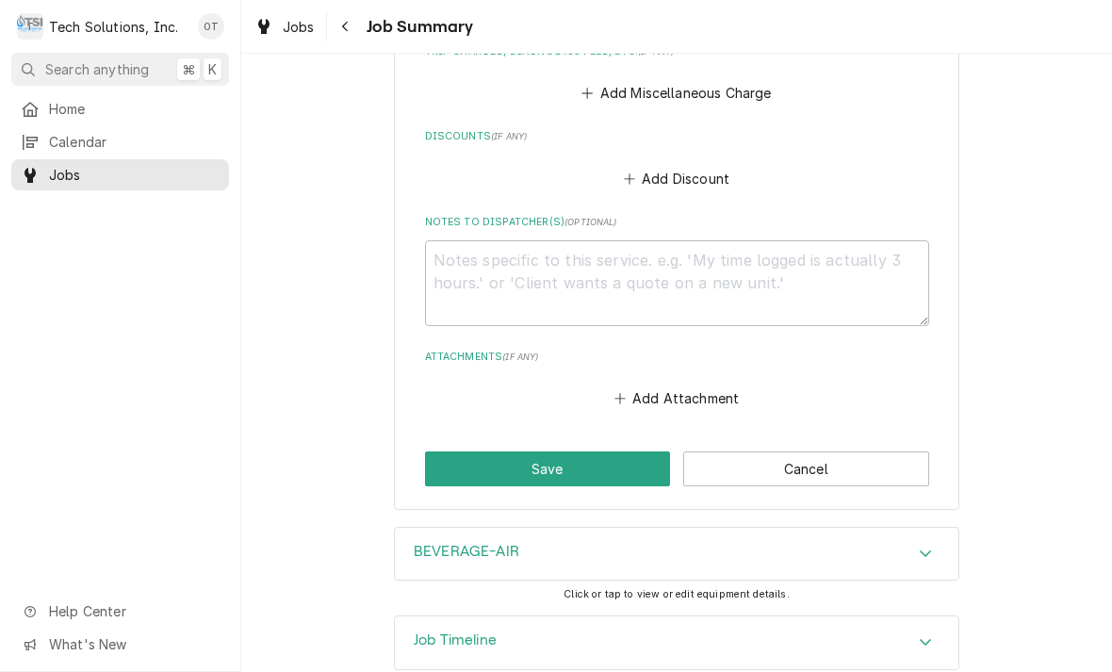
scroll to position [1152, 0]
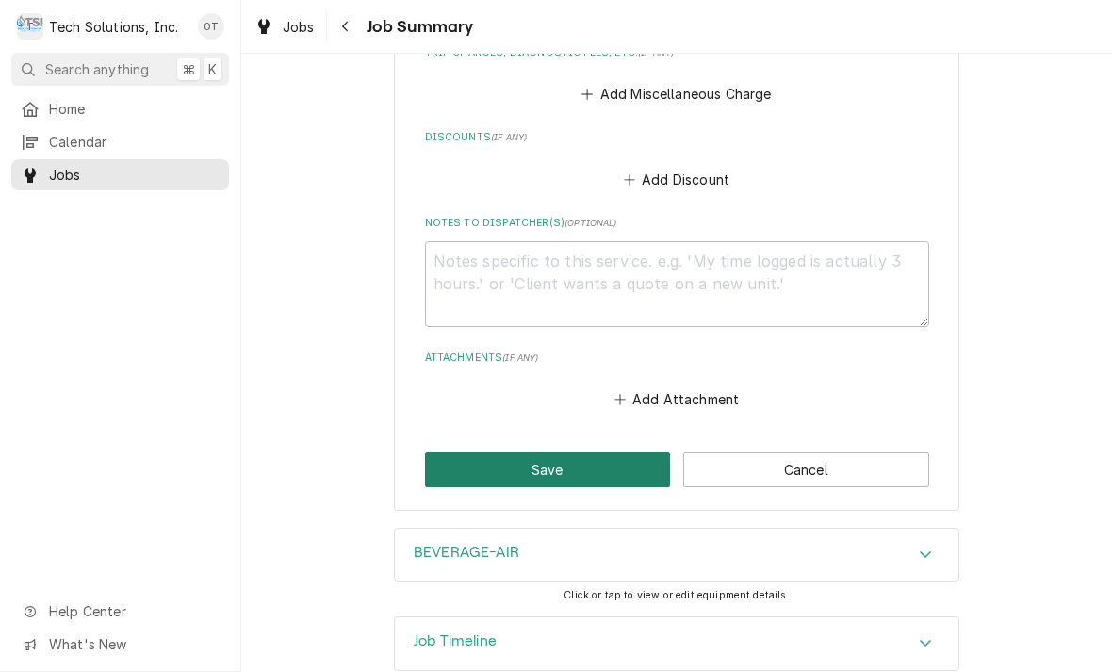
click at [562, 452] on button "Save" at bounding box center [548, 469] width 246 height 35
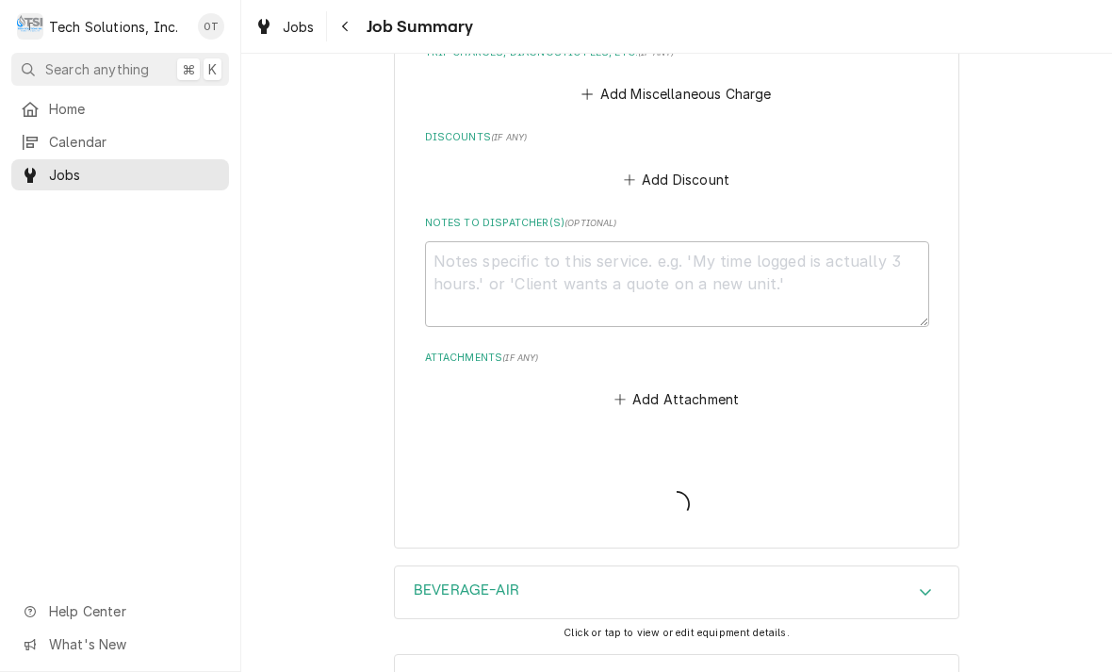
type textarea "x"
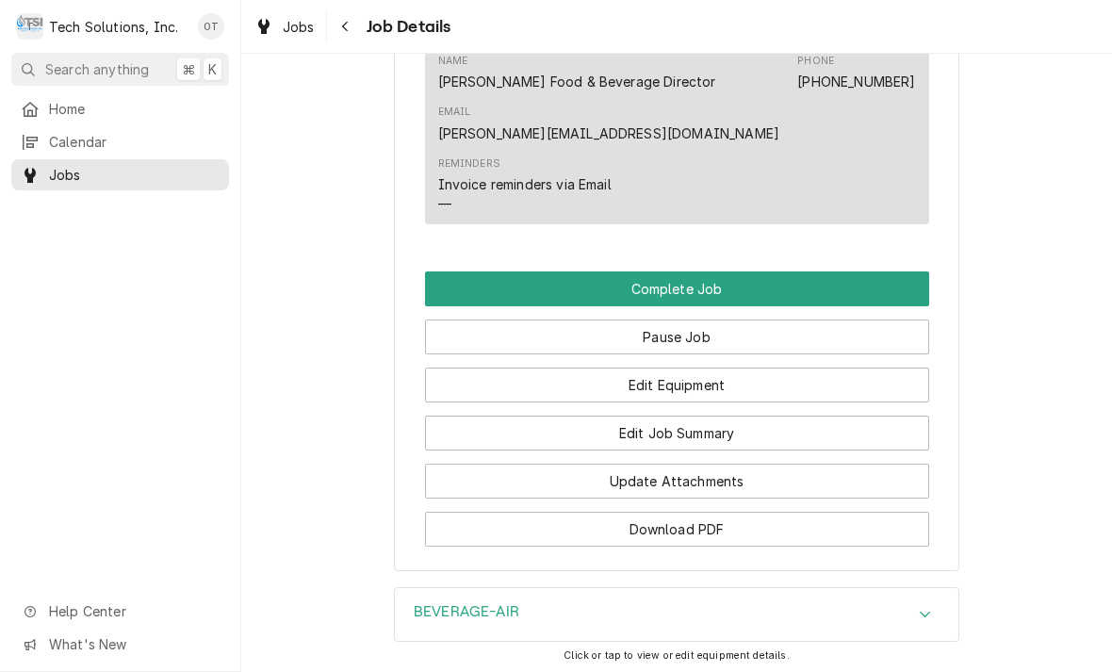
scroll to position [1632, 0]
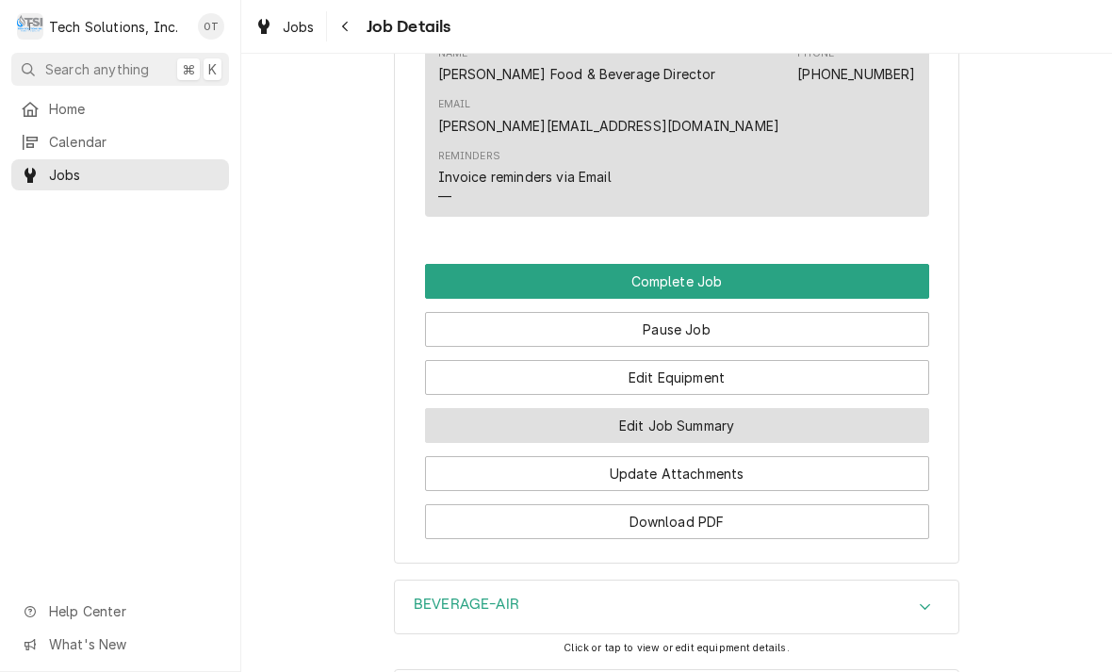
click at [674, 419] on button "Edit Job Summary" at bounding box center [677, 425] width 504 height 35
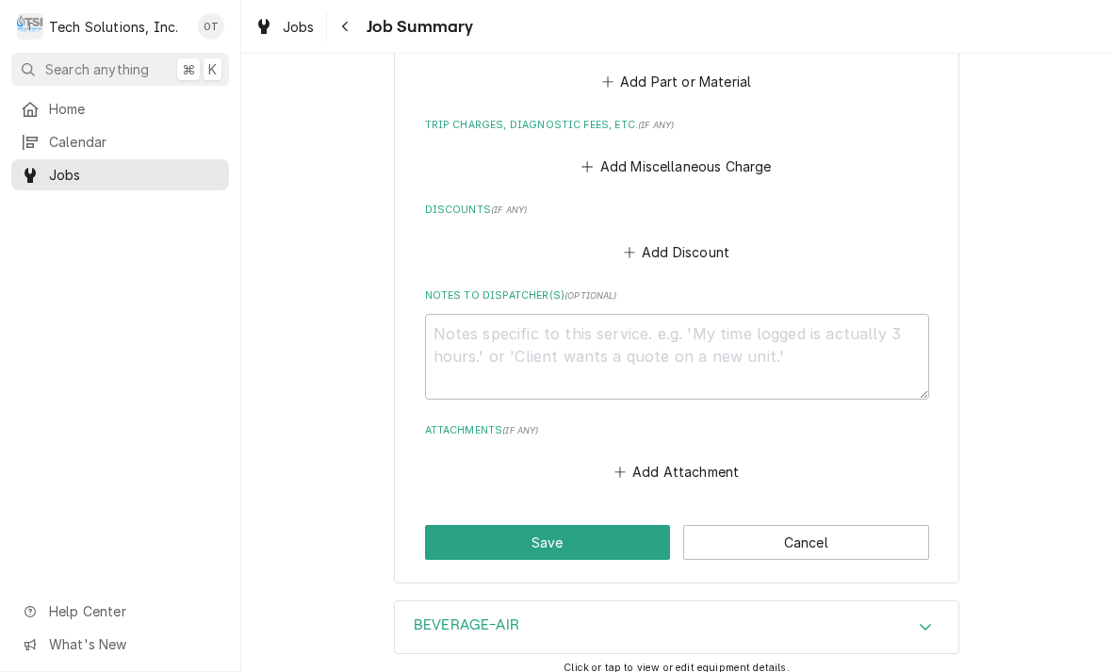
scroll to position [1089, 0]
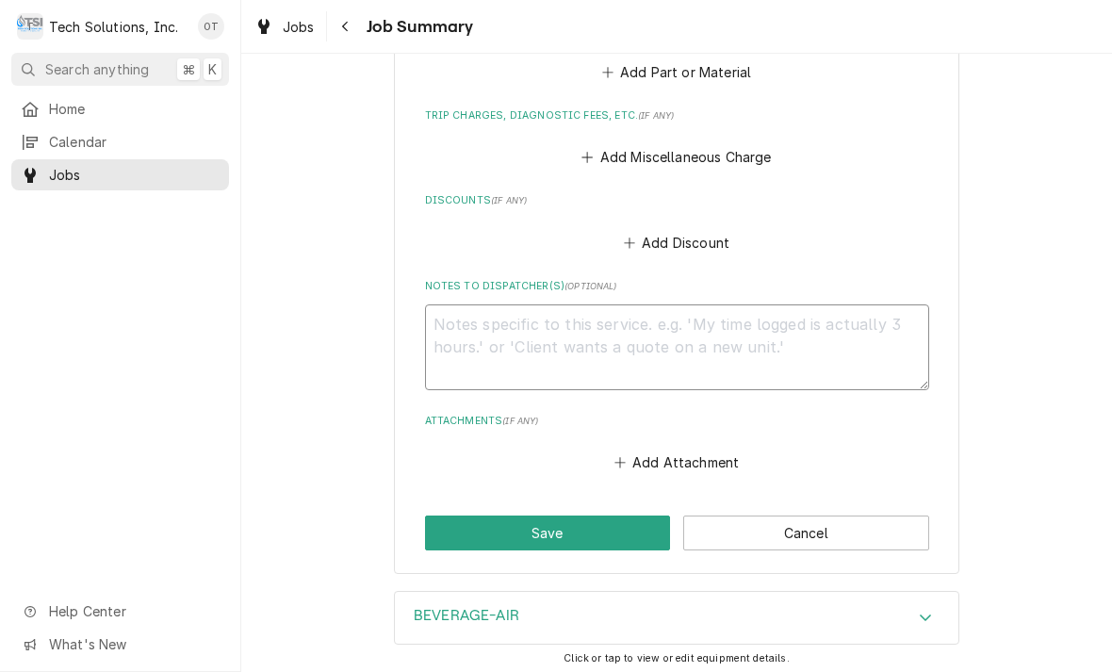
click at [475, 304] on textarea "Notes to Dispatcher(s) ( optional )" at bounding box center [677, 347] width 504 height 86
click at [632, 313] on textarea "Notes to Dispatcher(s) ( optional )" at bounding box center [677, 347] width 504 height 86
type textarea "H"
type textarea "x"
type textarea "HE"
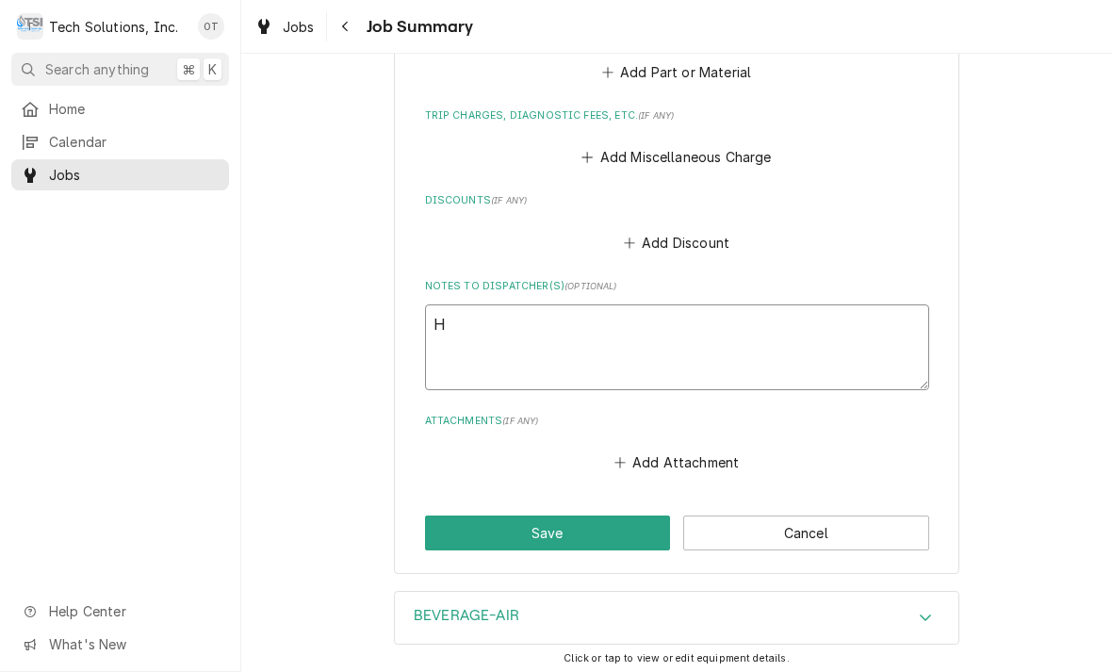
type textarea "x"
type textarea "HEA"
type textarea "x"
type textarea "HEAT"
type textarea "x"
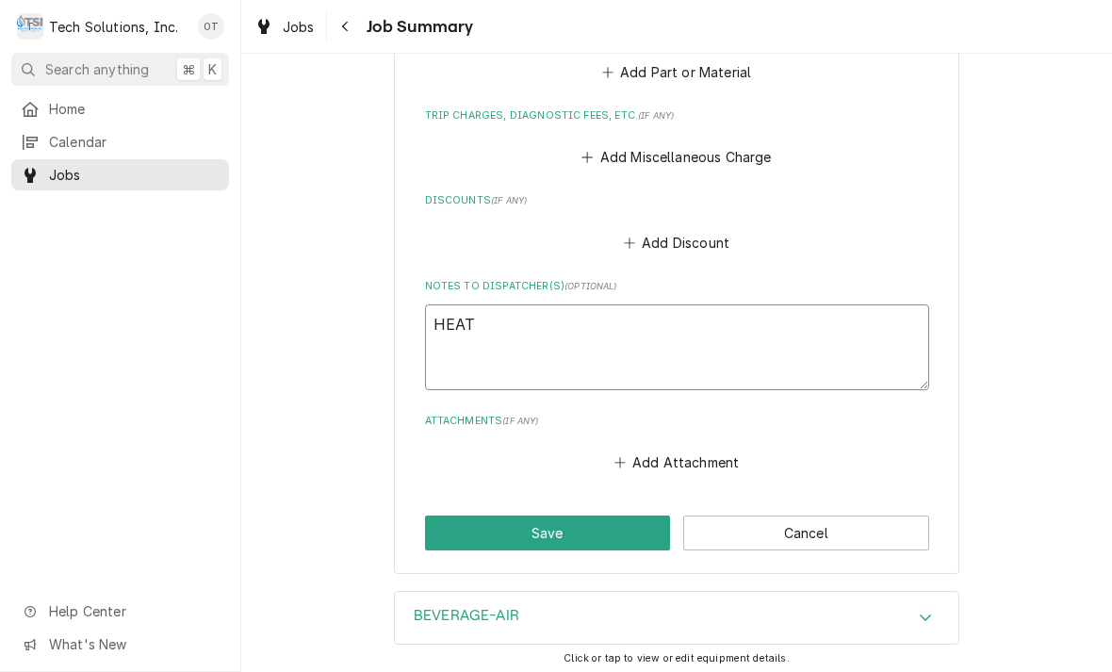
type textarea "HEATH"
type textarea "x"
type textarea "HEATHE"
type textarea "x"
type textarea "HEATHER"
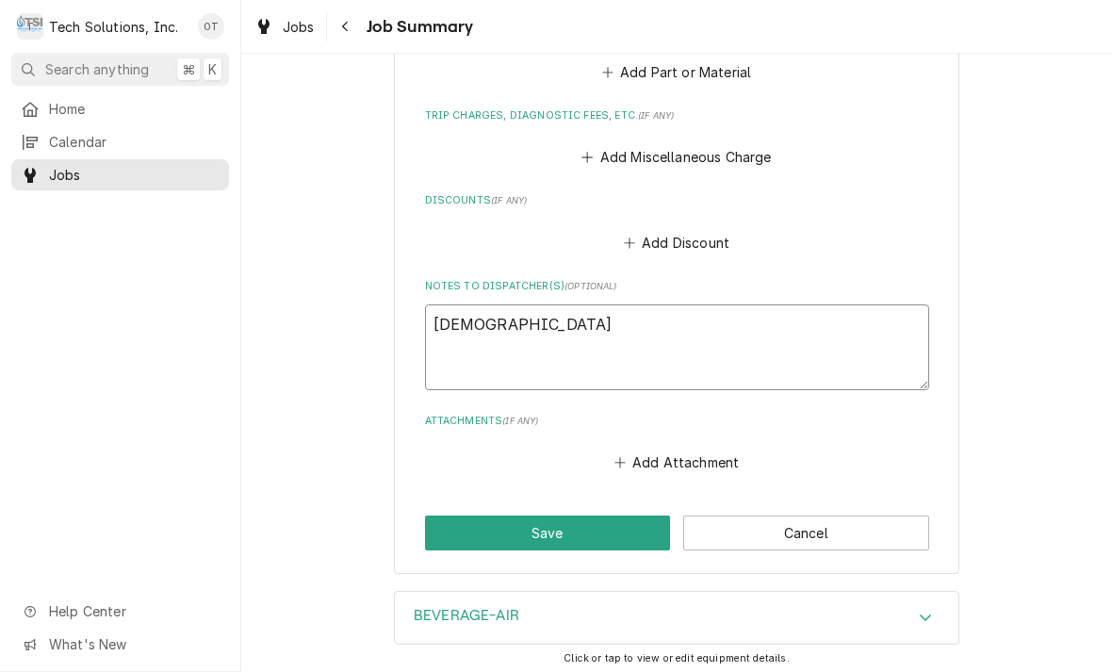
type textarea "x"
type textarea "HEATHERB"
type textarea "x"
type textarea "HEATHERBN"
type textarea "x"
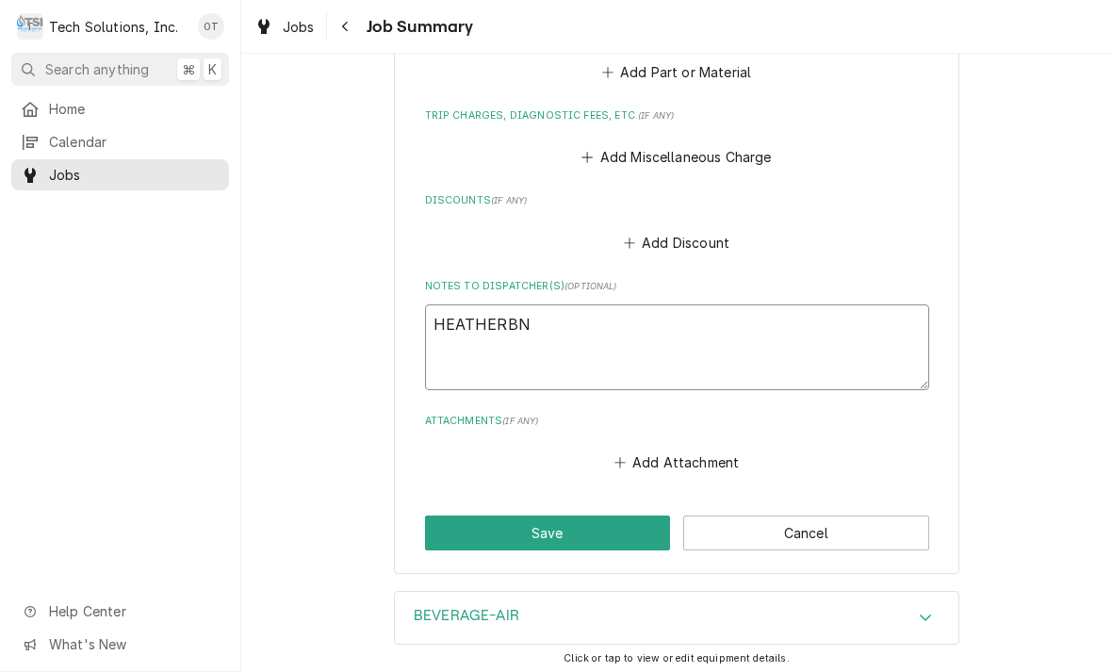
type textarea "HEATHERBNI"
type textarea "x"
type textarea "HEATHERBN"
type textarea "x"
type textarea "HEATHERB"
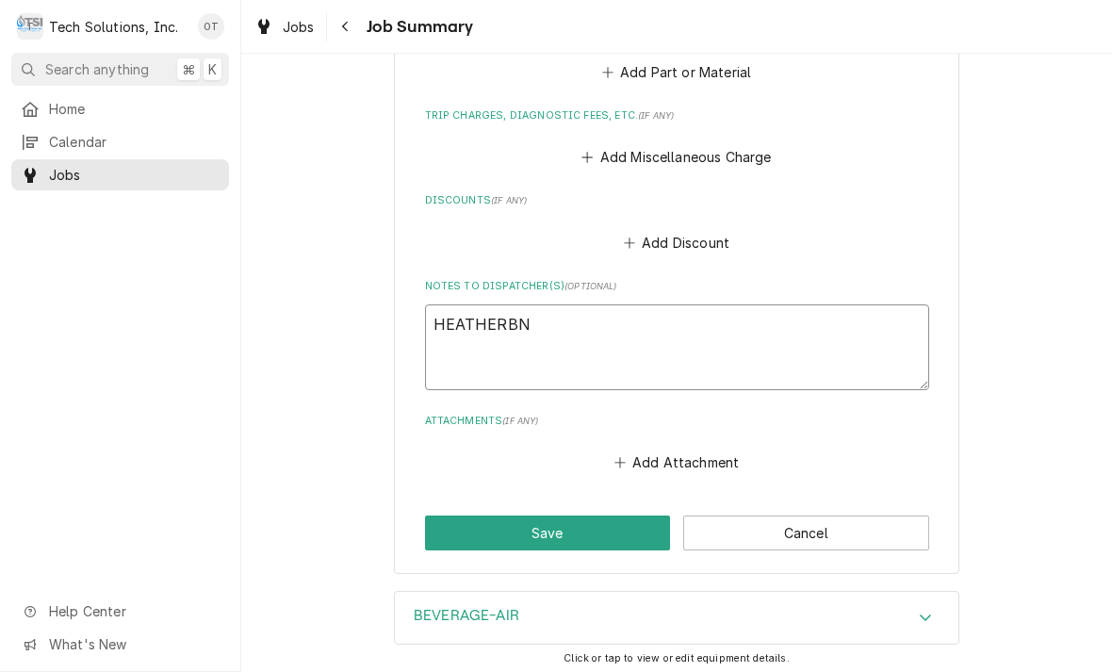
type textarea "x"
type textarea "HEATHER"
type textarea "x"
type textarea "HEATHER"
type textarea "x"
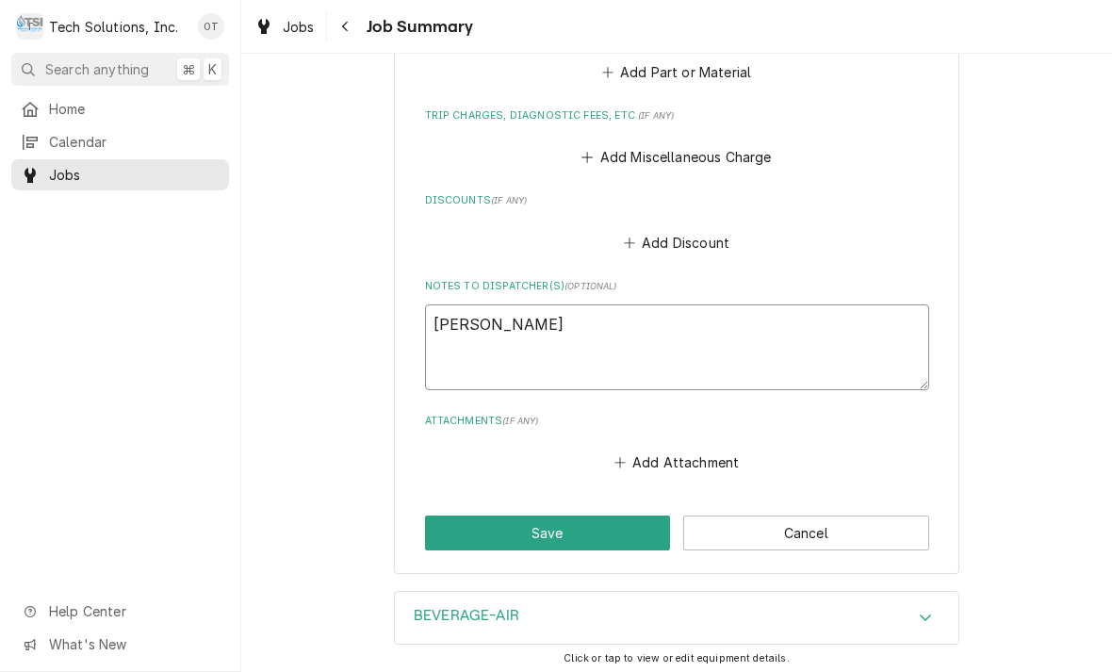
type textarea "HEATHER N"
type textarea "x"
type textarea "HEATHER NE"
type textarea "x"
type textarea "HEATHER NEI"
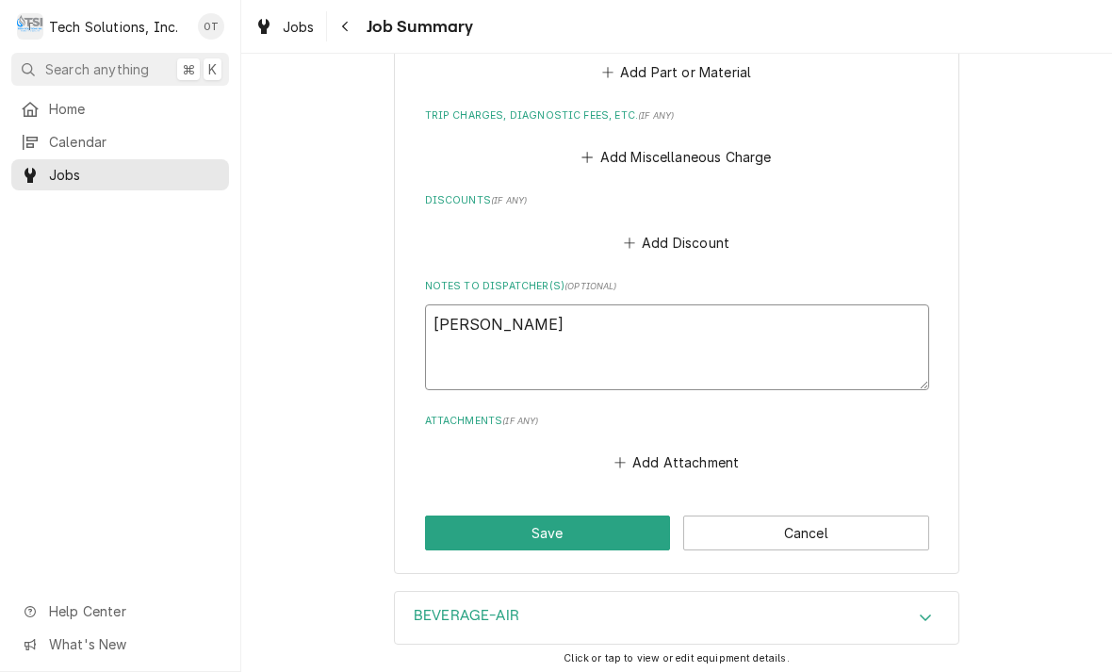
type textarea "x"
type textarea "HEATHER NEIL"
type textarea "x"
type textarea "HEATHER NEIL"
type textarea "x"
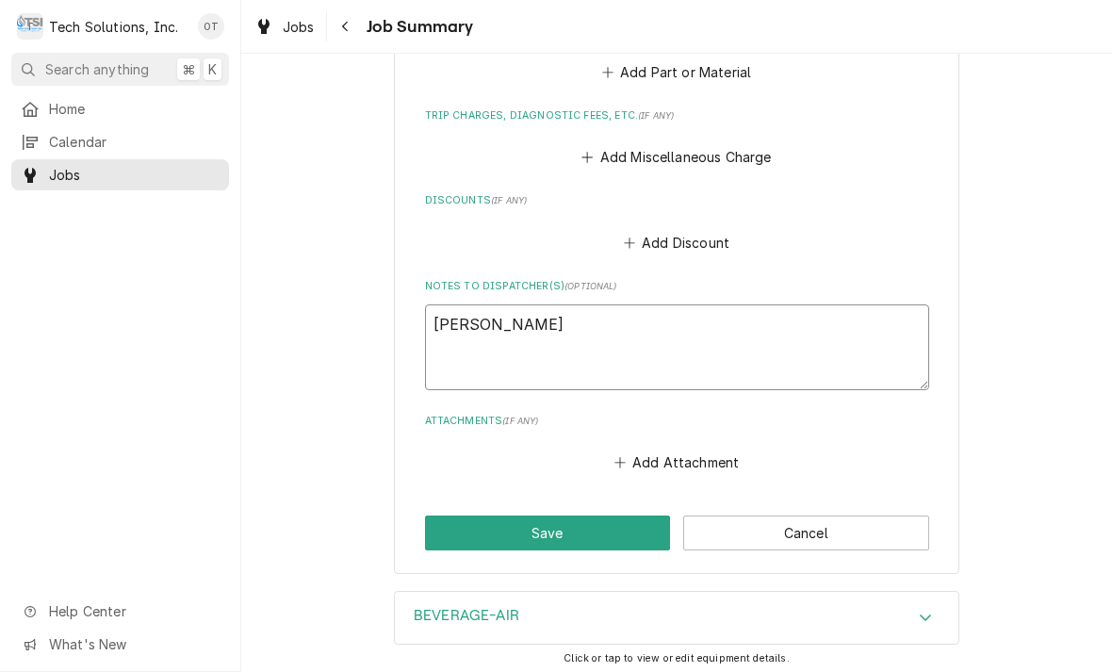
type textarea "HEATHER NEIL."
type textarea "x"
type textarea "HEATHER NEIL."
type textarea "x"
type textarea "HEATHER NEIL."
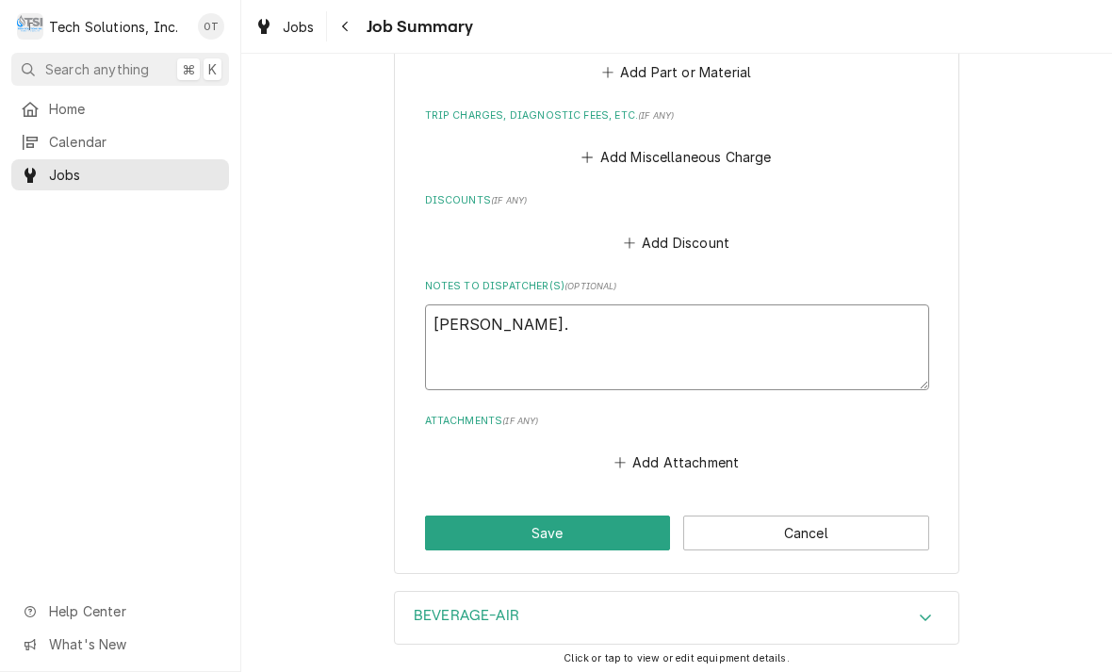
type textarea "x"
type textarea "HEATHER NEIL. 3"
type textarea "x"
type textarea "HEATHER NEIL. 30"
type textarea "x"
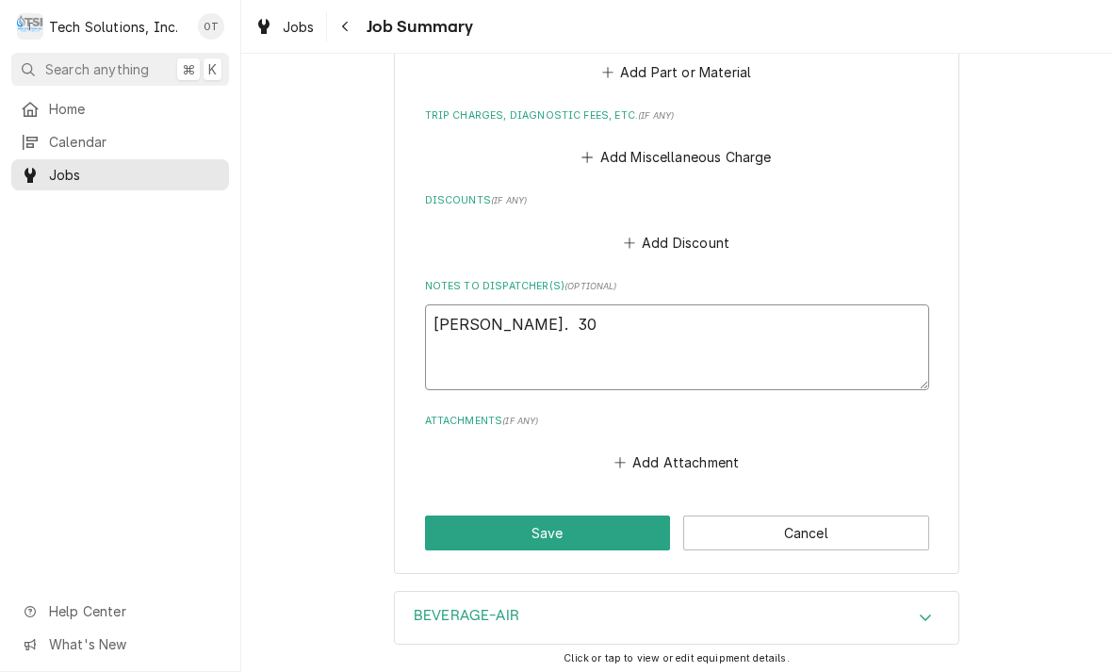
type textarea "HEATHER NEIL. 304"
type textarea "x"
type textarea "HEATHER NEIL. 304"
type textarea "x"
type textarea "HEATHER NEIL. 304 2"
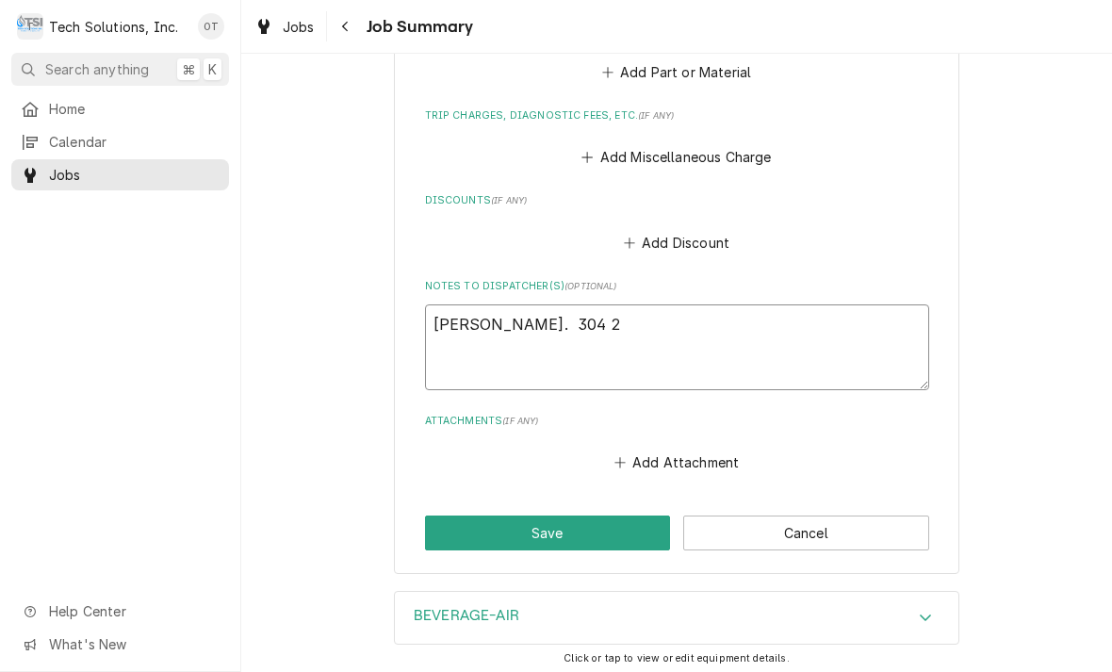
type textarea "x"
type textarea "HEATHER NEIL. 304 29"
type textarea "x"
type textarea "HEATHER NEIL. 304 290"
type textarea "x"
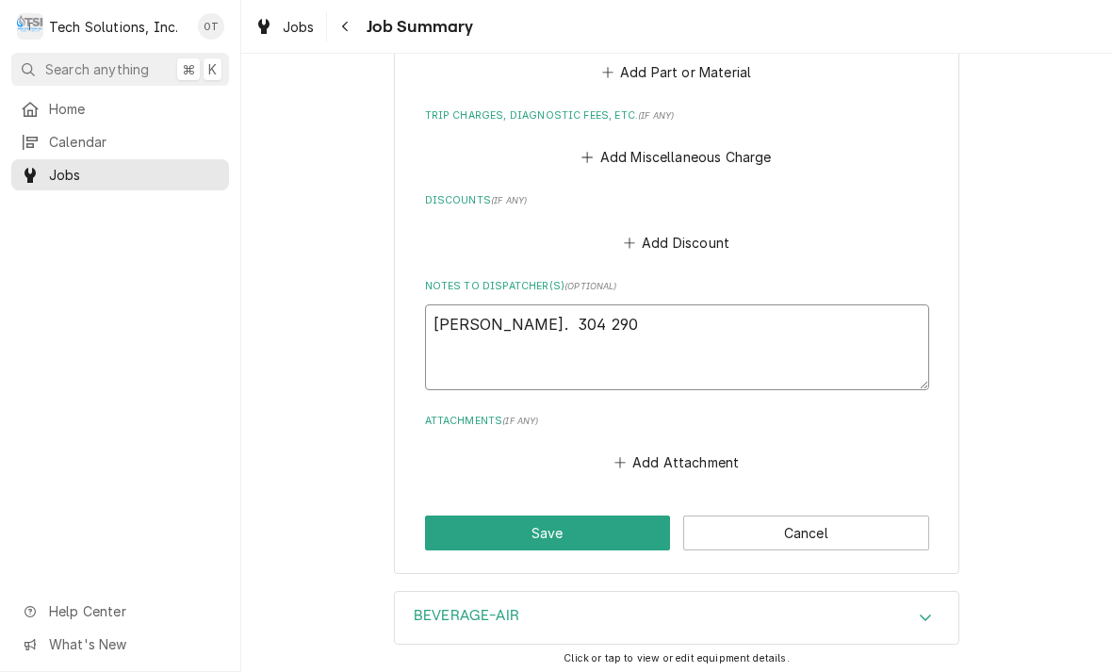
type textarea "HEATHER NEIL. 304 290"
type textarea "x"
type textarea "HEATHER NEIL. 304 290 1"
type textarea "x"
type textarea "HEATHER NEIL. 304 290 13"
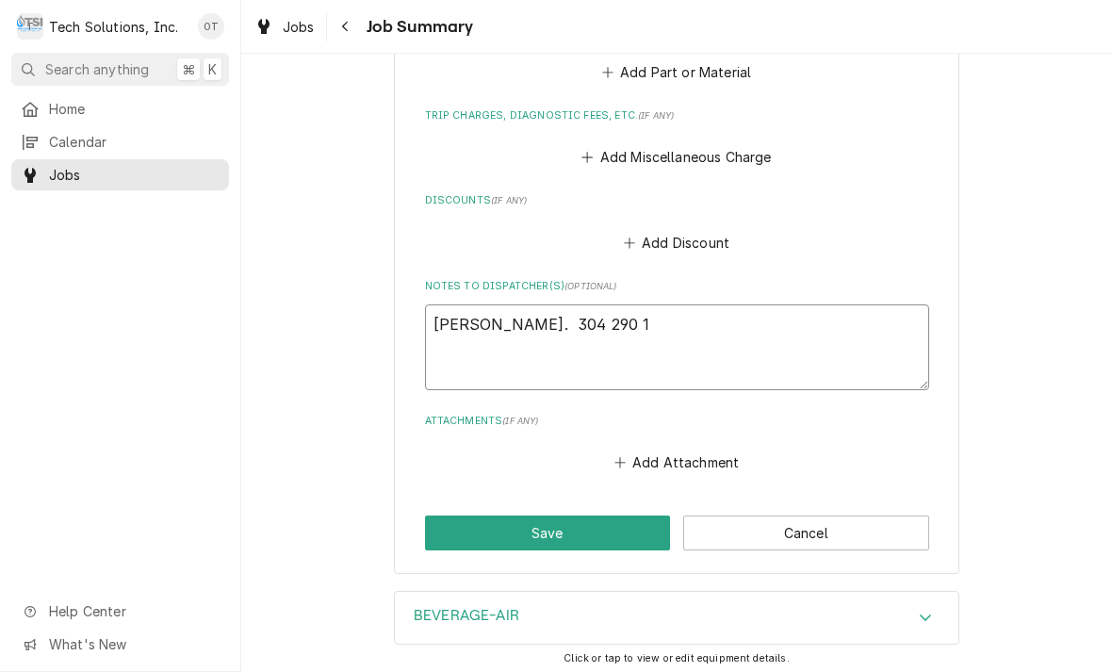
type textarea "x"
type textarea "HEATHER NEIL. 304 290 139"
type textarea "x"
type textarea "HEATHER NEIL. 304 290 1395"
type textarea "x"
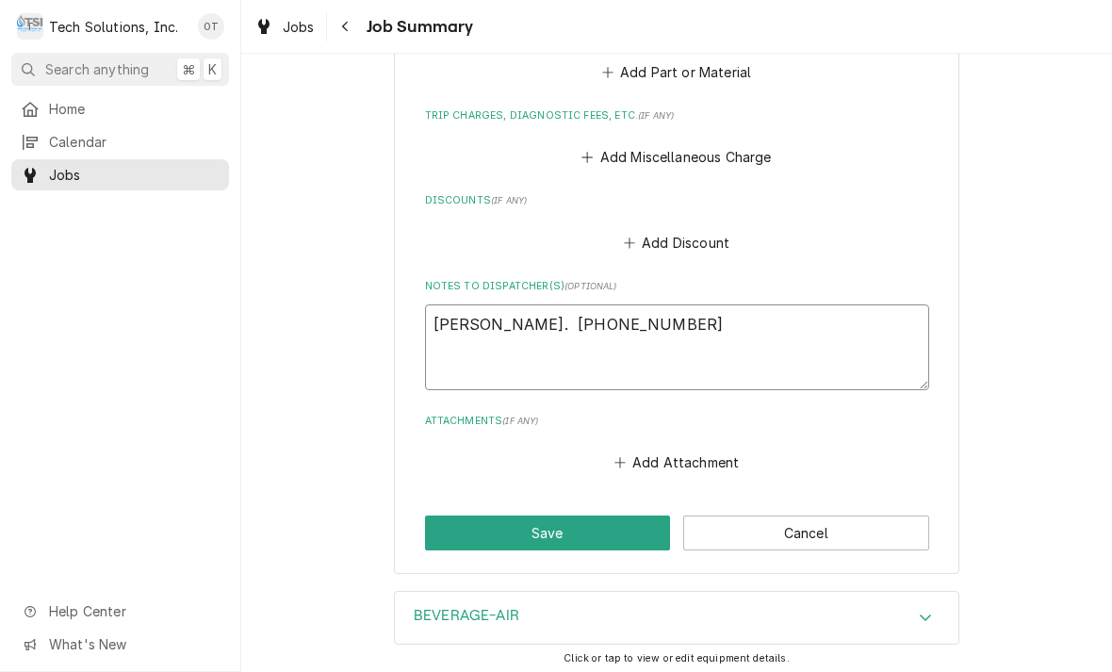
type textarea "HEATHER NEIL. 304 290 1395"
type textarea "x"
type textarea "HEATHER NEIL. 304 290 1395 tex"
type textarea "x"
type textarea "HEATHER NEIL. 304 290 1395 text"
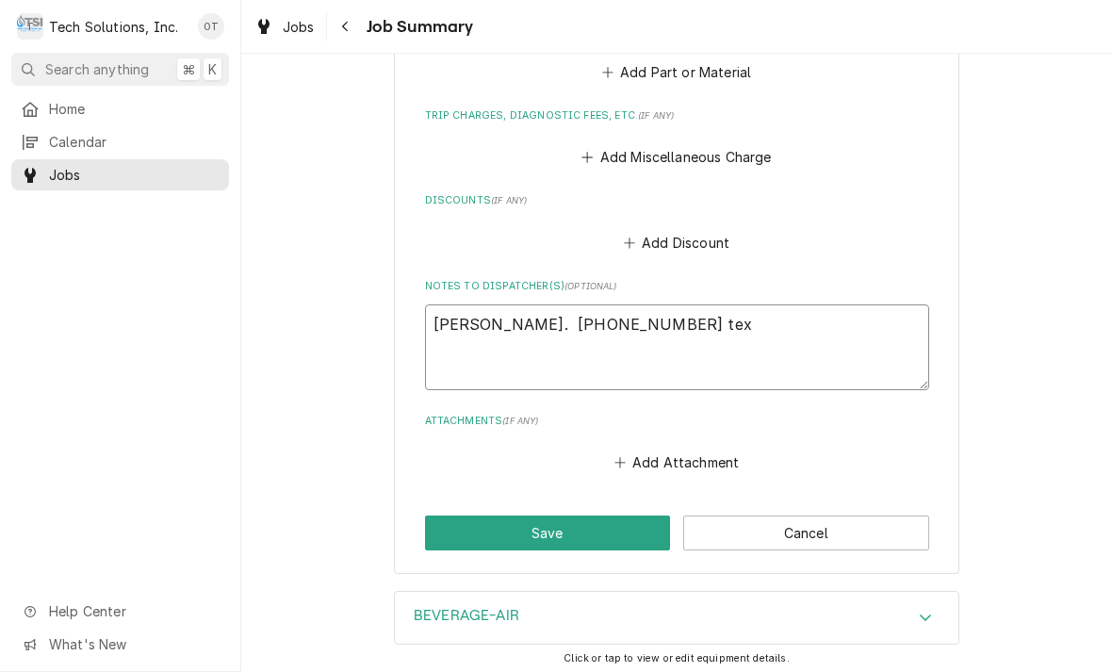
type textarea "x"
type textarea "HEATHER NEIL. 304 290 1395 text her."
type textarea "x"
type textarea "HEATHER NEIL. 304 290 1395 text her about the"
type textarea "x"
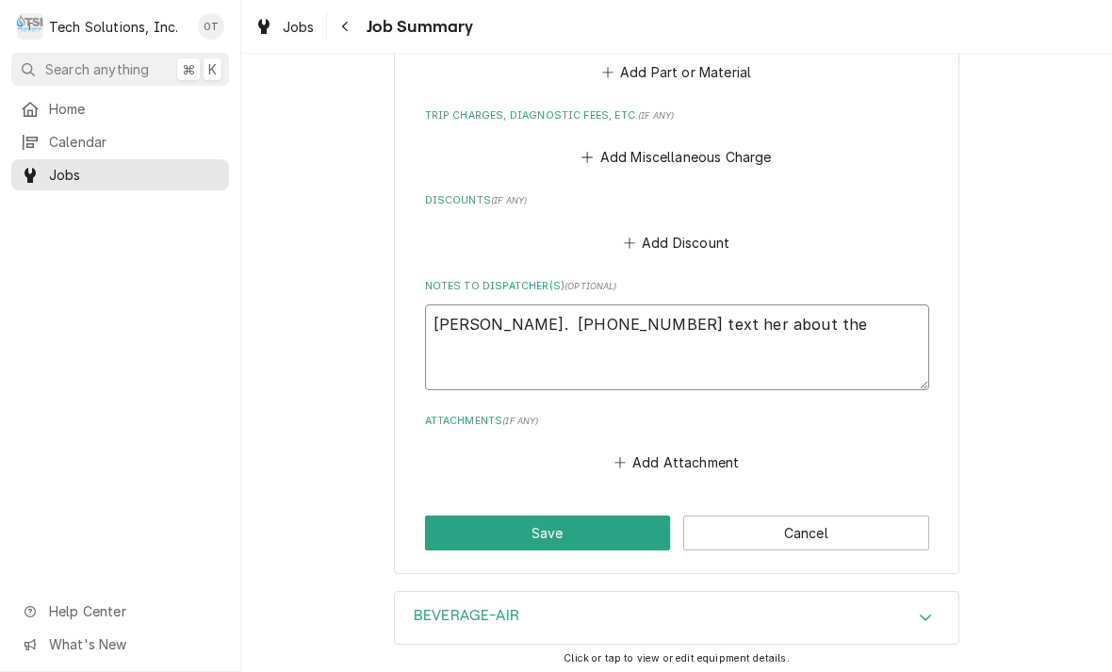
type textarea "HEATHER NEIL. 304 290 1395 text her about the information about"
type textarea "x"
type textarea "HEATHER NEIL. 304 290 1395 text her about the information about the"
type textarea "x"
type textarea "HEATHER NEIL. 304 290 1395 text her about the information about the cooler."
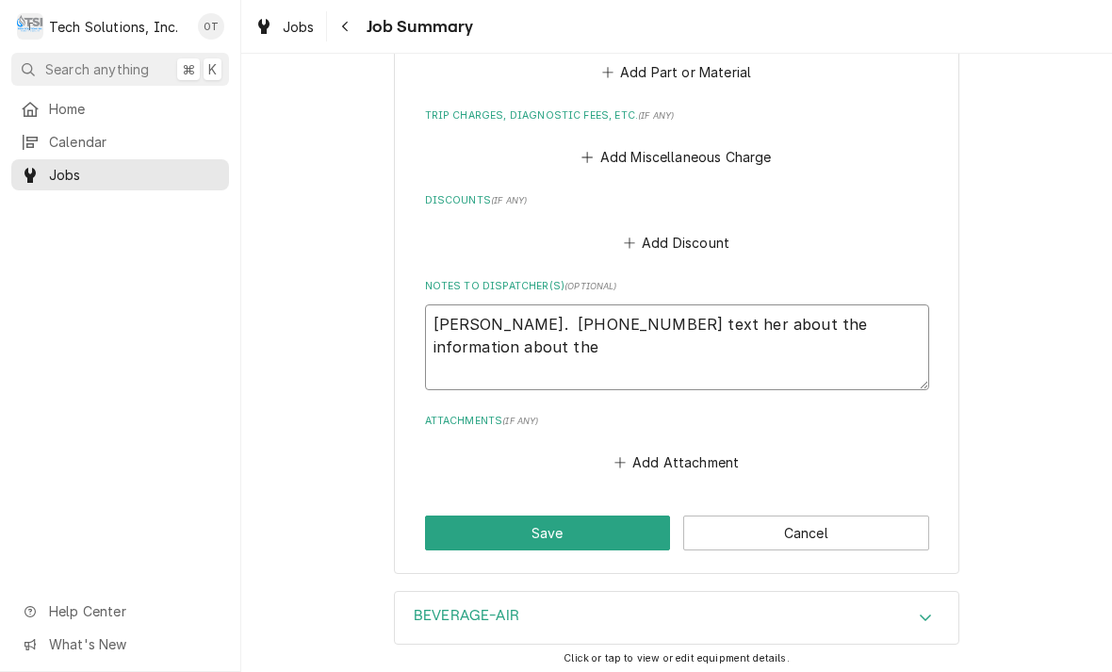
type textarea "x"
type textarea "HEATHER NEIL. 304 290 1395 text her about the information about the cooler in t…"
type textarea "x"
type textarea "HEATHER NEIL. 304 290 1395 text her"
type textarea "x"
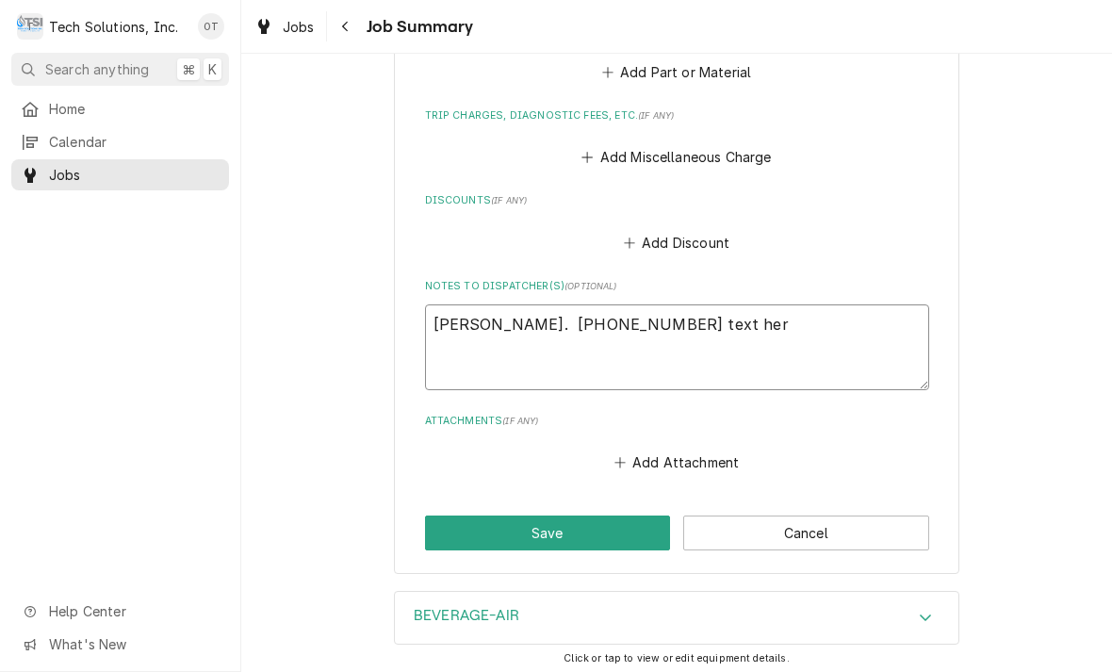
type textarea "HEATHER NEIL. 304 290 1395 text her about the information about the cooler in t…"
type textarea "x"
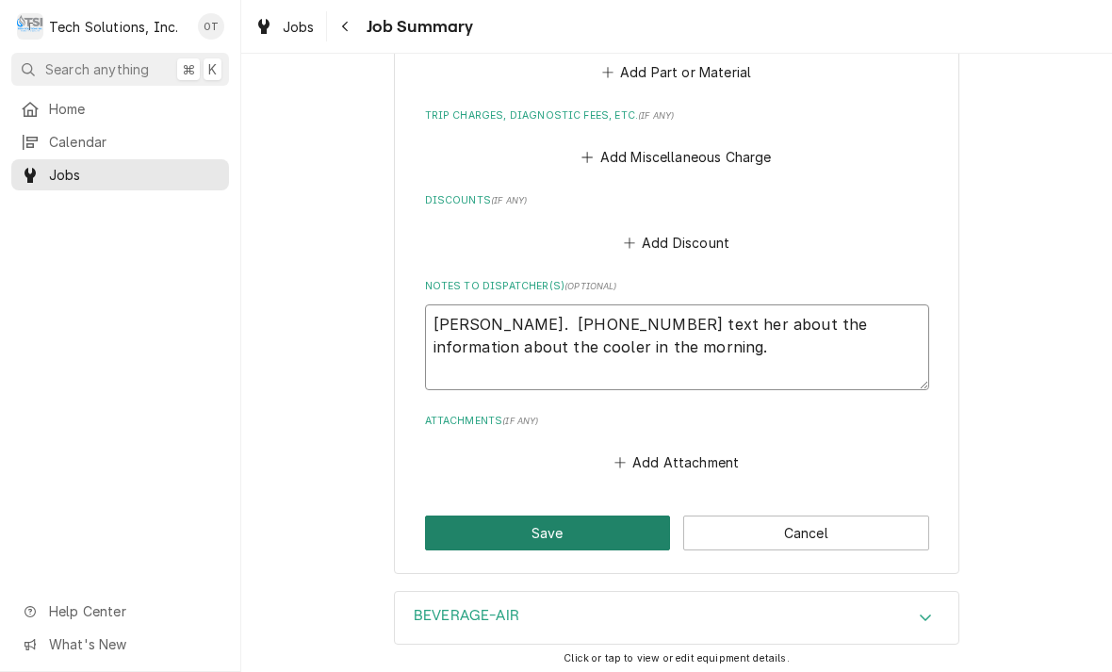
type textarea "HEATHER NEIL. 304 290 1395 text her about the information about the cooler in t…"
click at [547, 516] on button "Save" at bounding box center [548, 533] width 246 height 35
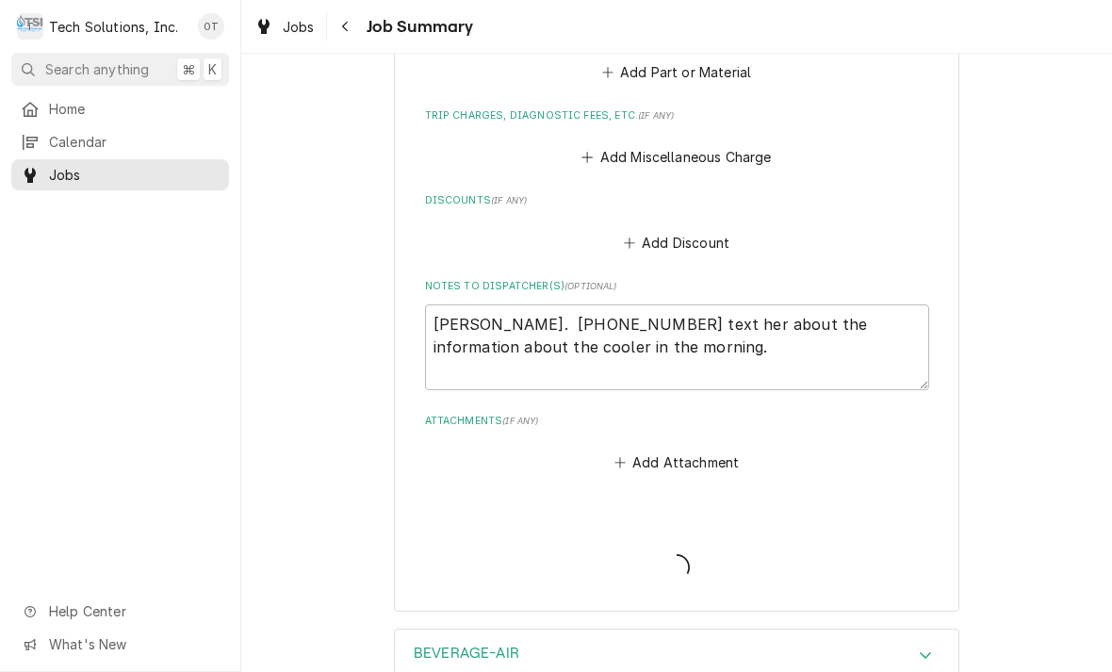
type textarea "x"
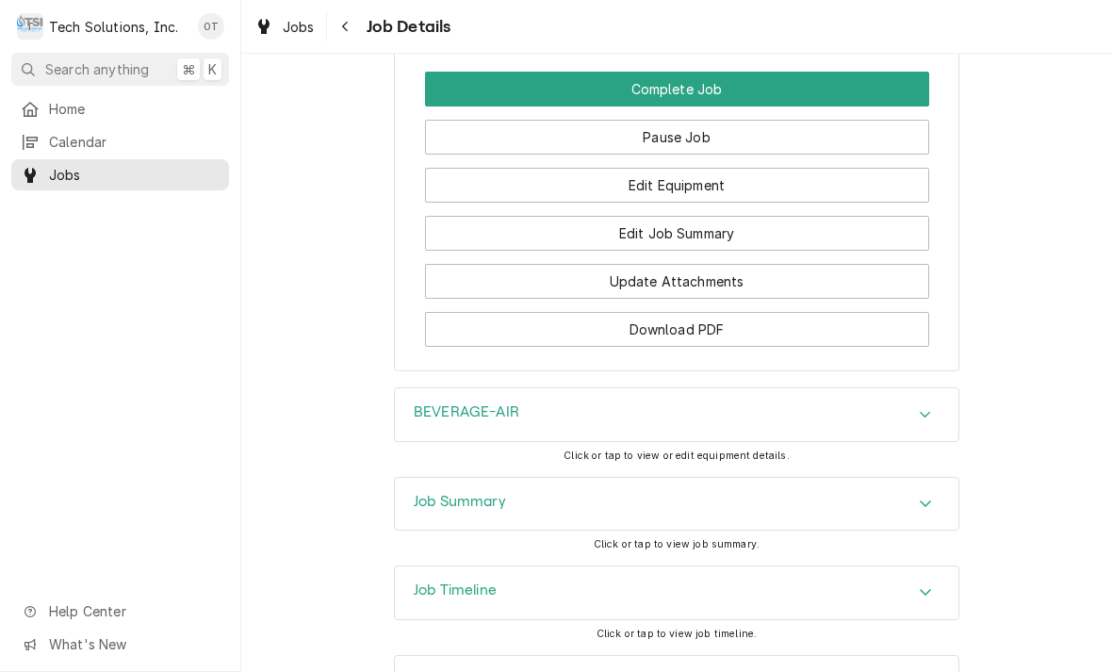
scroll to position [1787, 0]
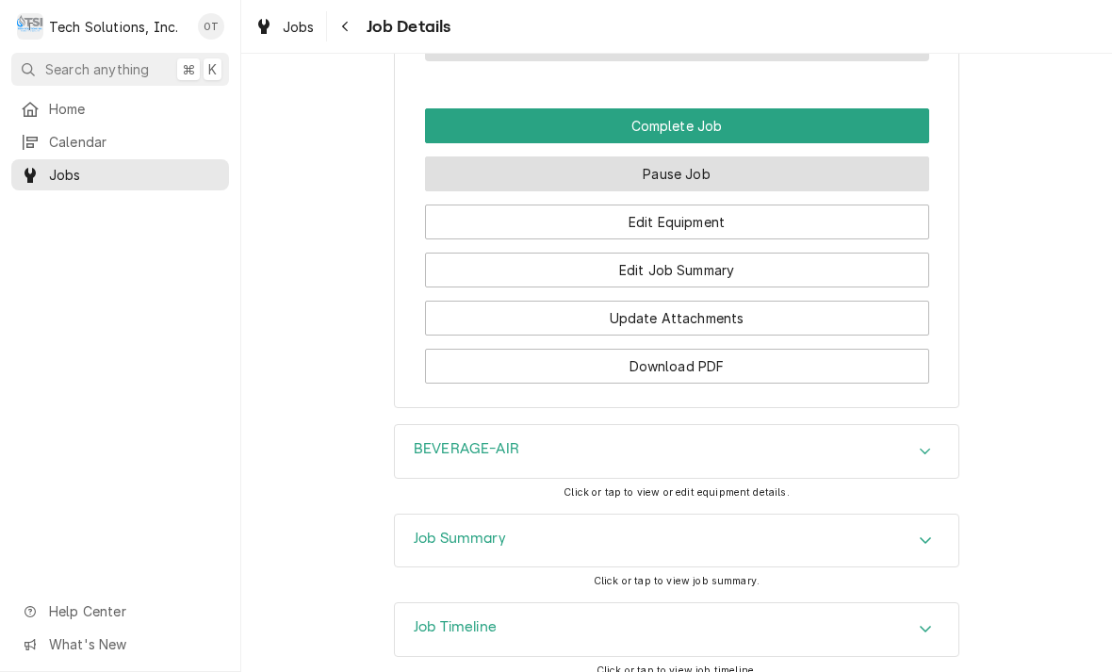
click at [668, 169] on button "Pause Job" at bounding box center [677, 173] width 504 height 35
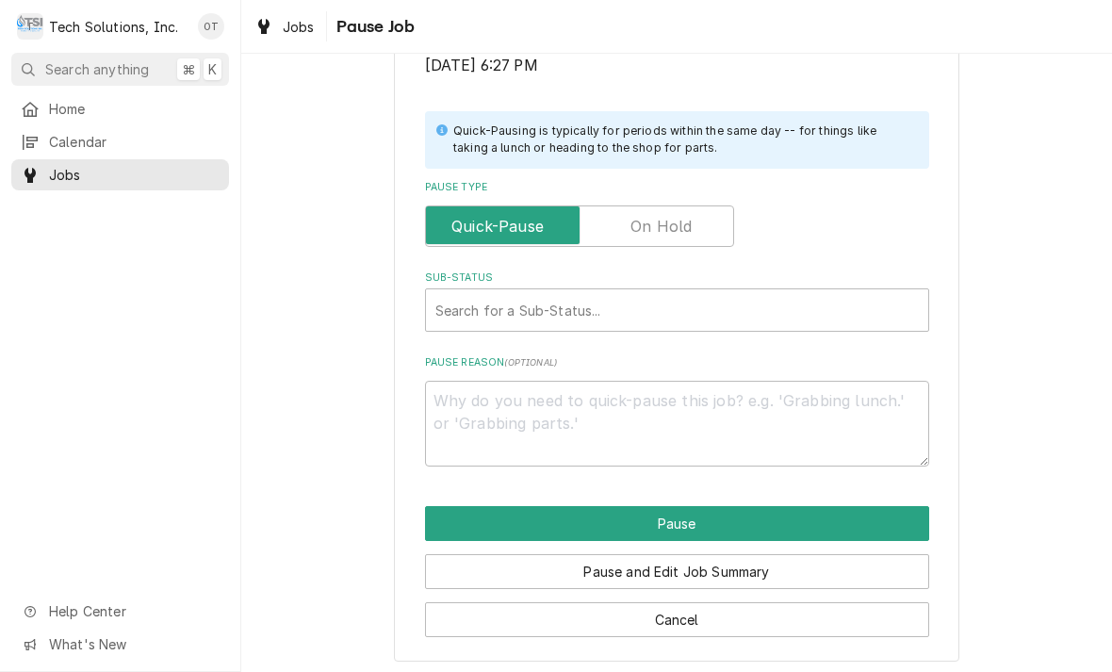
scroll to position [379, 0]
click at [679, 205] on input "Pause Type" at bounding box center [580, 225] width 292 height 41
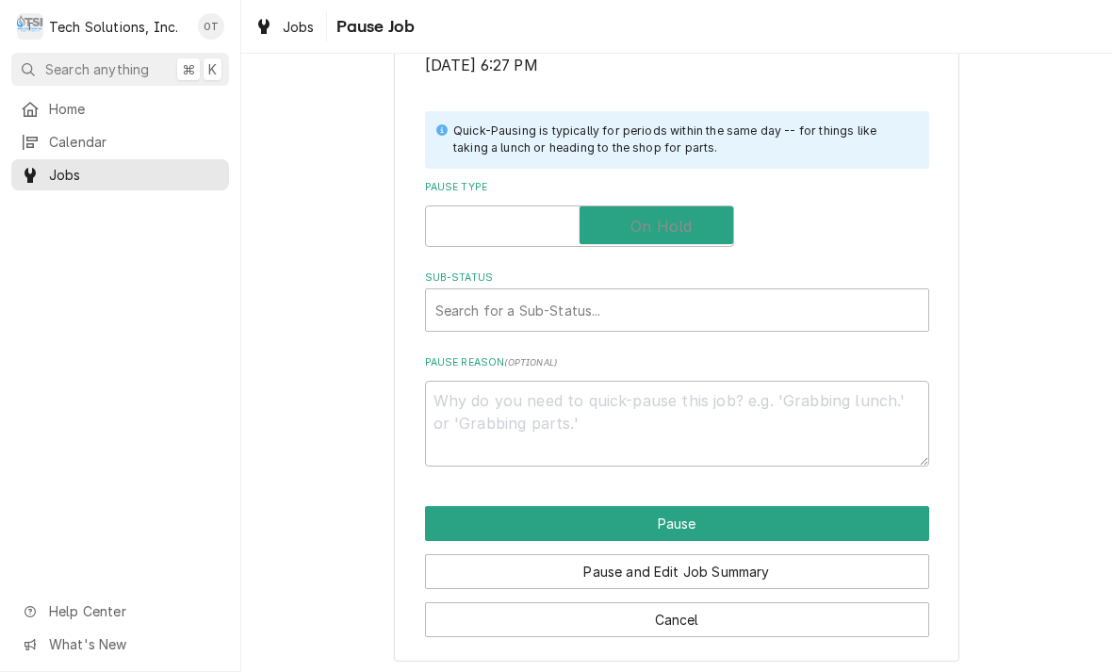
checkbox input "true"
click at [519, 304] on div "Search for a Sub-Status..." at bounding box center [677, 311] width 484 height 20
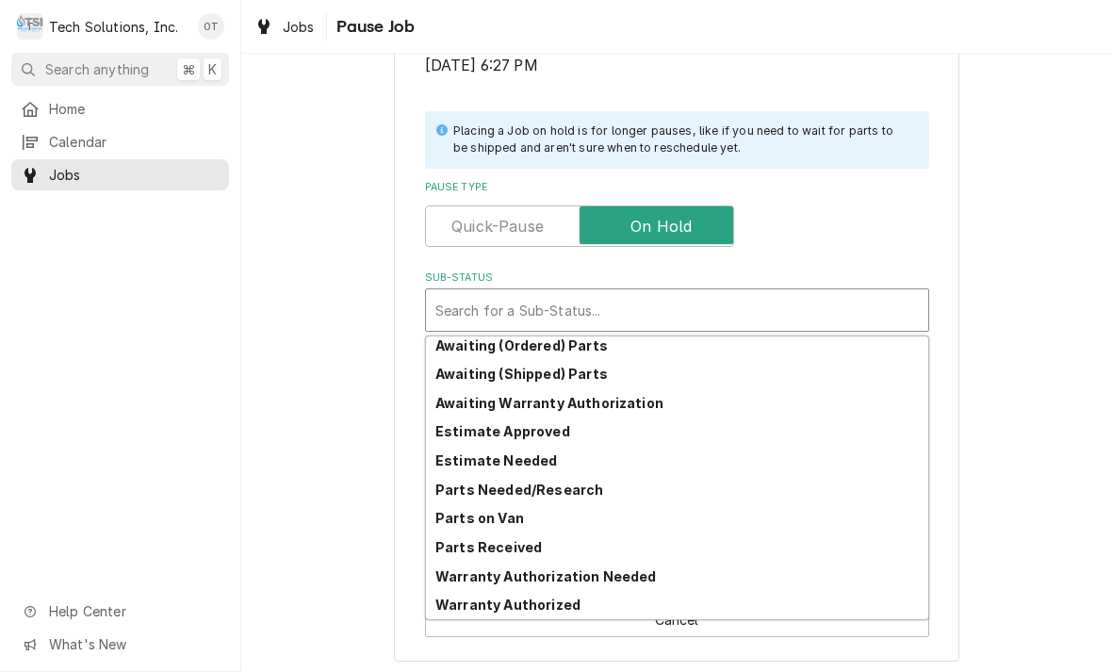
scroll to position [92, 0]
click at [529, 452] on strong "Estimate Needed" at bounding box center [496, 460] width 122 height 16
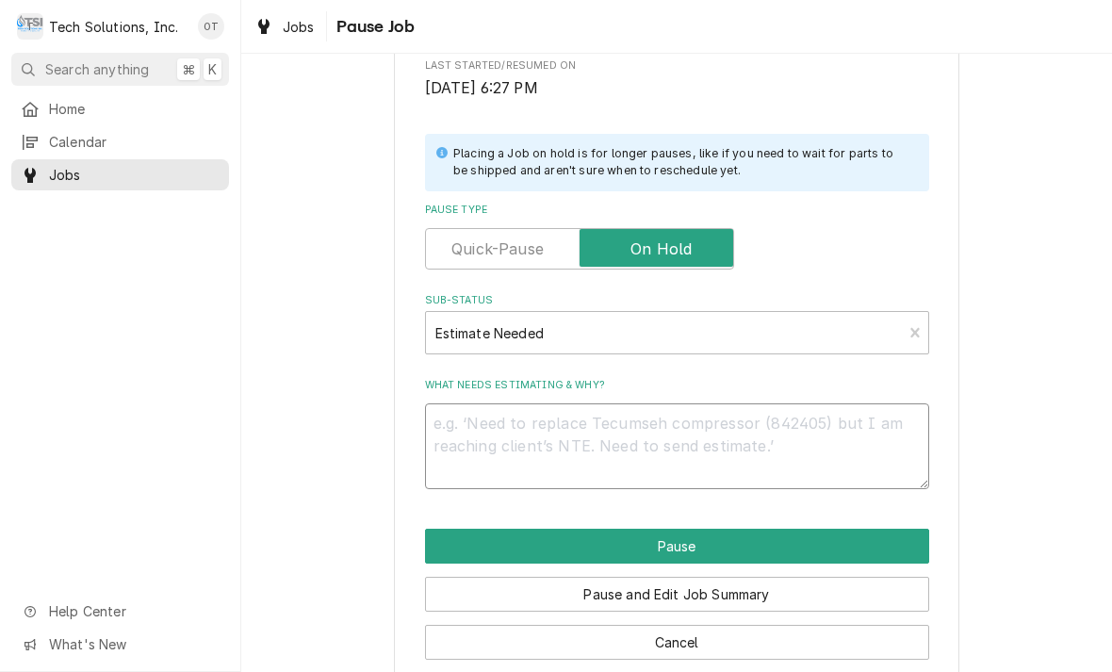
click at [497, 422] on textarea "What needs estimating & why?" at bounding box center [677, 446] width 504 height 86
type textarea "x"
type textarea "N"
type textarea "x"
type textarea "Nee"
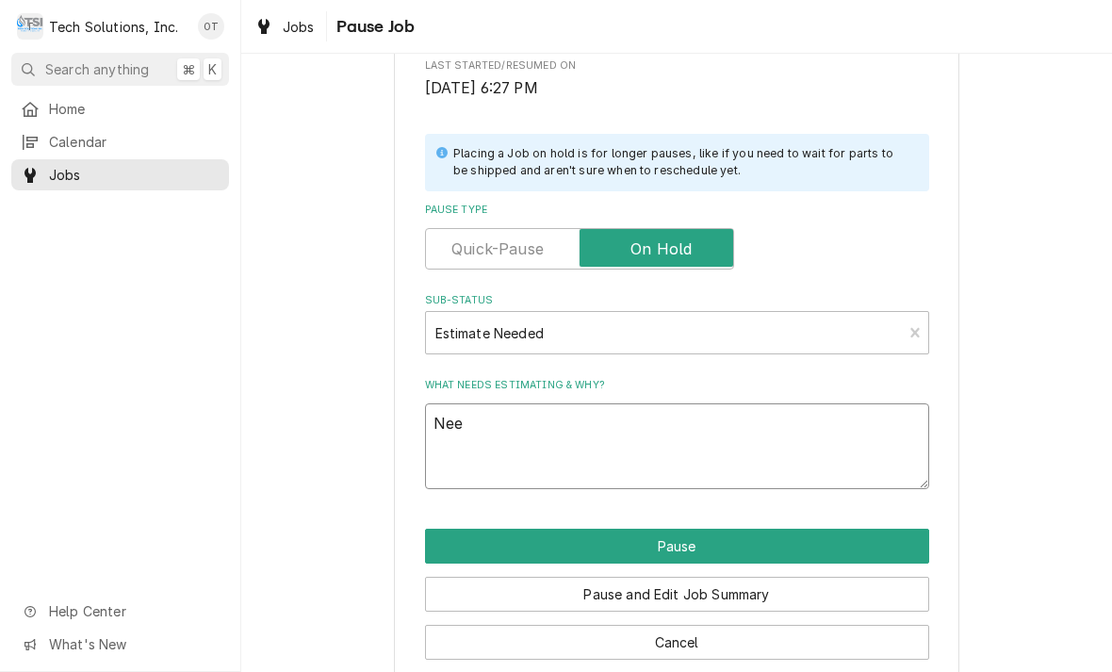
type textarea "x"
type textarea "Need"
type textarea "x"
type textarea "Need to"
type textarea "x"
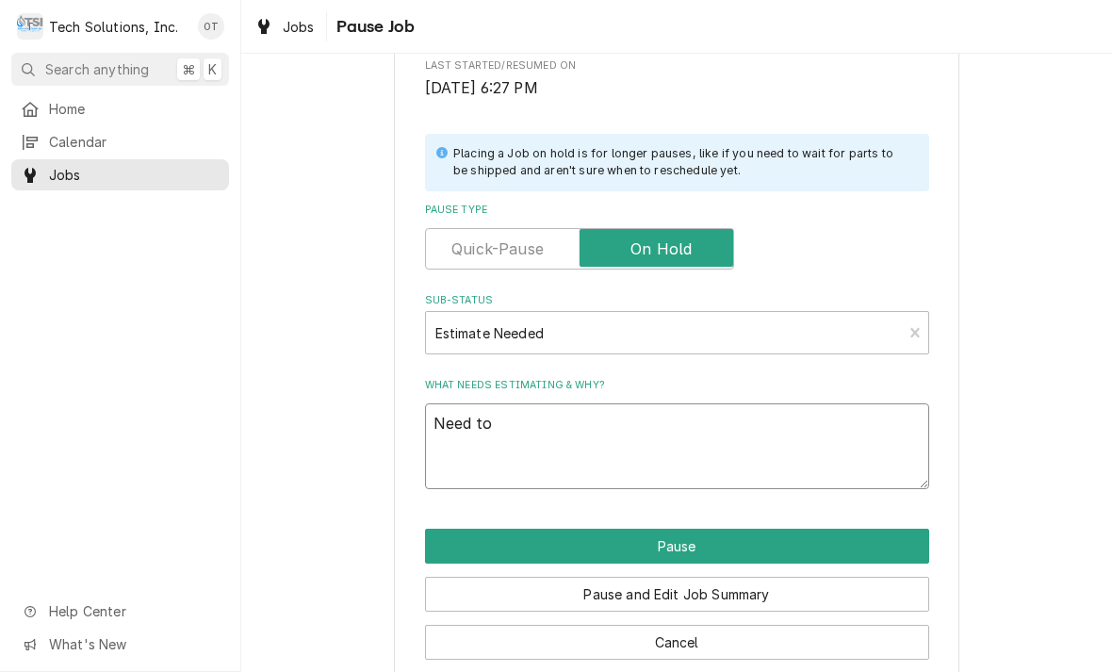
type textarea "Need to call man"
type textarea "x"
type textarea "Need to call manufacturer"
type textarea "x"
type textarea "Need to call manufacturer get manufacturing"
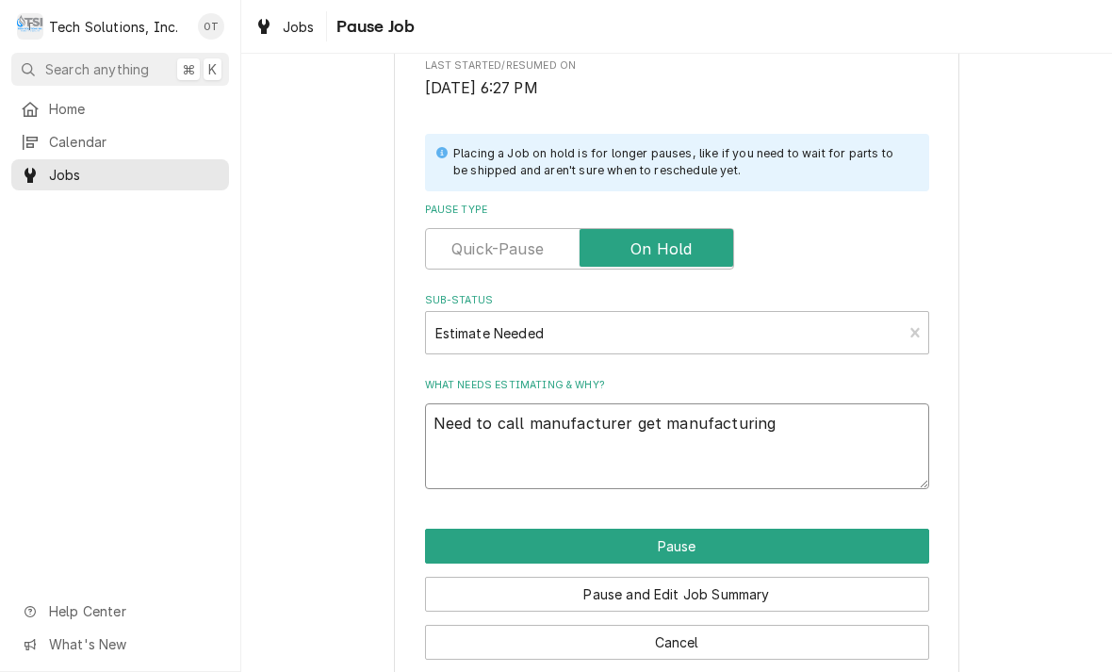
type textarea "x"
type textarea "Need to call manufacturer get manufacturing date"
type textarea "x"
type textarea "Need to call manufacturer get manufacturing date on"
type textarea "x"
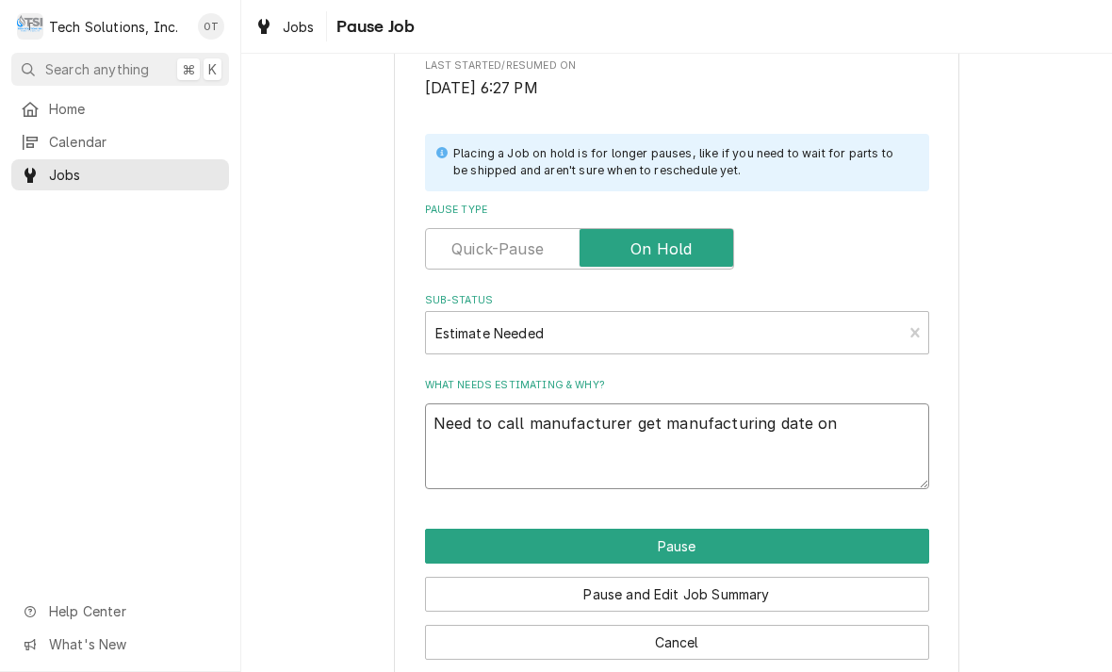
type textarea "Need to call manufacturer get manufacturing date on beer cool"
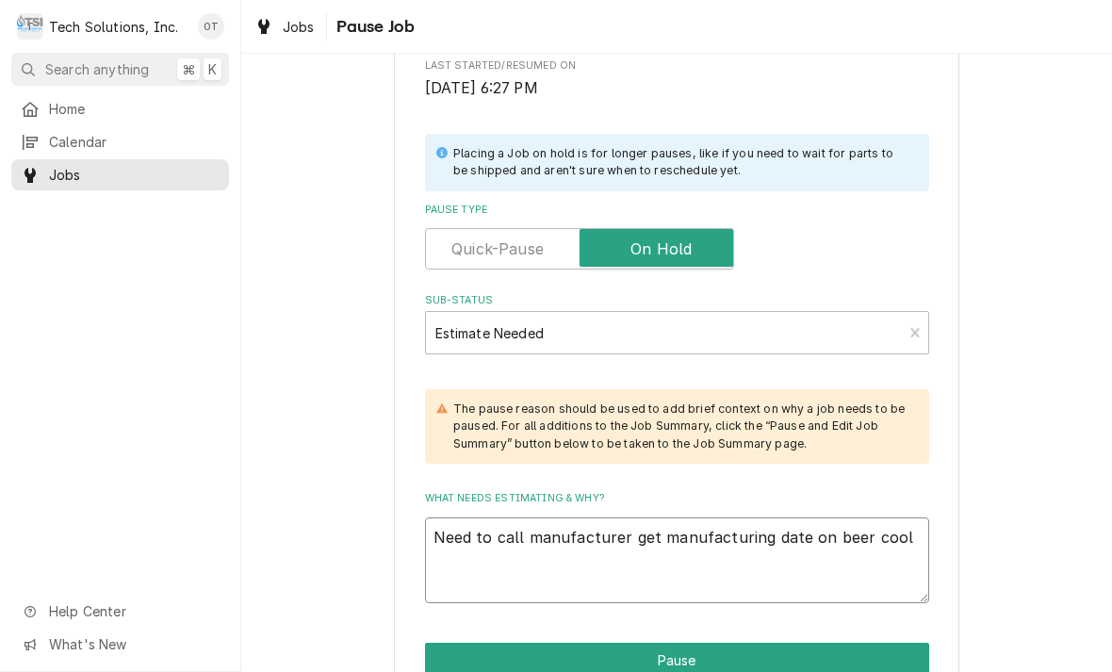
type textarea "x"
type textarea "Need to call manufacturer get manufacturing date on beer cooler"
type textarea "x"
type textarea "Need to call manufacturer get manufacturing date on beer cooler and"
type textarea "x"
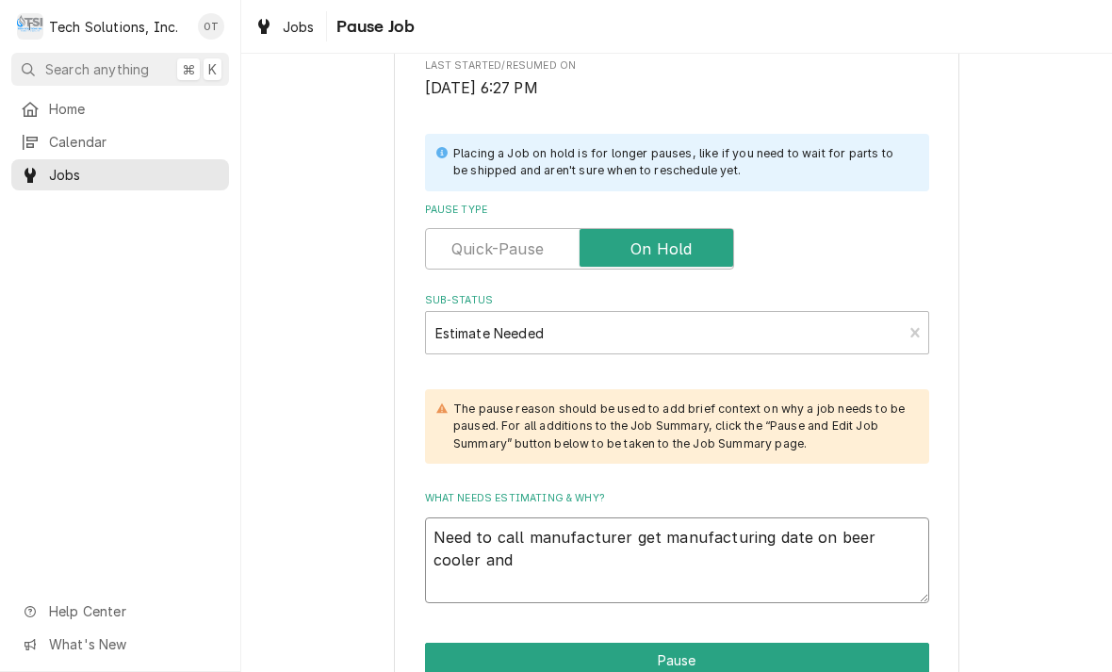
type textarea "Need to call manufacturer get manufacturing date on beer, cooler and part"
type textarea "x"
type textarea "Need to call manufacturer get manufacturing date on beer, cooler, and part numb…"
type textarea "x"
type textarea "Need to call manufacturer get manufacturing date on beer, cooler, and part numb…"
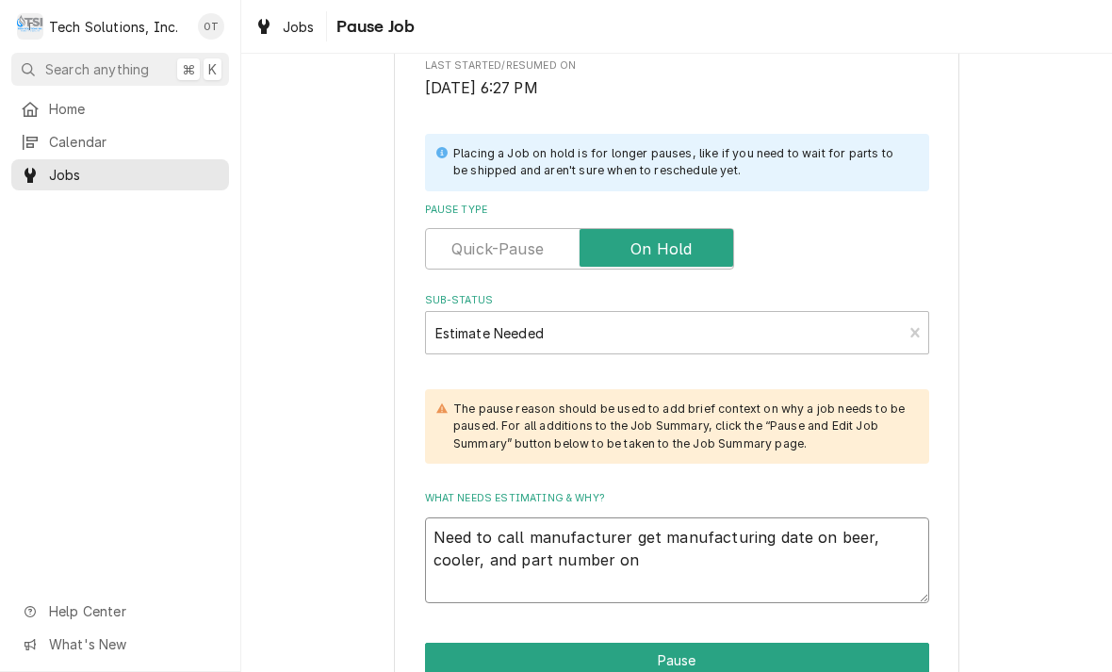
type textarea "x"
type textarea "Need to call manufacturer get manufacturing date on beer, cooler, and part numb…"
type textarea "x"
type textarea "Need to call manufacturer get manufacturing date on beer, cooler, and part numb…"
type textarea "x"
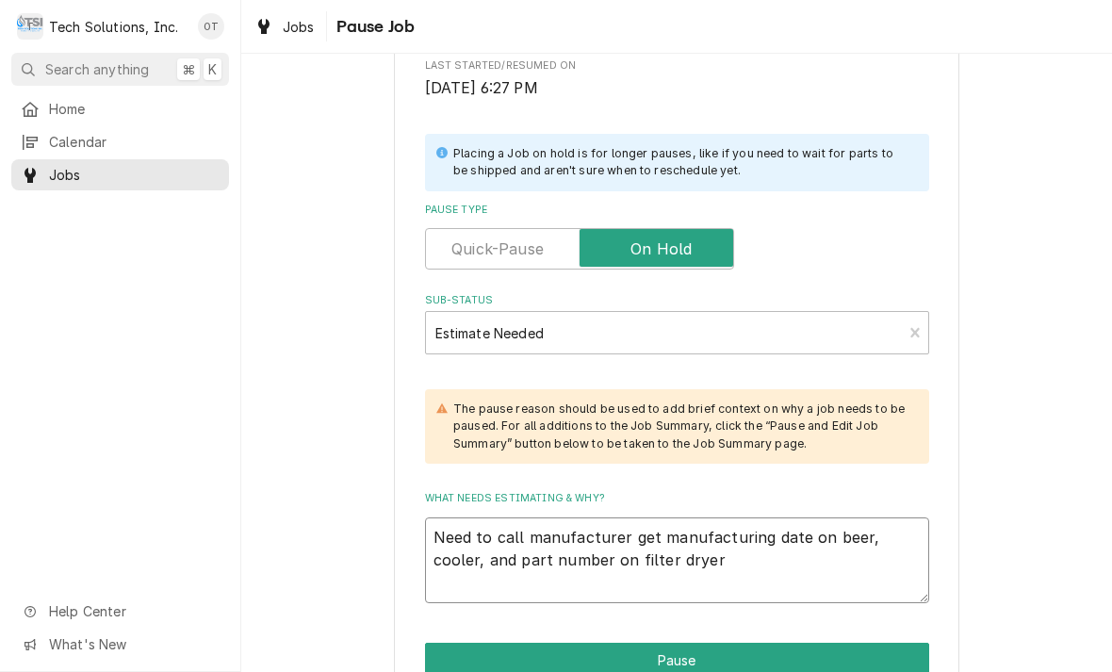
type textarea "Need to call manufacturer get manufacturing date on beer, cooler, and part numb…"
type textarea "x"
type textarea "Need to call manufacturer get manufacturing date on beer, cooler, and part numb…"
type textarea "x"
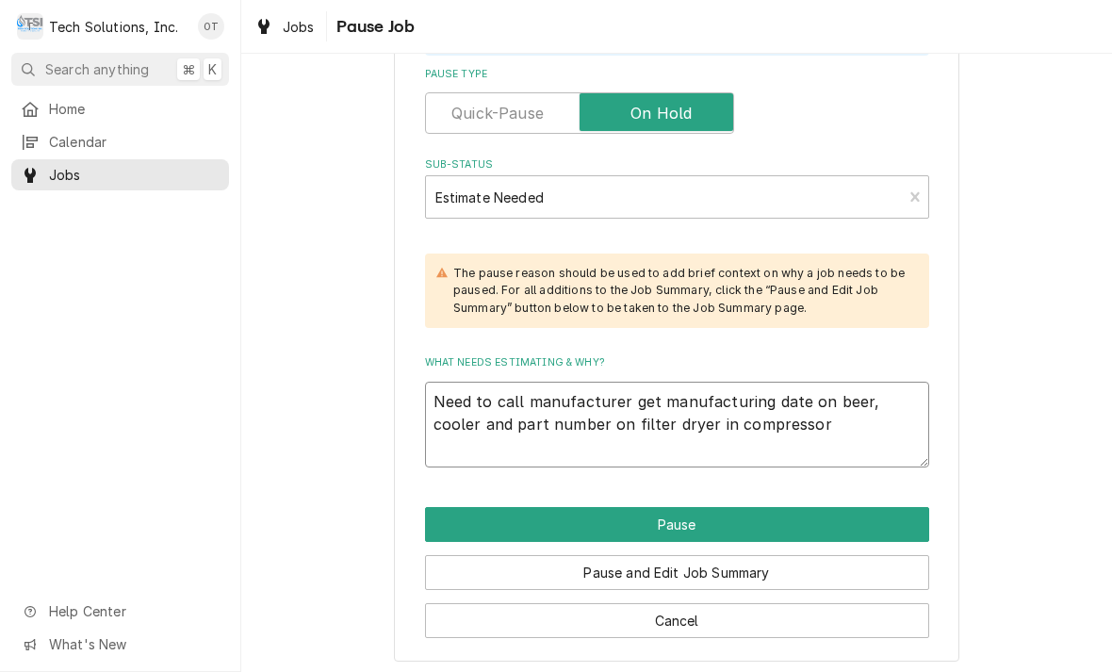
scroll to position [491, 0]
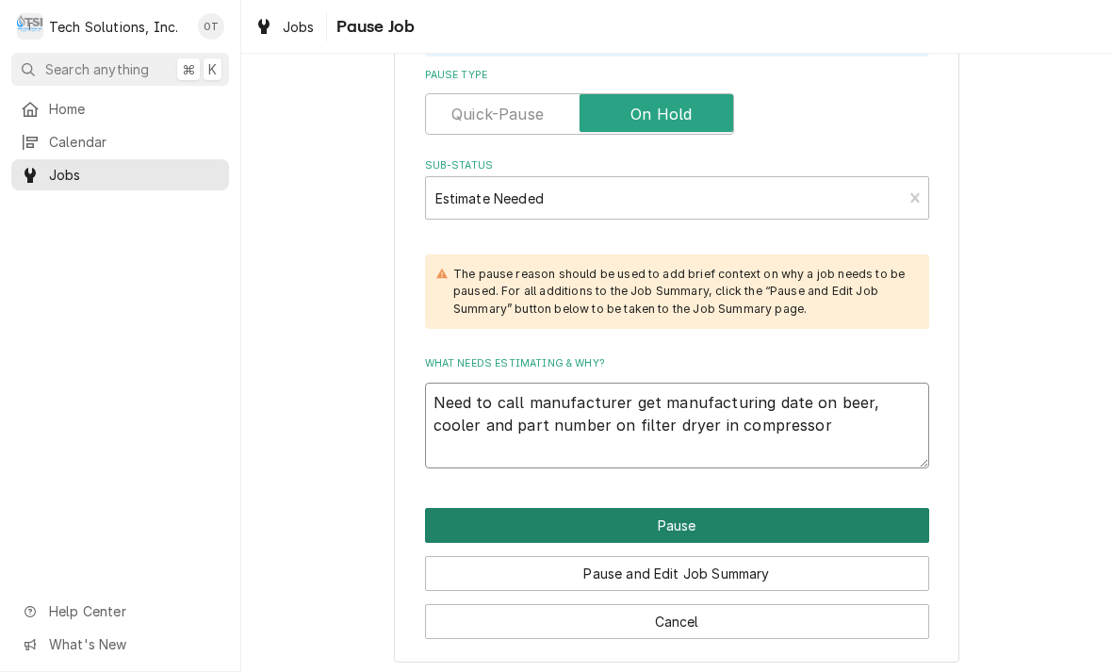
type textarea "Need to call manufacturer get manufacturing date on beer, cooler and part numbe…"
click at [683, 523] on button "Pause" at bounding box center [677, 525] width 504 height 35
type textarea "x"
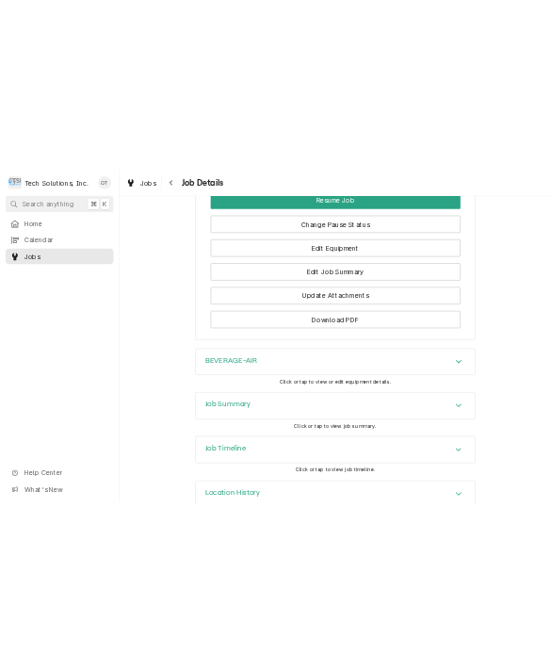
scroll to position [2024, 0]
